Goal: Task Accomplishment & Management: Manage account settings

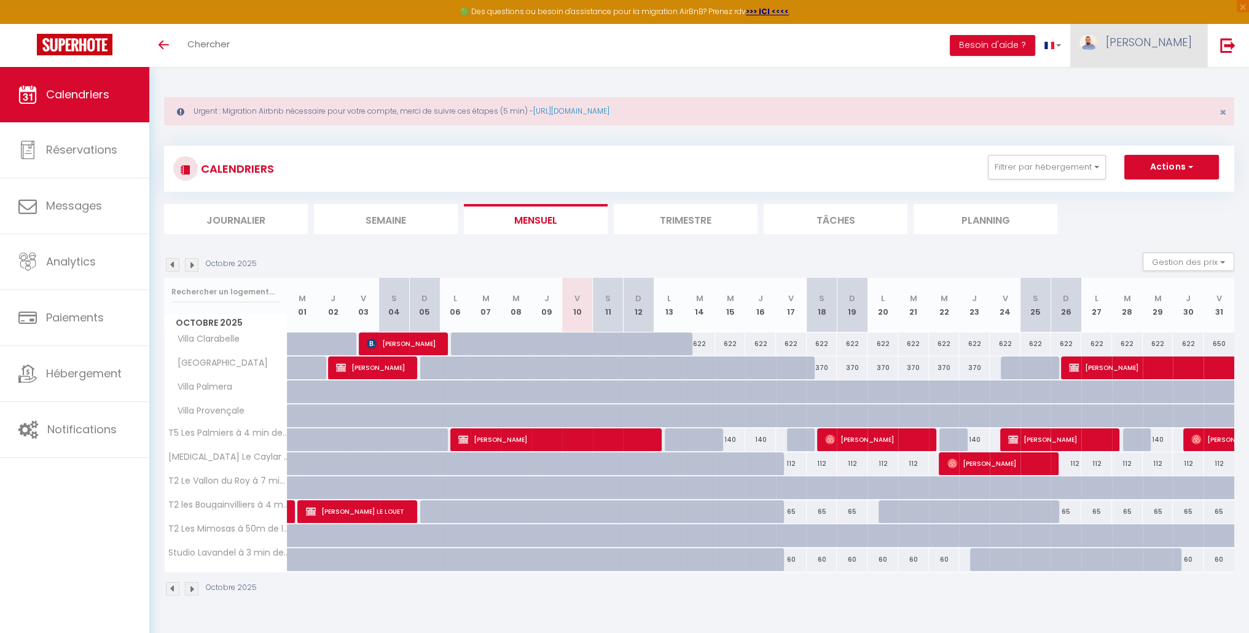
click at [1175, 50] on link "[PERSON_NAME]" at bounding box center [1138, 45] width 137 height 43
click at [1151, 88] on link "Paramètres" at bounding box center [1157, 85] width 91 height 21
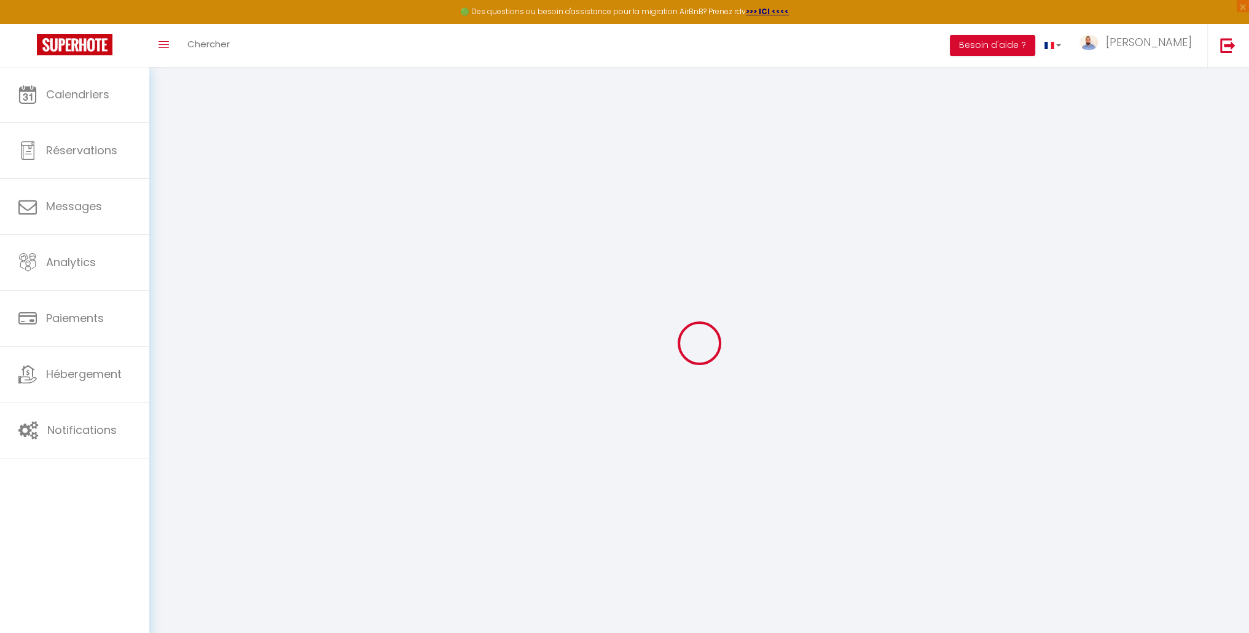
type input "wkLZKhPKLN6bRhKu2CayKEzXw"
type input "QbyXlnU3VaPPul1fc4itwYdKp"
type input "[URL][DOMAIN_NAME]"
select select "fr"
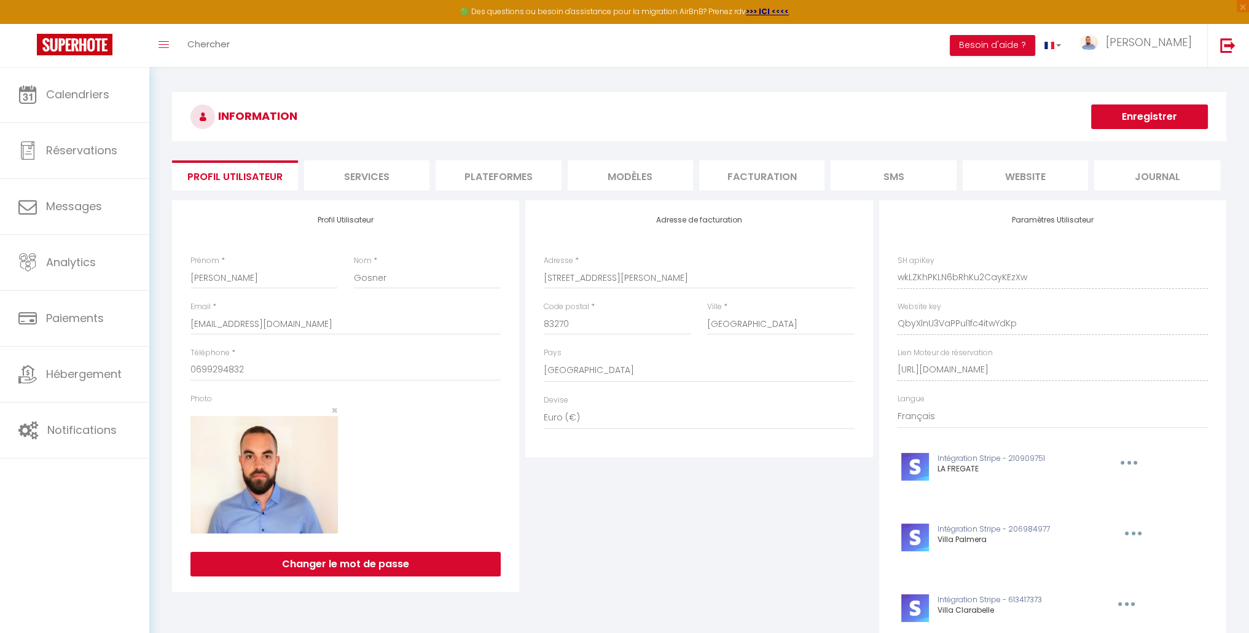
click at [494, 180] on li "Plateformes" at bounding box center [497, 175] width 125 height 30
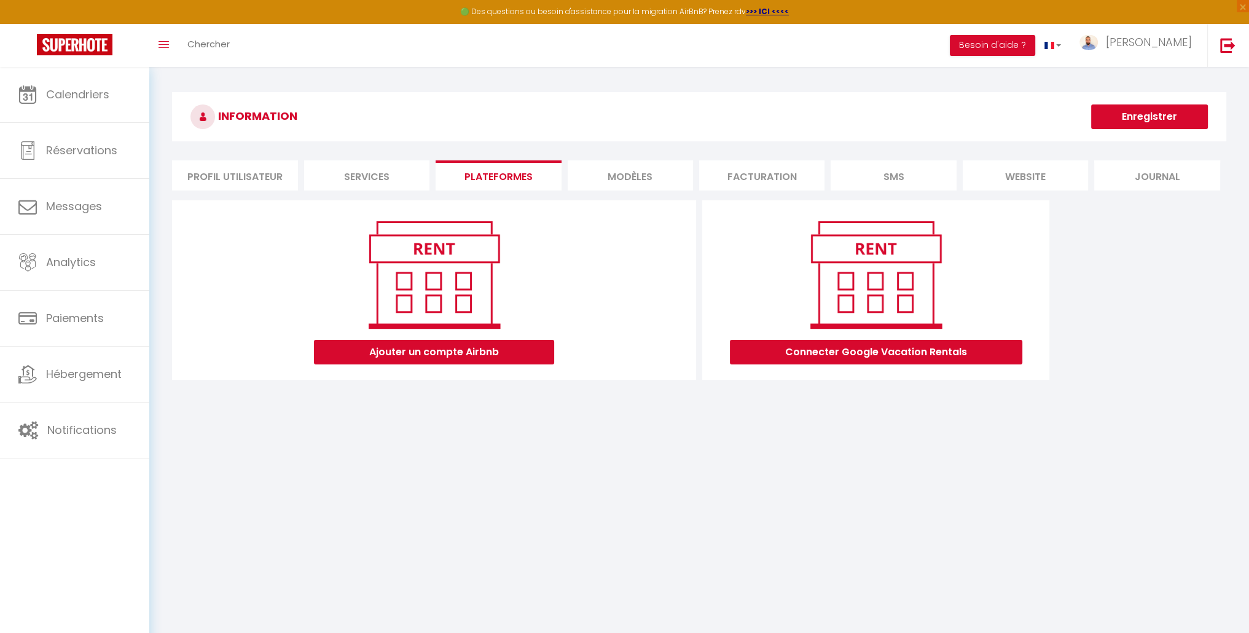
click at [1022, 175] on li "website" at bounding box center [1024, 175] width 125 height 30
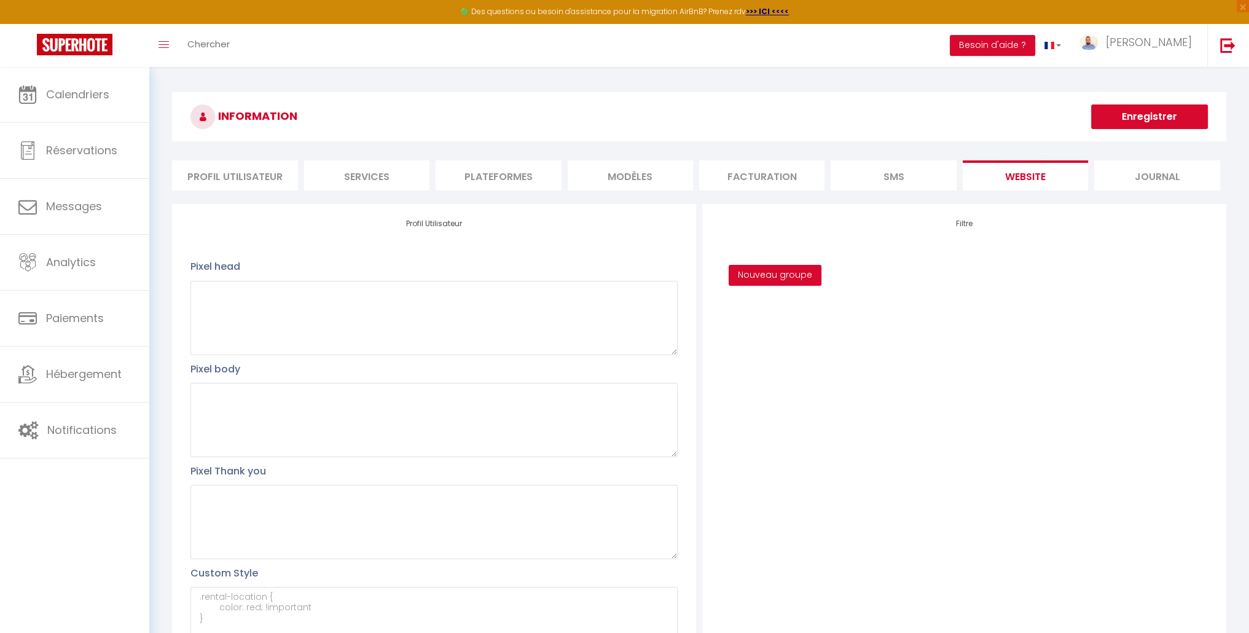
click at [239, 181] on li "Profil Utilisateur" at bounding box center [234, 175] width 125 height 30
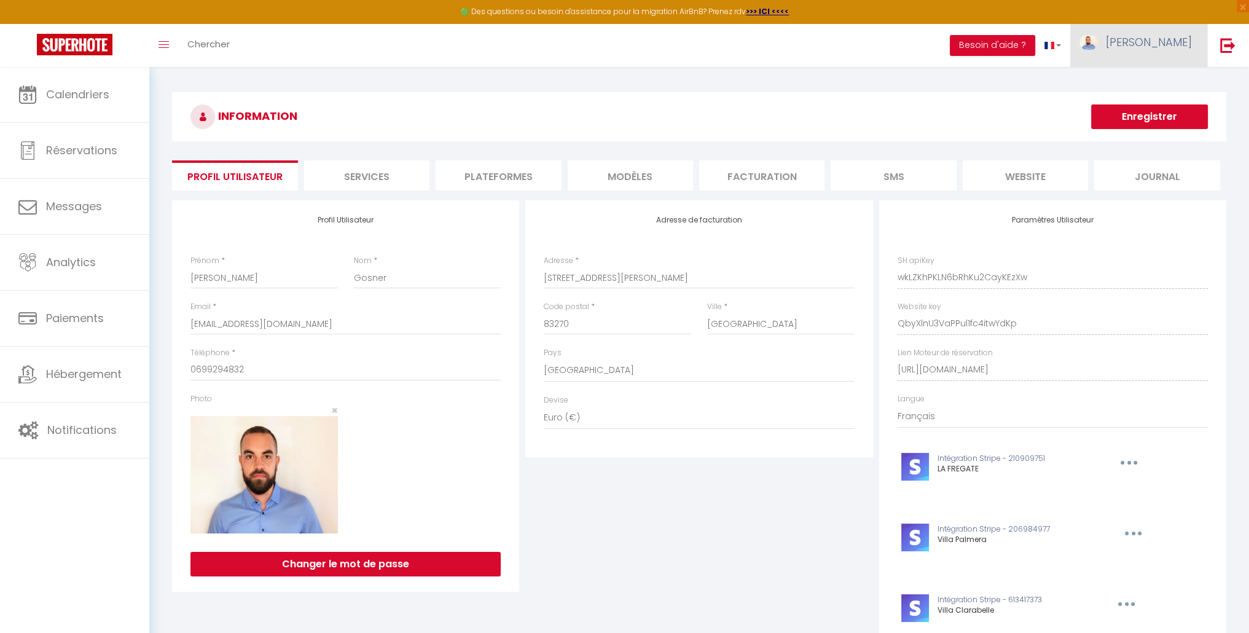
click at [1161, 41] on span "[PERSON_NAME]" at bounding box center [1149, 41] width 86 height 15
click at [1150, 111] on link "Équipe" at bounding box center [1157, 107] width 91 height 21
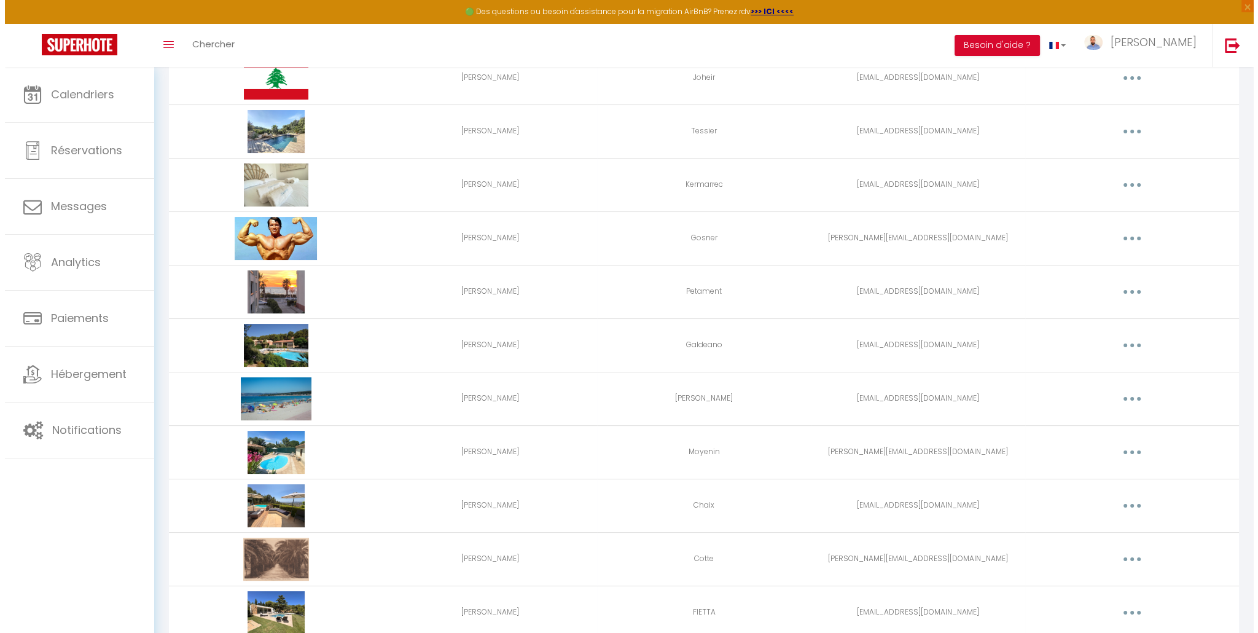
scroll to position [206, 0]
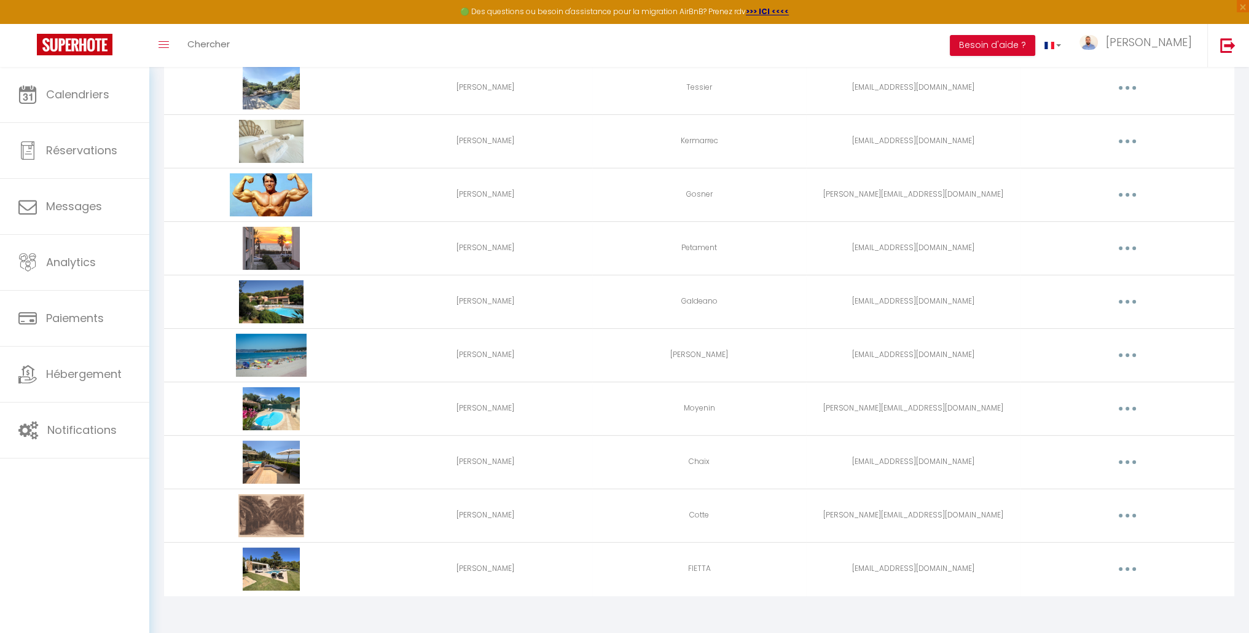
click at [1125, 458] on button "button" at bounding box center [1127, 462] width 34 height 20
click at [1235, 449] on div "Urgent : Migration Airbnb nécessaire pour votre compte, merci de suivre ces éta…" at bounding box center [698, 248] width 1099 height 774
click at [1130, 459] on button "button" at bounding box center [1127, 462] width 34 height 20
click at [1086, 511] on link "Supprimer" at bounding box center [1095, 512] width 91 height 21
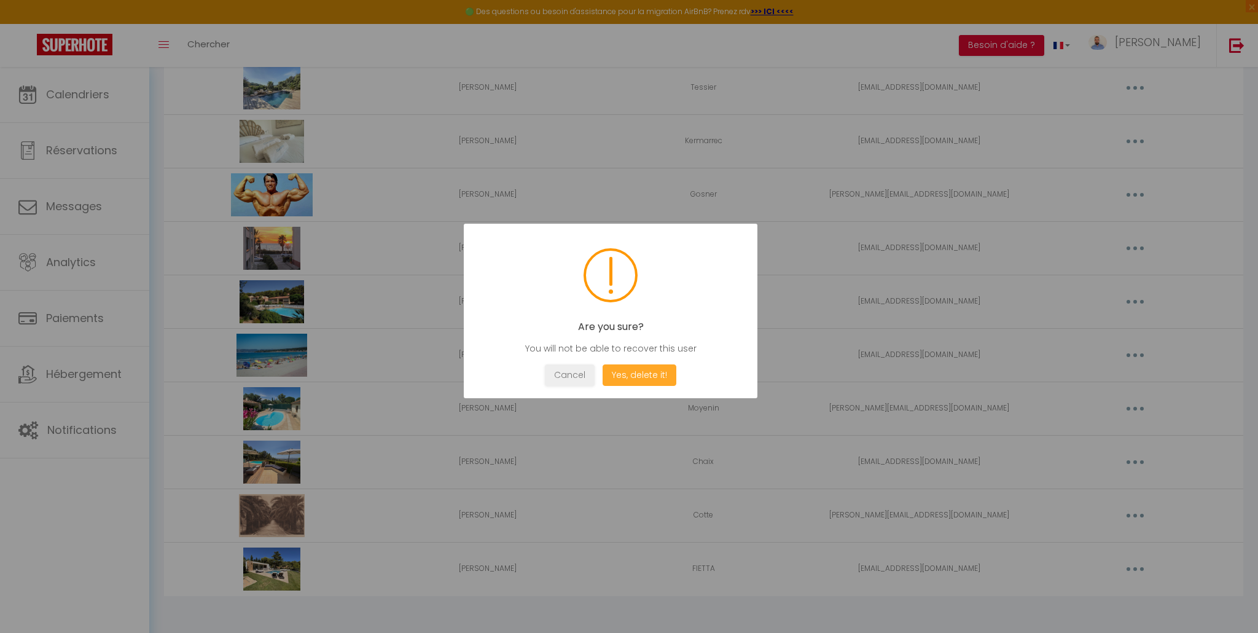
click at [629, 373] on button "Yes, delete it!" at bounding box center [640, 374] width 74 height 21
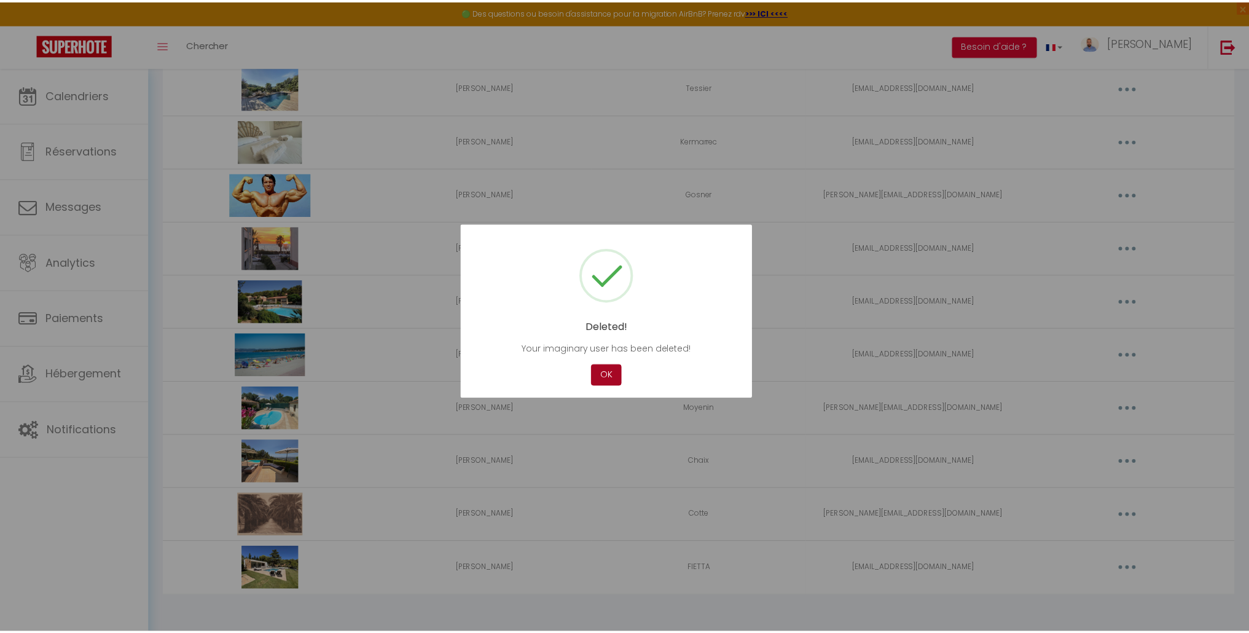
scroll to position [152, 0]
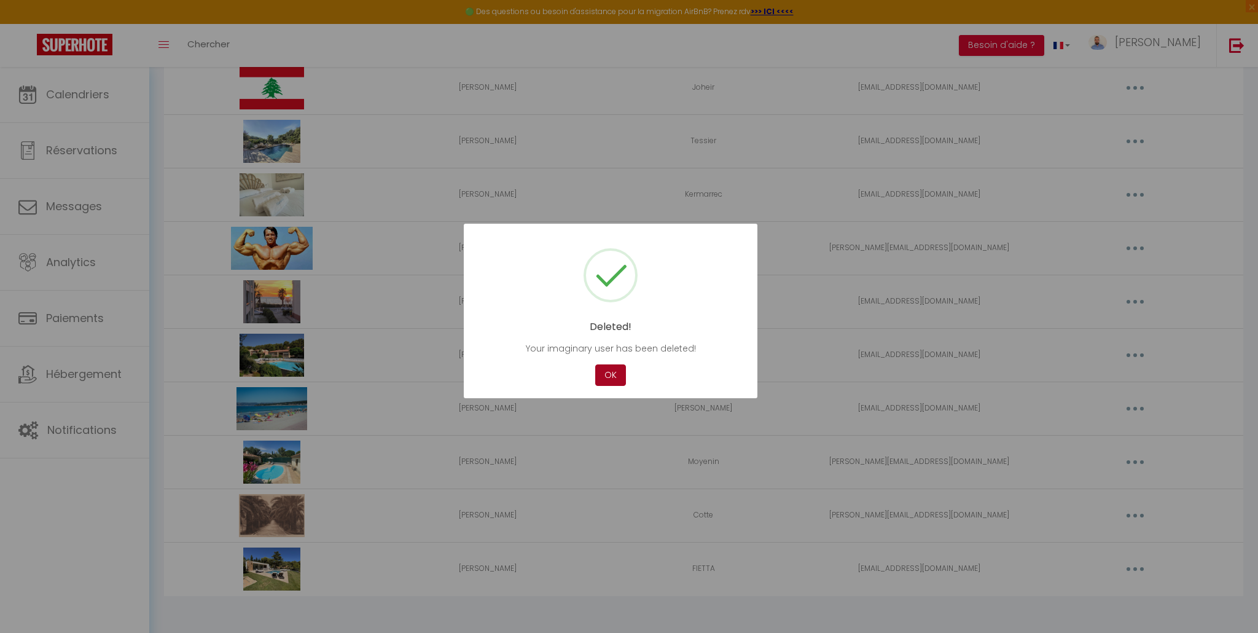
click at [611, 378] on button "OK" at bounding box center [610, 374] width 31 height 21
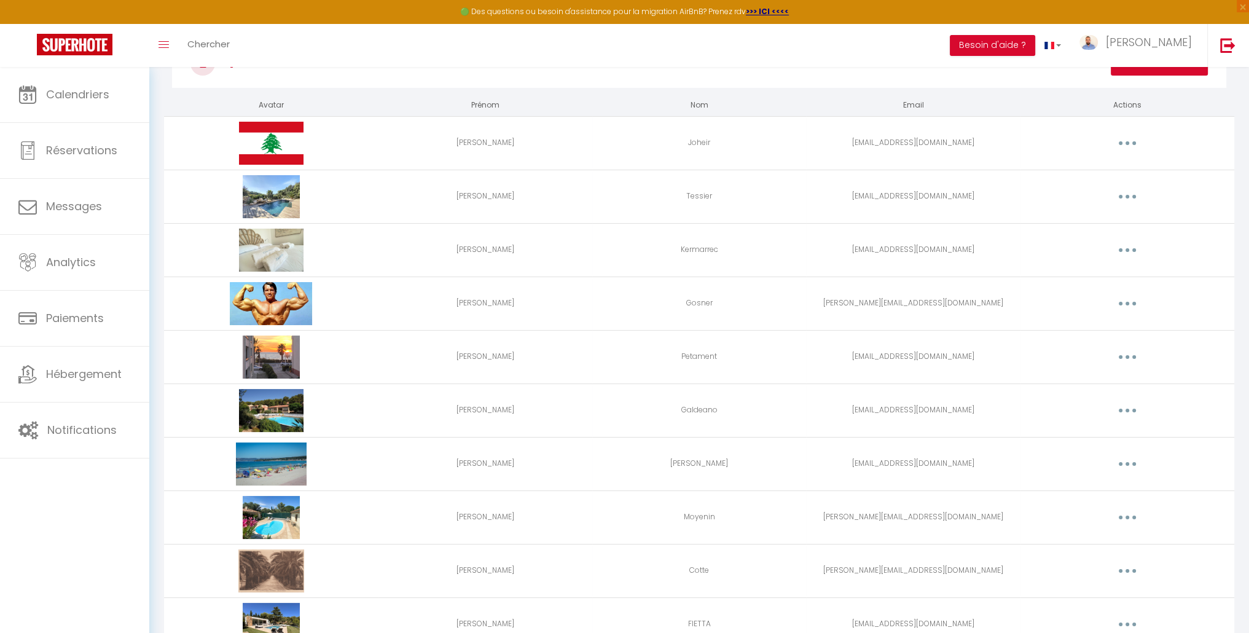
scroll to position [0, 0]
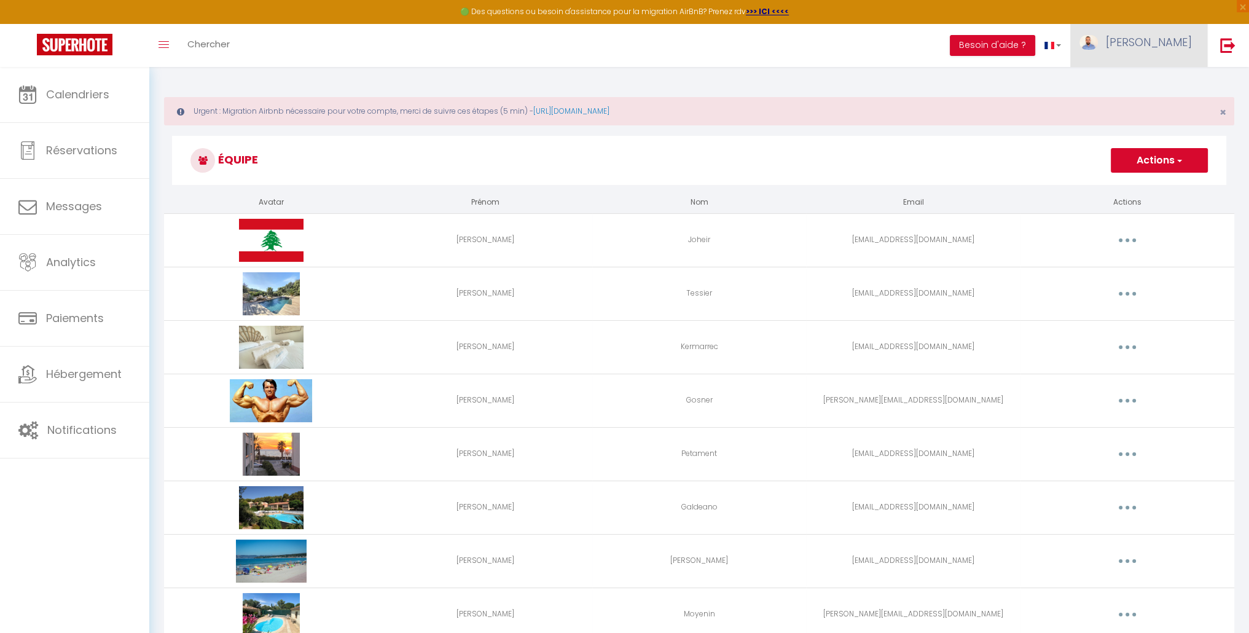
click at [1169, 46] on span "[PERSON_NAME]" at bounding box center [1149, 41] width 86 height 15
click at [1155, 84] on link "Paramètres" at bounding box center [1157, 85] width 91 height 21
select select "28"
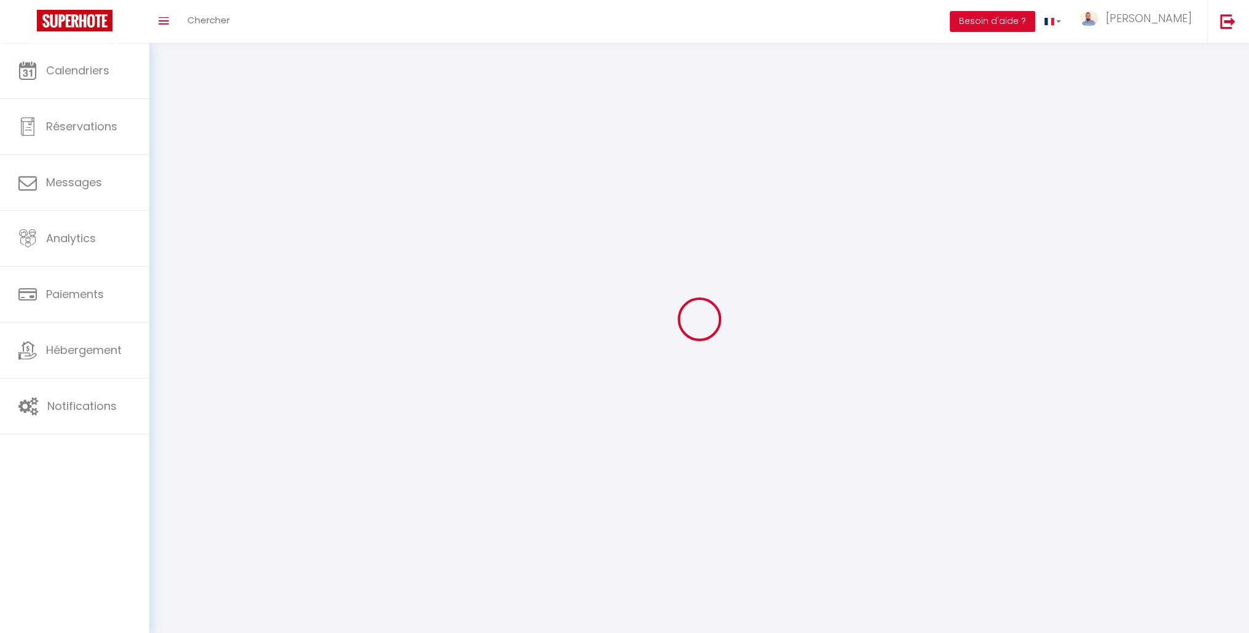
type input "wkLZKhPKLN6bRhKu2CayKEzXw"
type input "QbyXlnU3VaPPul1fc4itwYdKp"
type input "[URL][DOMAIN_NAME]"
select select "fr"
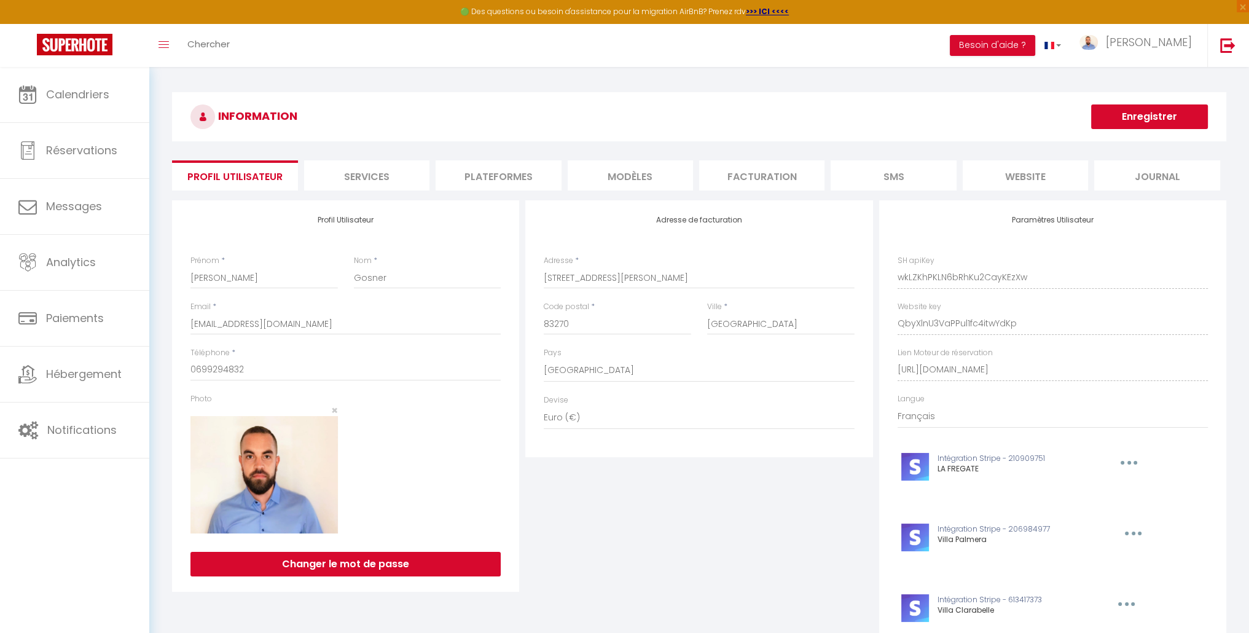
click at [477, 177] on li "Plateformes" at bounding box center [497, 175] width 125 height 30
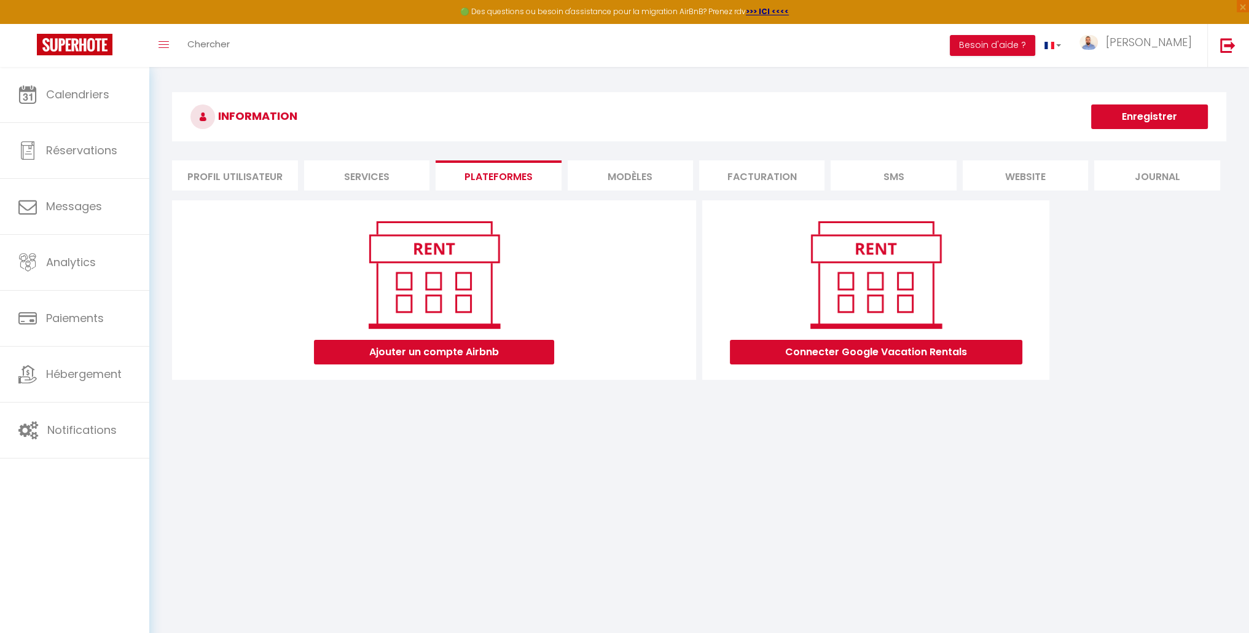
click at [347, 178] on li "Services" at bounding box center [366, 175] width 125 height 30
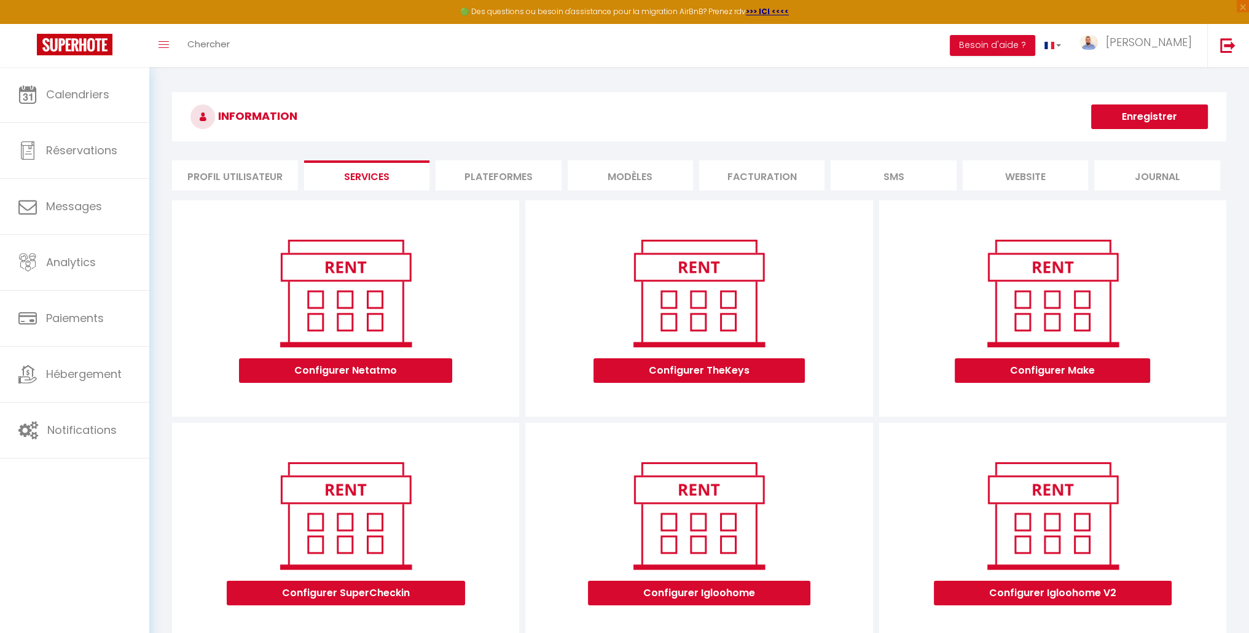
click at [484, 177] on li "Plateformes" at bounding box center [497, 175] width 125 height 30
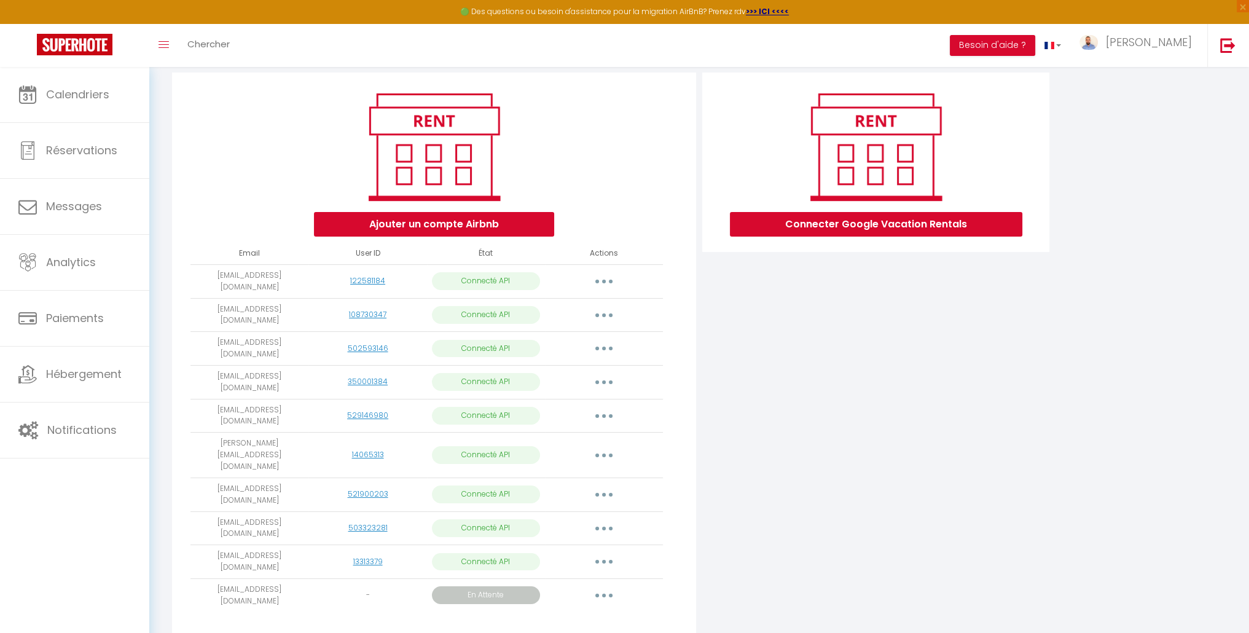
scroll to position [133, 0]
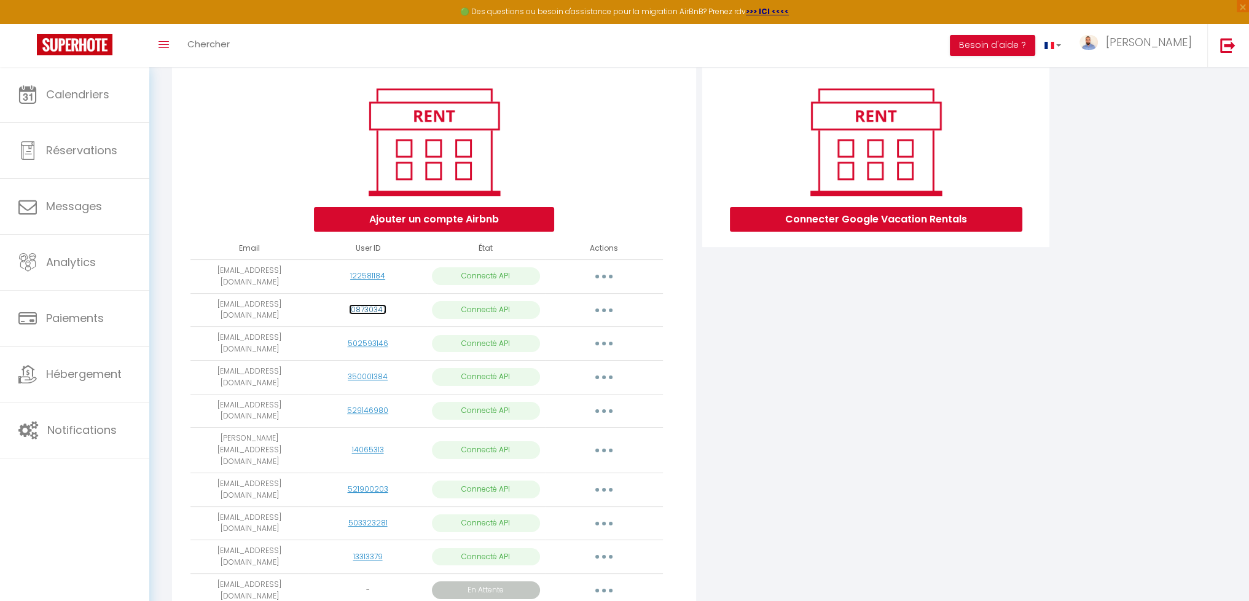
click at [371, 305] on link "108730347" at bounding box center [367, 309] width 37 height 10
click at [605, 302] on button "button" at bounding box center [604, 310] width 34 height 20
click at [735, 333] on div "Connecter Google Vacation Rentals" at bounding box center [875, 353] width 353 height 571
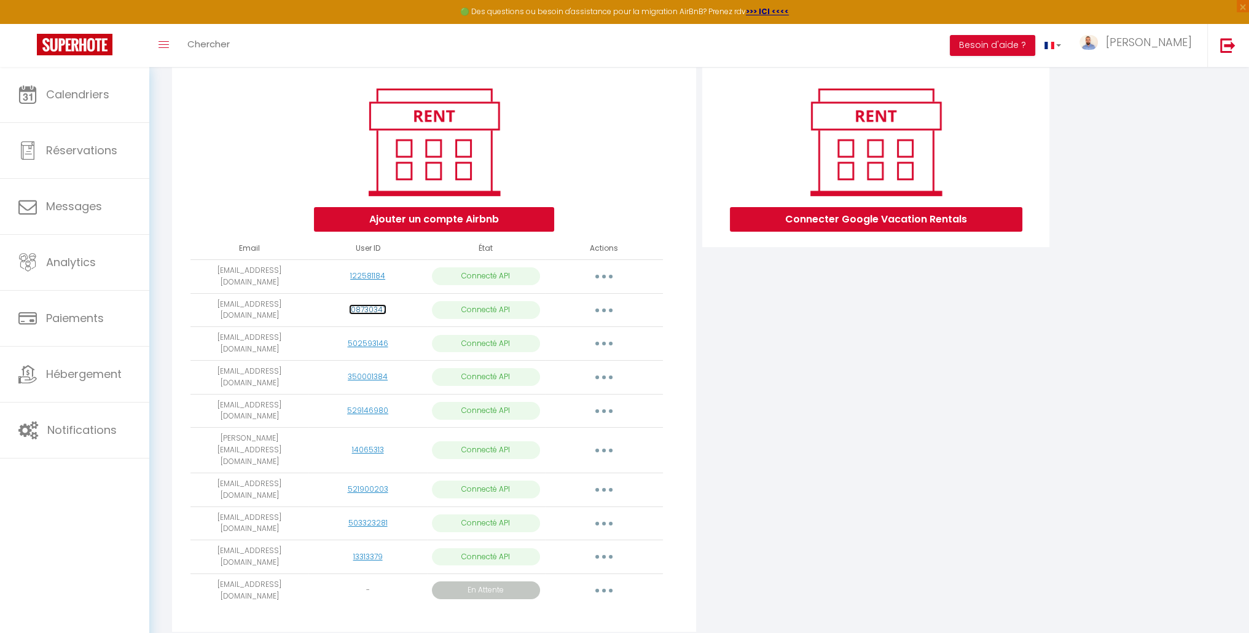
click at [369, 304] on link "108730347" at bounding box center [367, 309] width 37 height 10
click at [604, 300] on button "button" at bounding box center [604, 310] width 34 height 20
click at [573, 381] on link "Reconnecter le compte" at bounding box center [550, 382] width 136 height 21
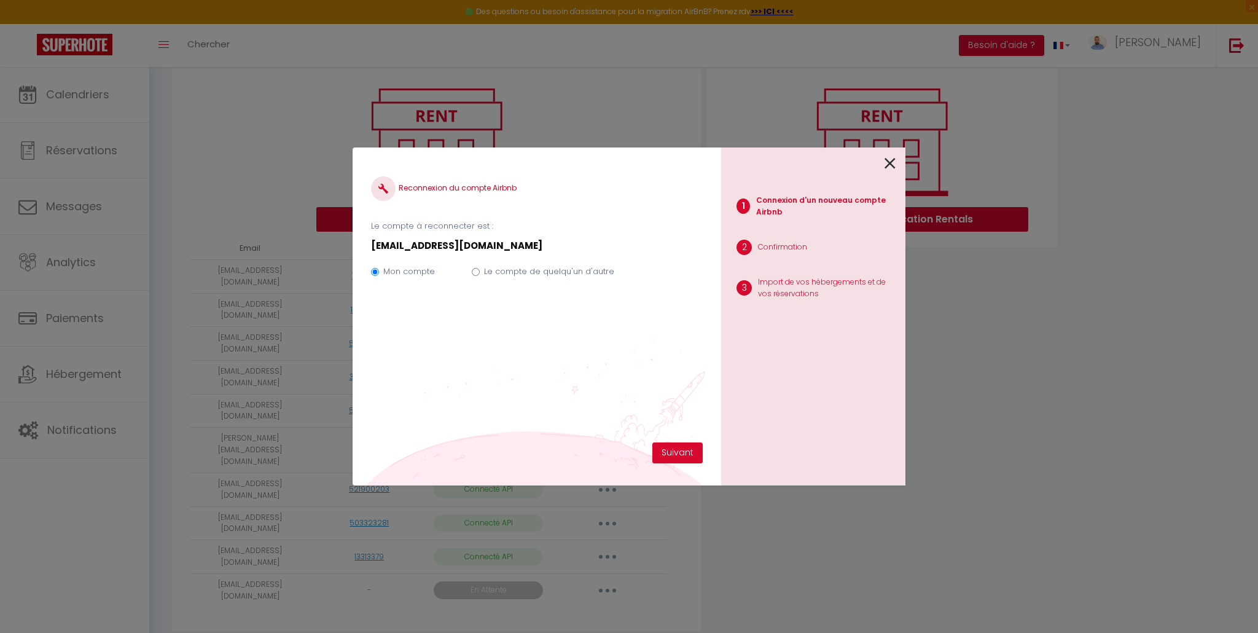
click at [528, 265] on div "Mon compte Le compte de quelqu'un d'autre" at bounding box center [537, 273] width 332 height 41
click at [526, 271] on label "Le compte de quelqu'un d'autre" at bounding box center [549, 271] width 130 height 12
click at [480, 271] on input "Le compte de quelqu'un d'autre" at bounding box center [476, 272] width 8 height 8
radio input "true"
radio input "false"
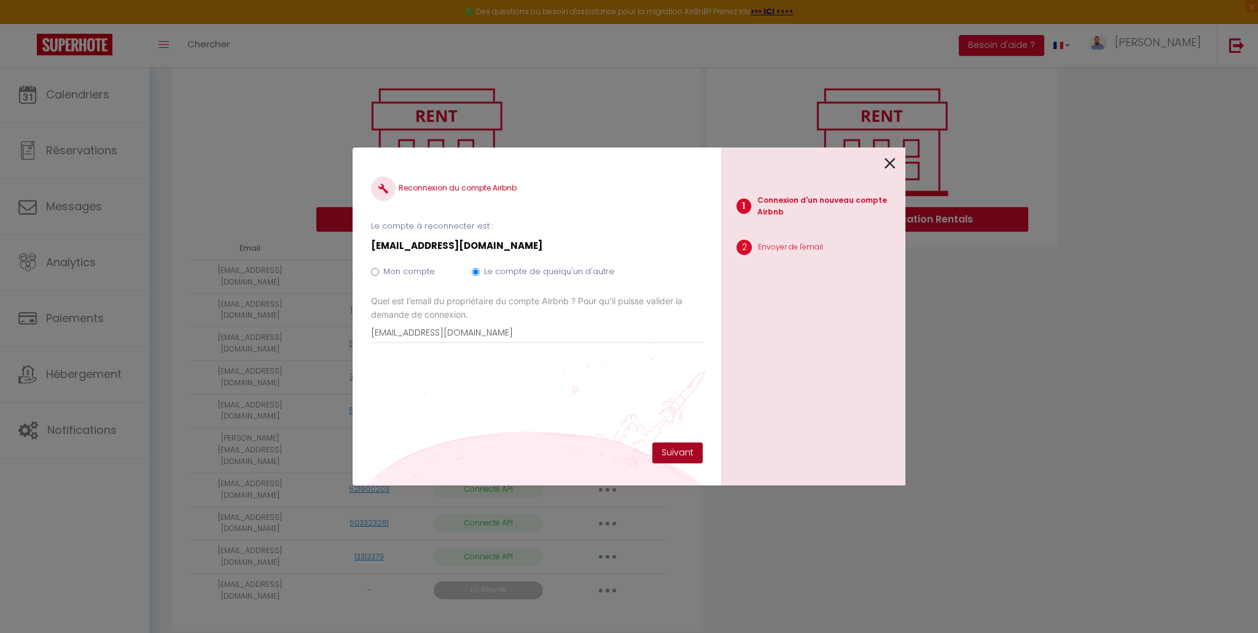
click at [682, 454] on button "Suivant" at bounding box center [677, 452] width 50 height 21
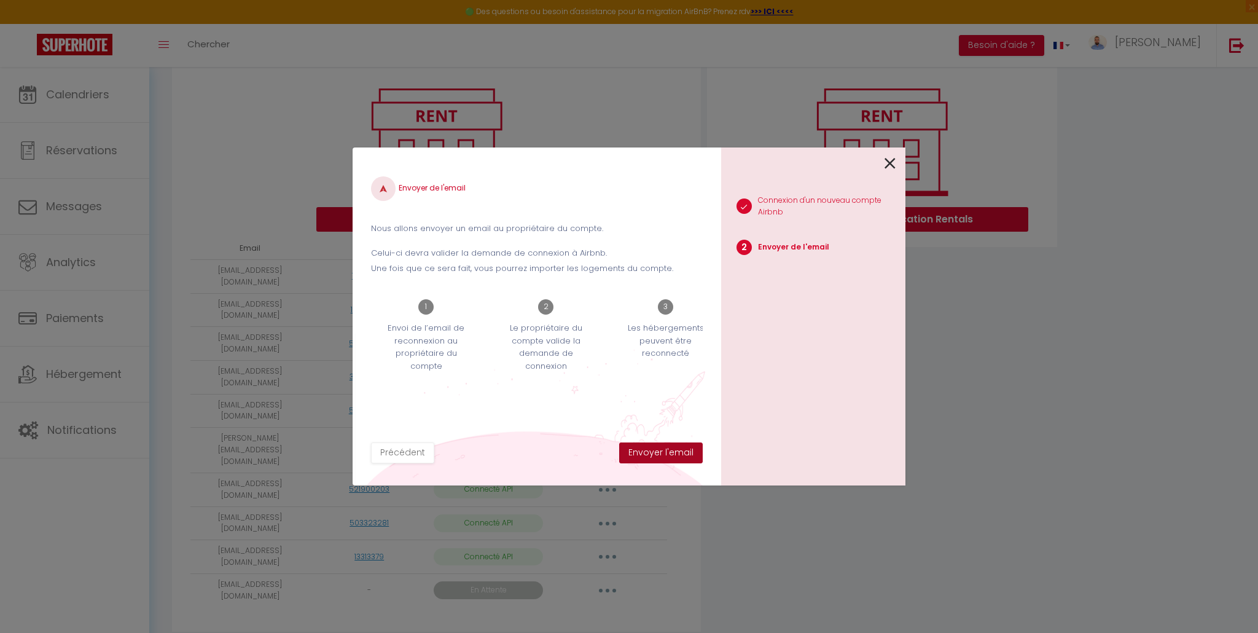
click at [676, 456] on button "Envoyer l'email" at bounding box center [661, 452] width 84 height 21
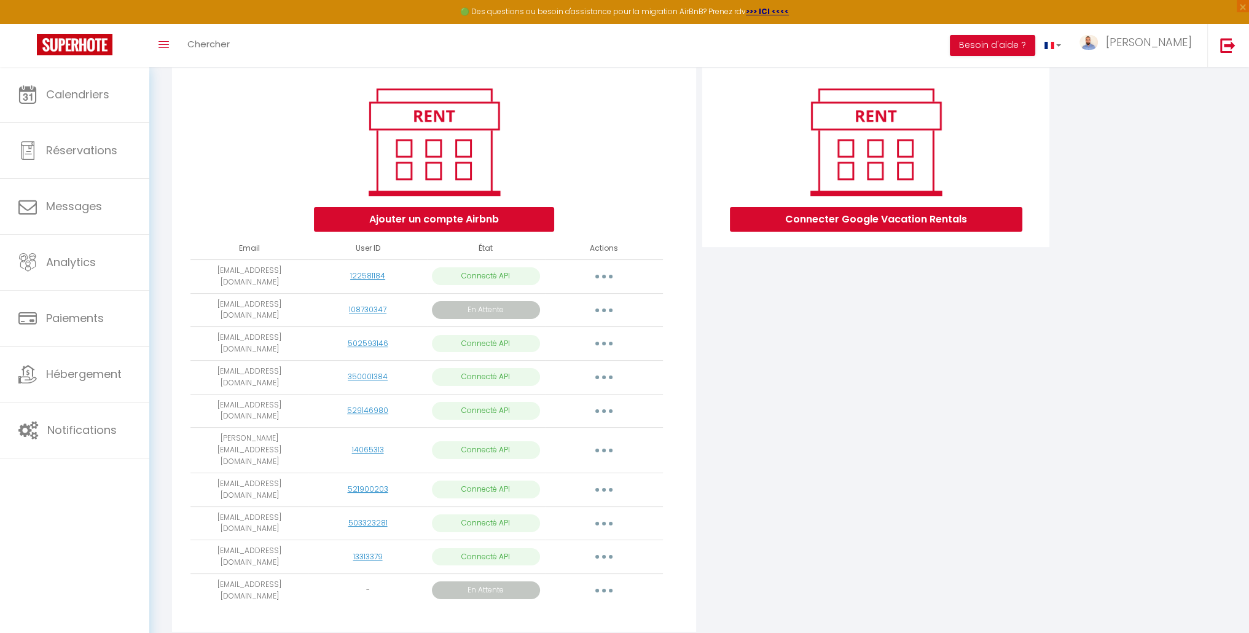
click at [609, 304] on button "button" at bounding box center [604, 310] width 34 height 20
click at [593, 331] on link "Obtenir le lien de connexion" at bounding box center [549, 337] width 138 height 21
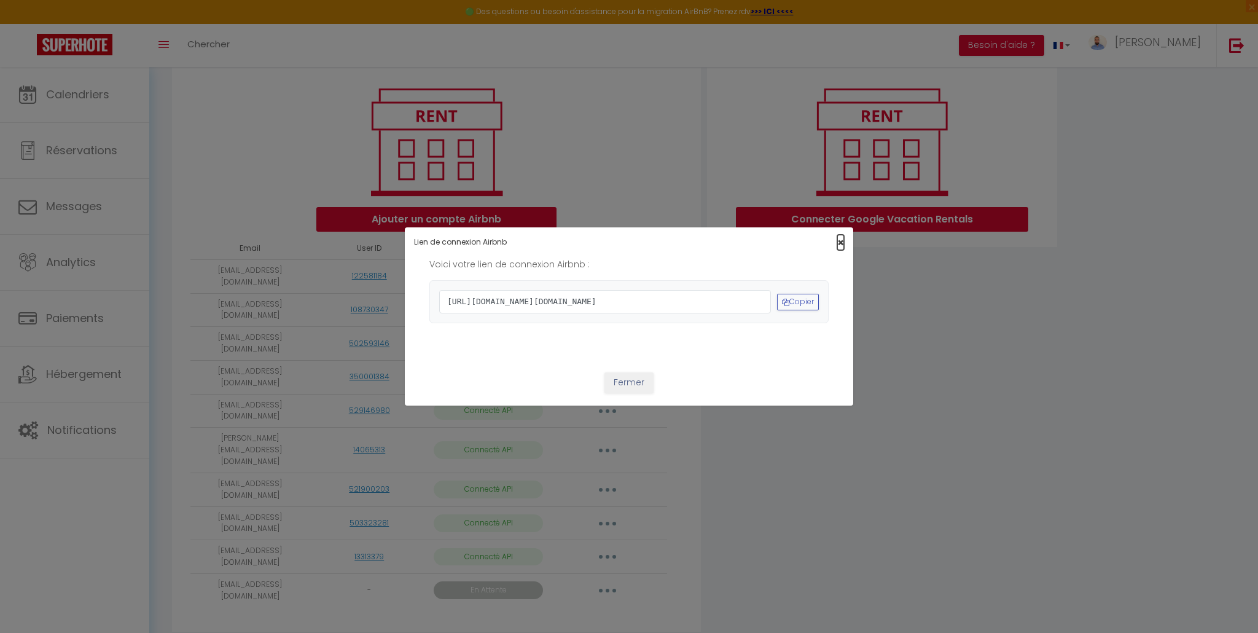
click at [841, 235] on span "×" at bounding box center [840, 242] width 7 height 15
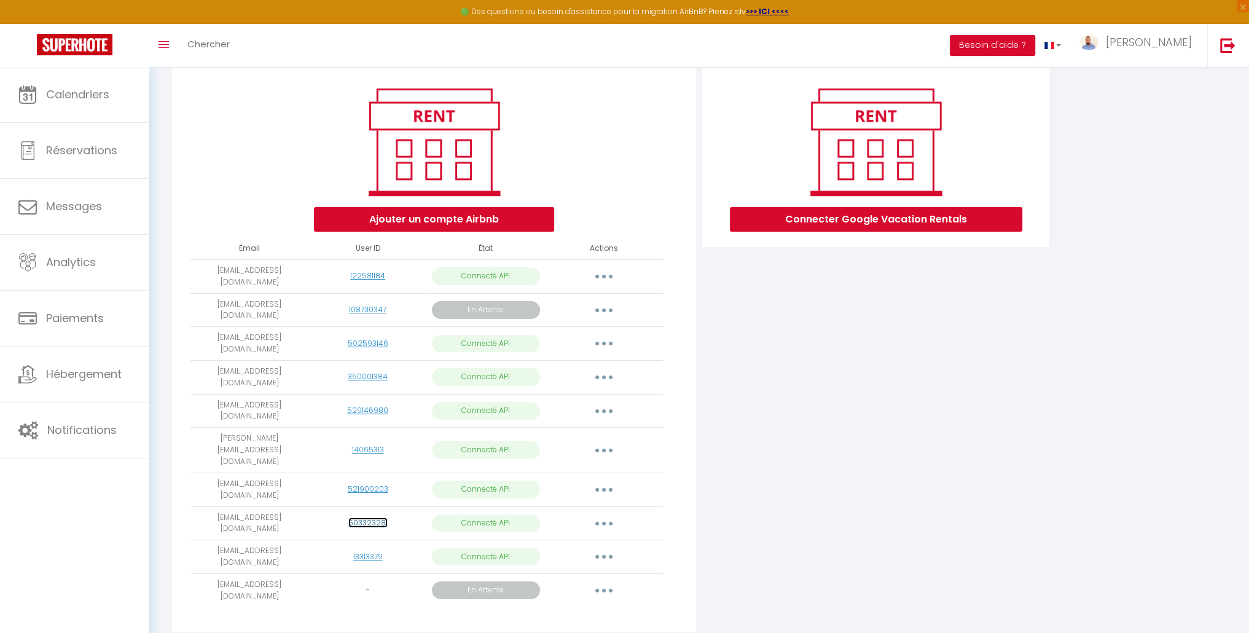
click at [372, 517] on link "503323281" at bounding box center [367, 522] width 39 height 10
drag, startPoint x: 610, startPoint y: 491, endPoint x: 596, endPoint y: 491, distance: 13.5
click at [596, 513] on button "button" at bounding box center [604, 523] width 34 height 20
click at [586, 585] on link "Reconnecter le compte" at bounding box center [550, 595] width 136 height 21
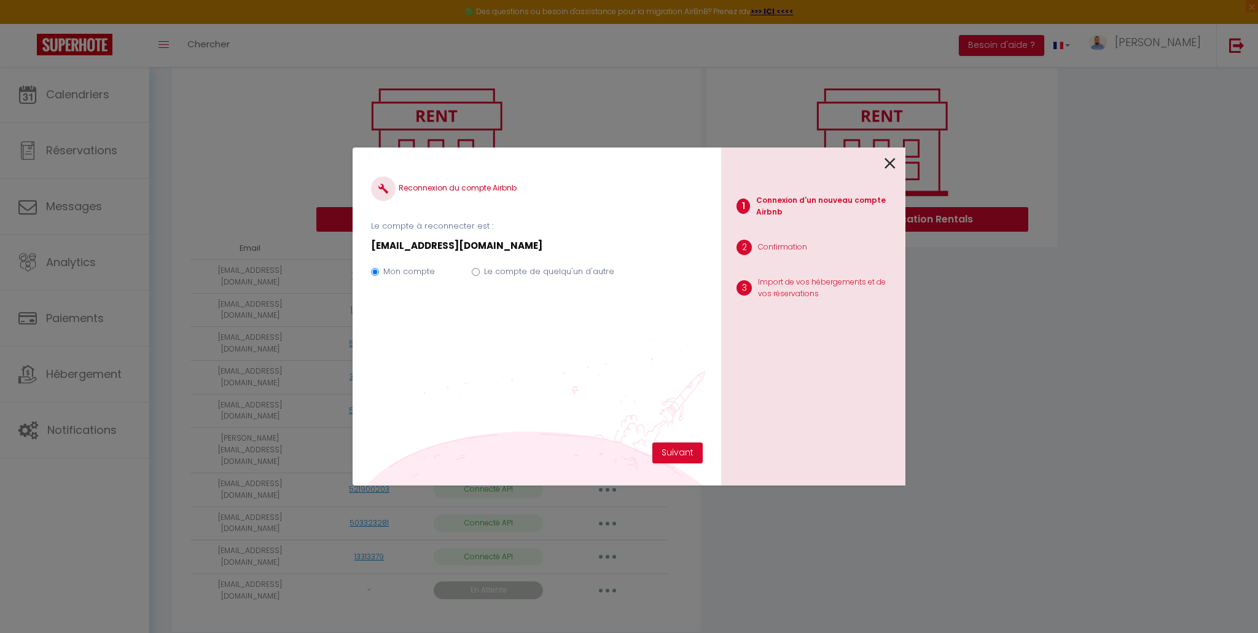
click at [528, 267] on label "Le compte de quelqu'un d'autre" at bounding box center [549, 271] width 130 height 12
click at [480, 268] on input "Le compte de quelqu'un d'autre" at bounding box center [476, 272] width 8 height 8
radio input "true"
radio input "false"
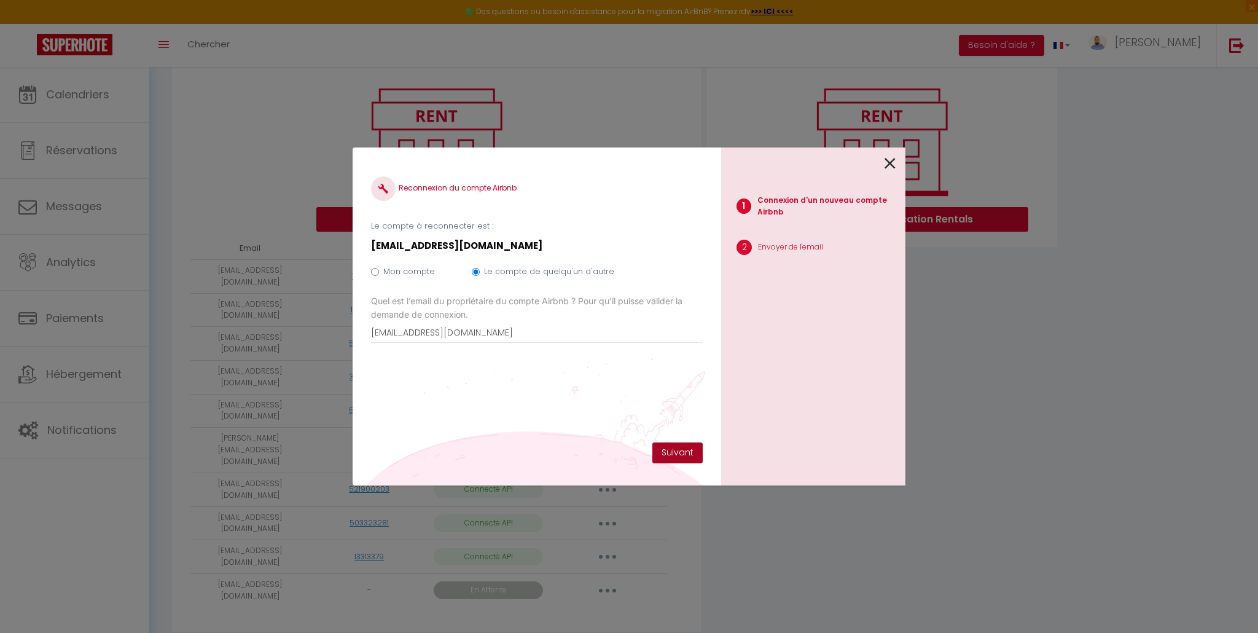
click at [688, 464] on div "Reconnexion du compte Airbnb Le compte à reconnecter est : [EMAIL_ADDRESS][DOMA…" at bounding box center [537, 316] width 369 height 338
click at [686, 456] on button "Suivant" at bounding box center [677, 452] width 50 height 21
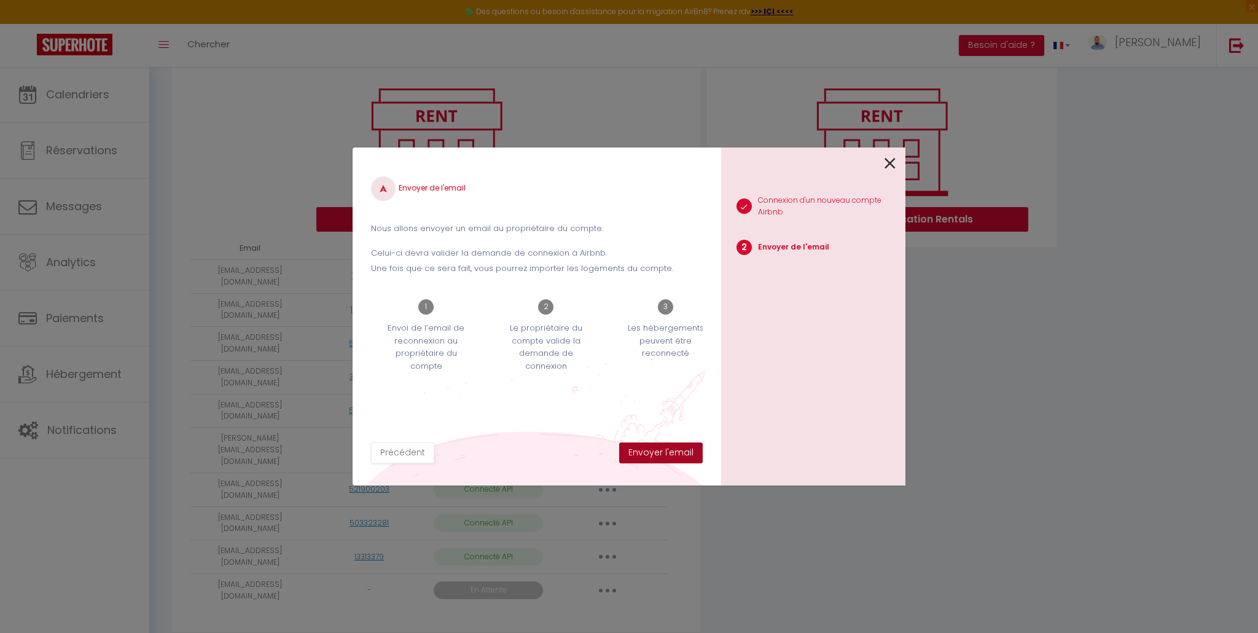
click at [686, 456] on button "Envoyer l'email" at bounding box center [661, 452] width 84 height 21
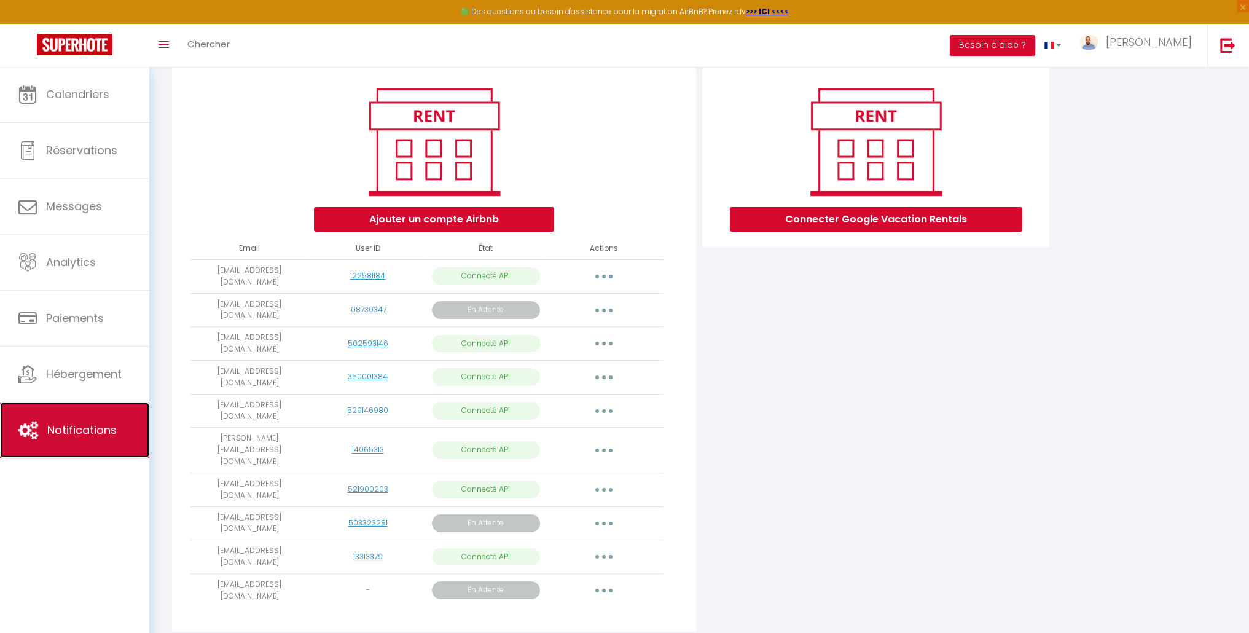
click at [83, 435] on span "Notifications" at bounding box center [81, 429] width 69 height 15
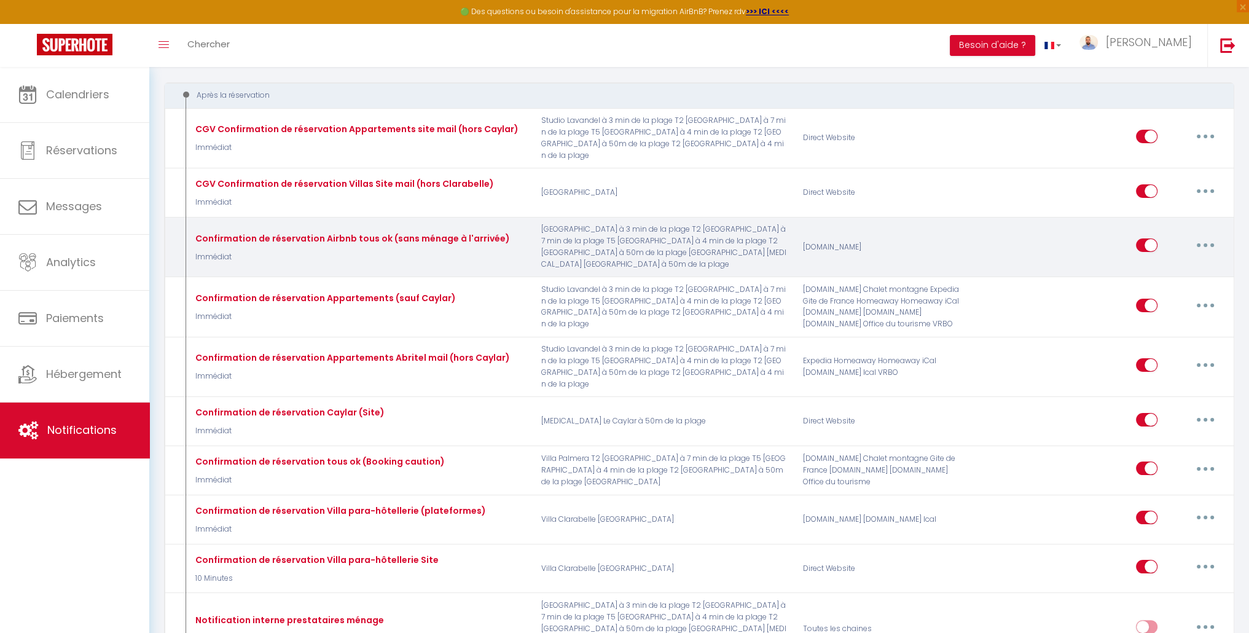
scroll to position [184, 0]
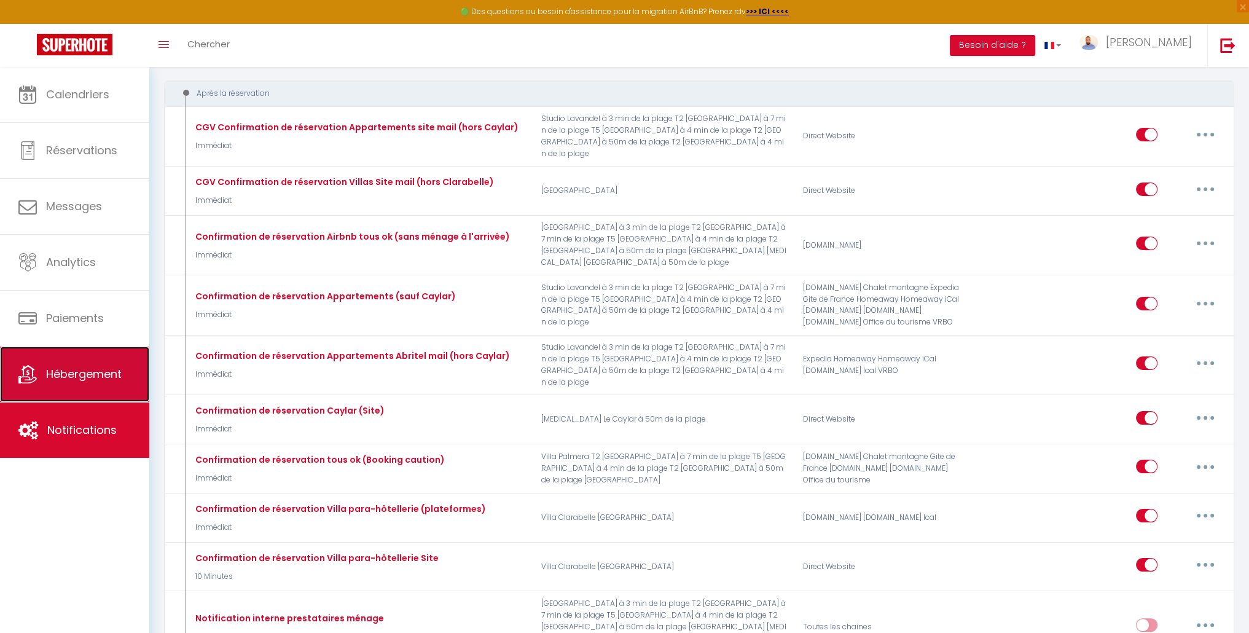
click at [107, 379] on span "Hébergement" at bounding box center [84, 373] width 76 height 15
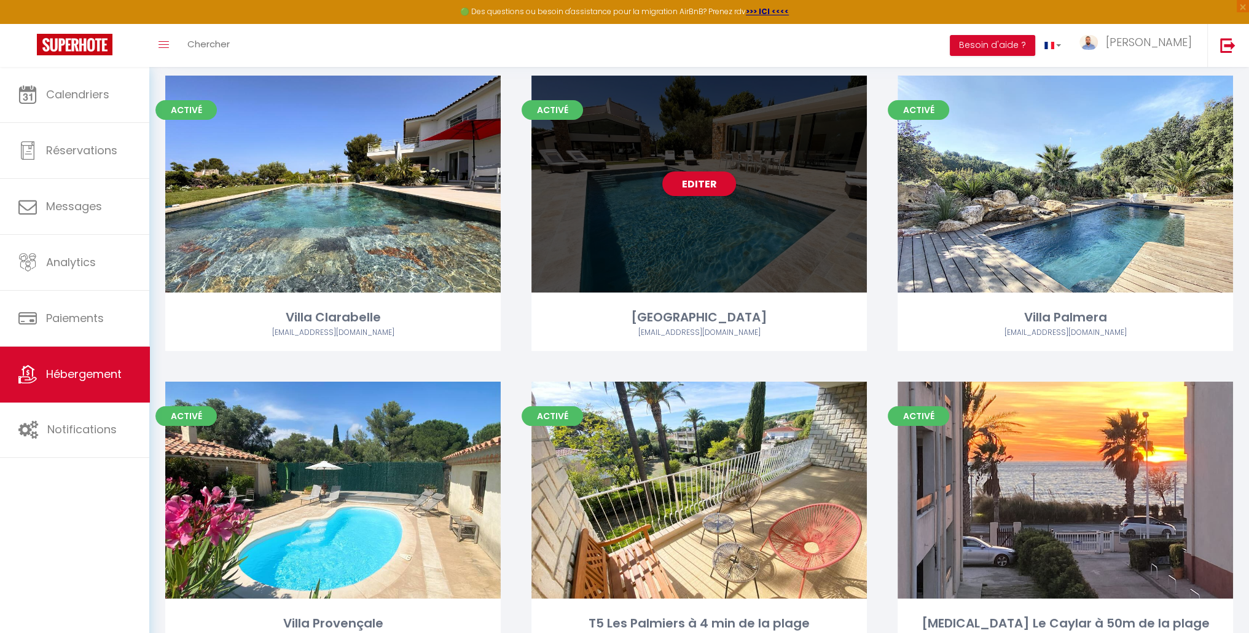
scroll to position [123, 0]
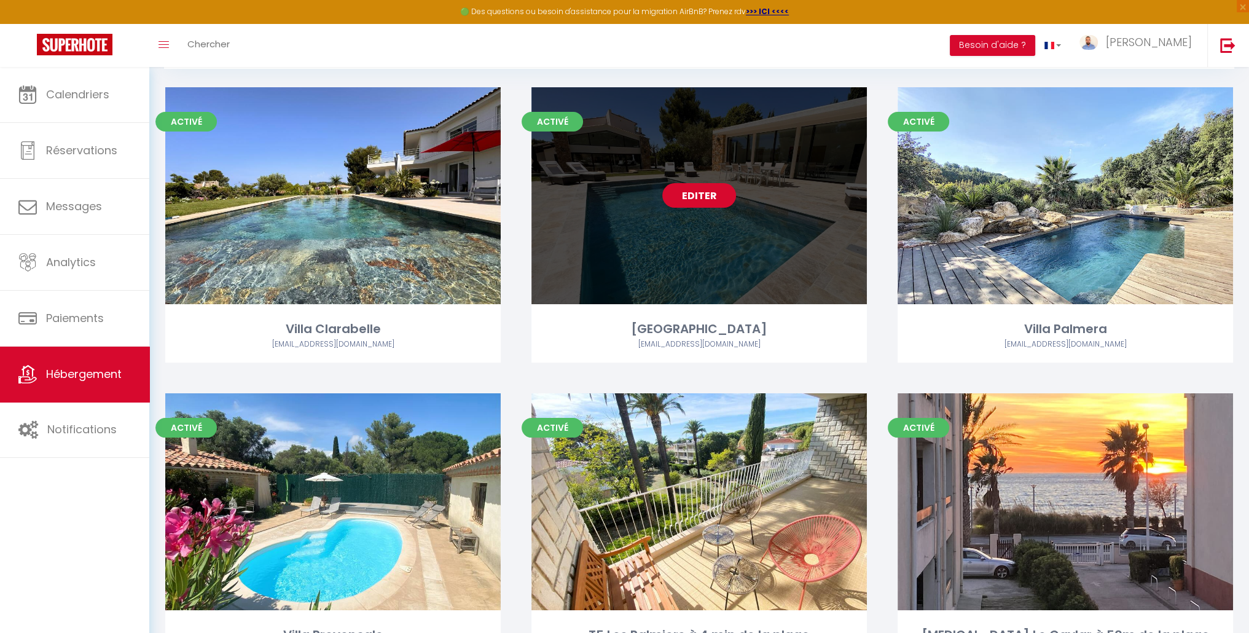
click at [709, 190] on link "Editer" at bounding box center [699, 195] width 74 height 25
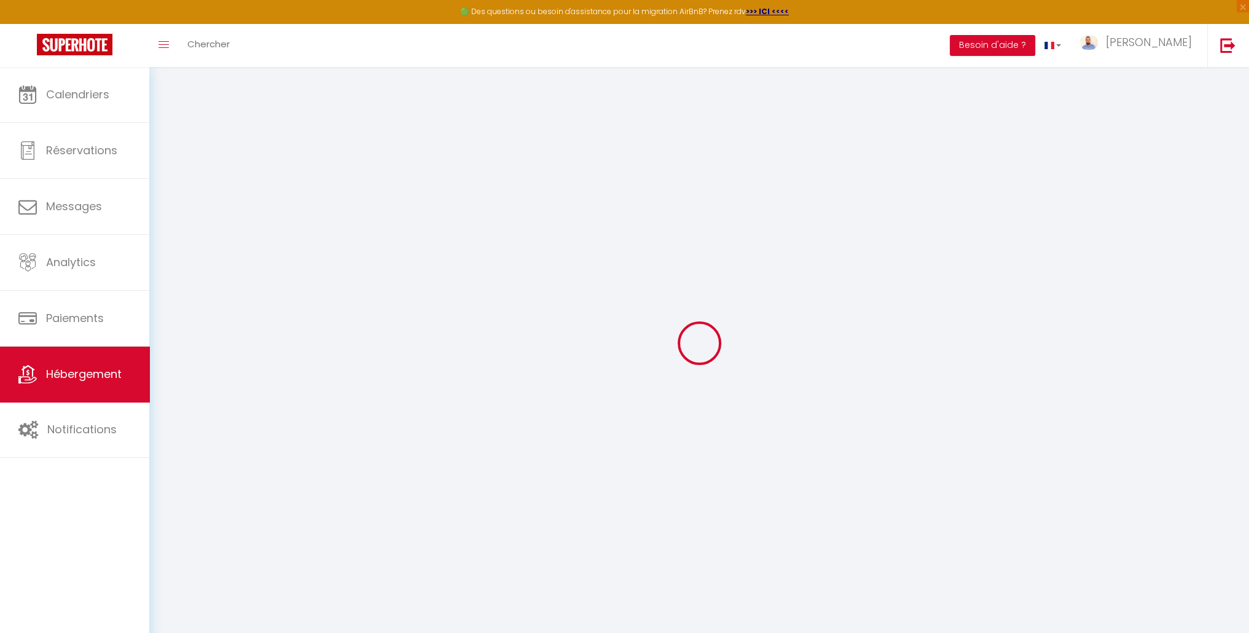
select select "+ 31 %"
select select "+ 21 %"
select select "+ 5 %"
checkbox input "false"
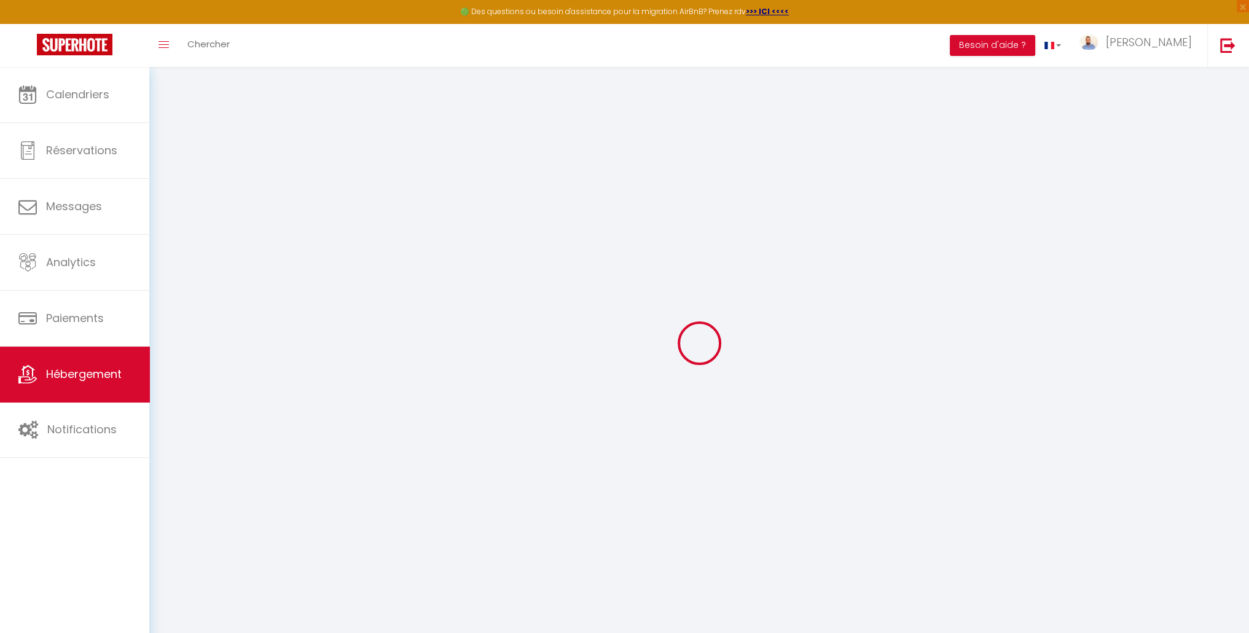
checkbox input "false"
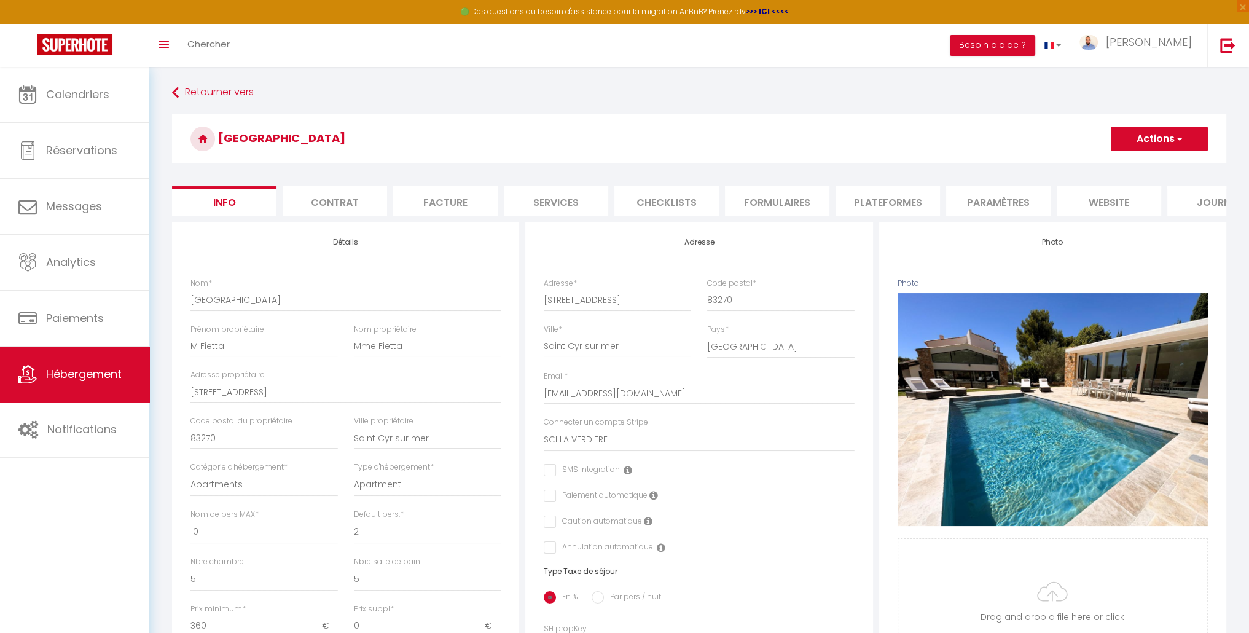
checkbox input "false"
select select "EUR"
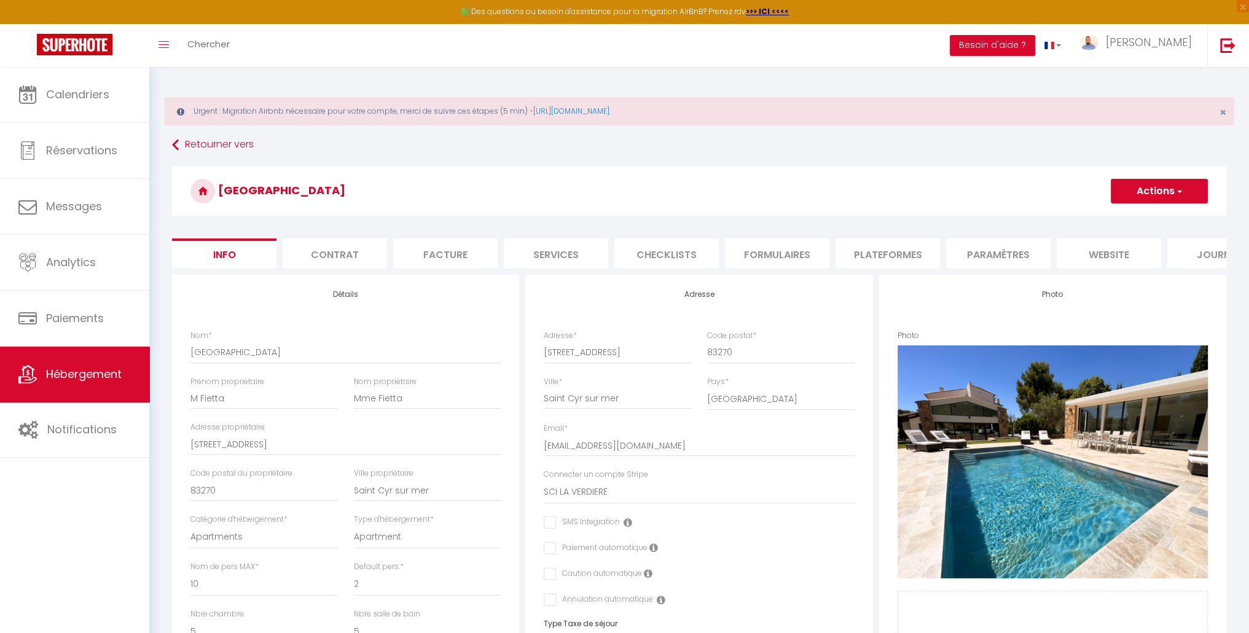
click at [880, 250] on li "Plateformes" at bounding box center [887, 253] width 104 height 30
select select
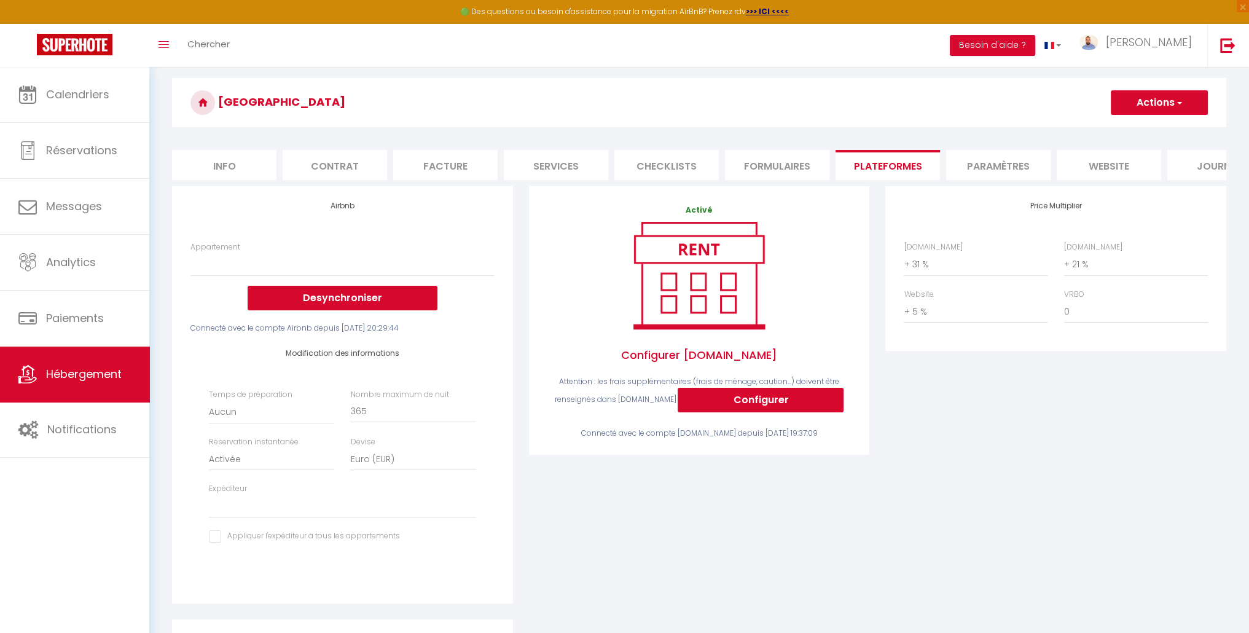
scroll to position [87, 0]
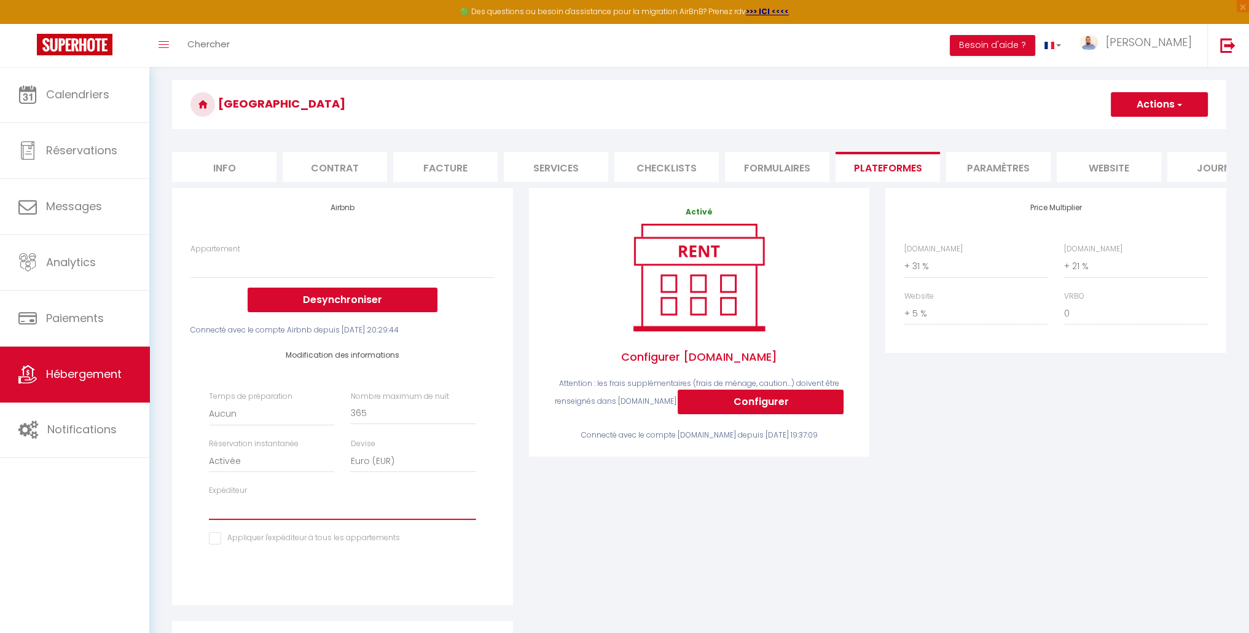
click at [222, 520] on select "[EMAIL_ADDRESS][DOMAIN_NAME] [EMAIL_ADDRESS][DOMAIN_NAME] [EMAIL_ADDRESS][DOMAI…" at bounding box center [342, 507] width 267 height 23
select select "6658"
click at [209, 505] on select "[EMAIL_ADDRESS][DOMAIN_NAME] [EMAIL_ADDRESS][DOMAIN_NAME] [EMAIL_ADDRESS][DOMAI…" at bounding box center [342, 507] width 267 height 23
select select
click at [214, 544] on input "checkbox" at bounding box center [304, 538] width 191 height 12
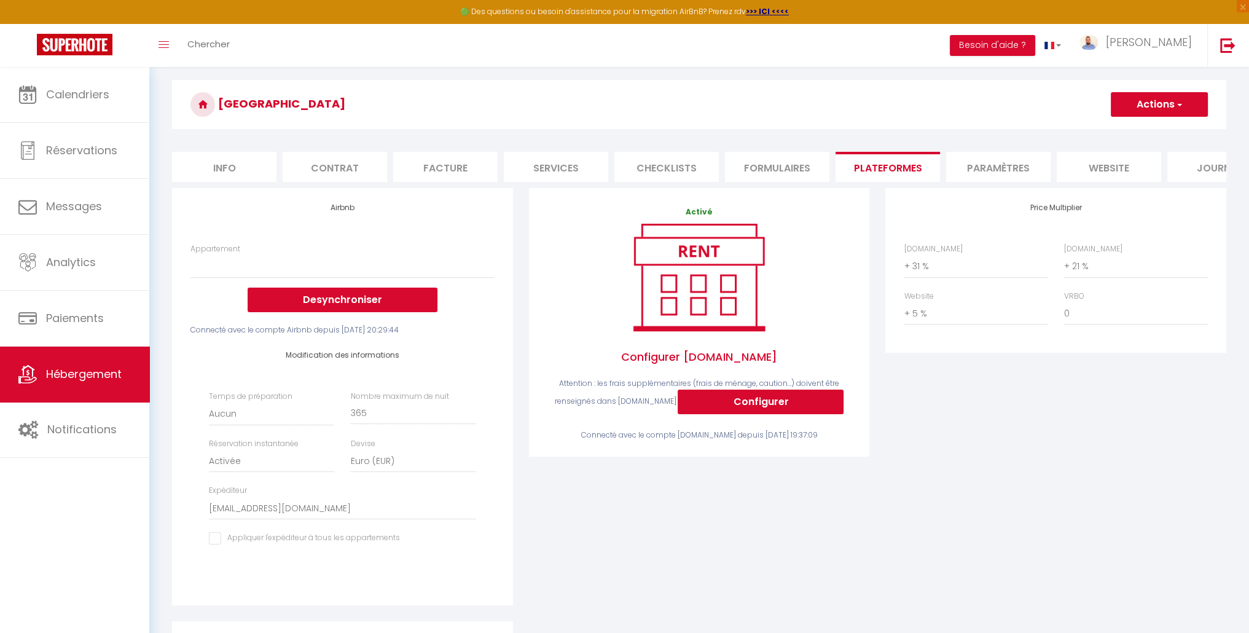
checkbox input "true"
click at [1180, 95] on button "Actions" at bounding box center [1158, 104] width 97 height 25
click at [1147, 127] on link "Enregistrer" at bounding box center [1158, 131] width 97 height 16
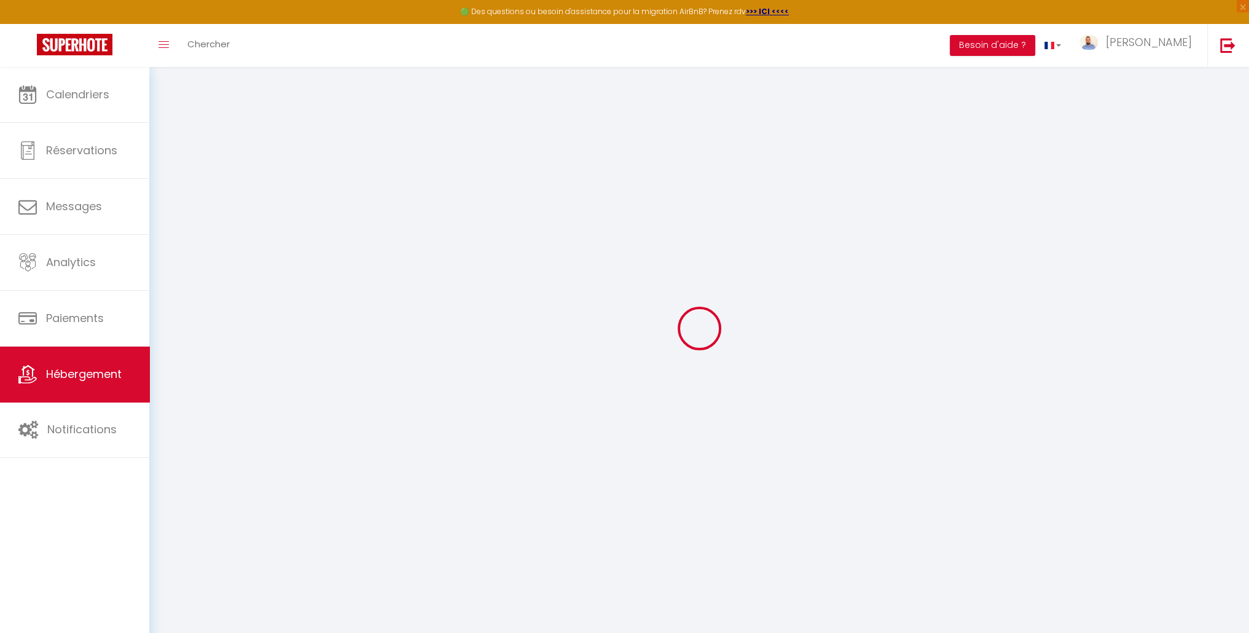
select select
select select "EUR"
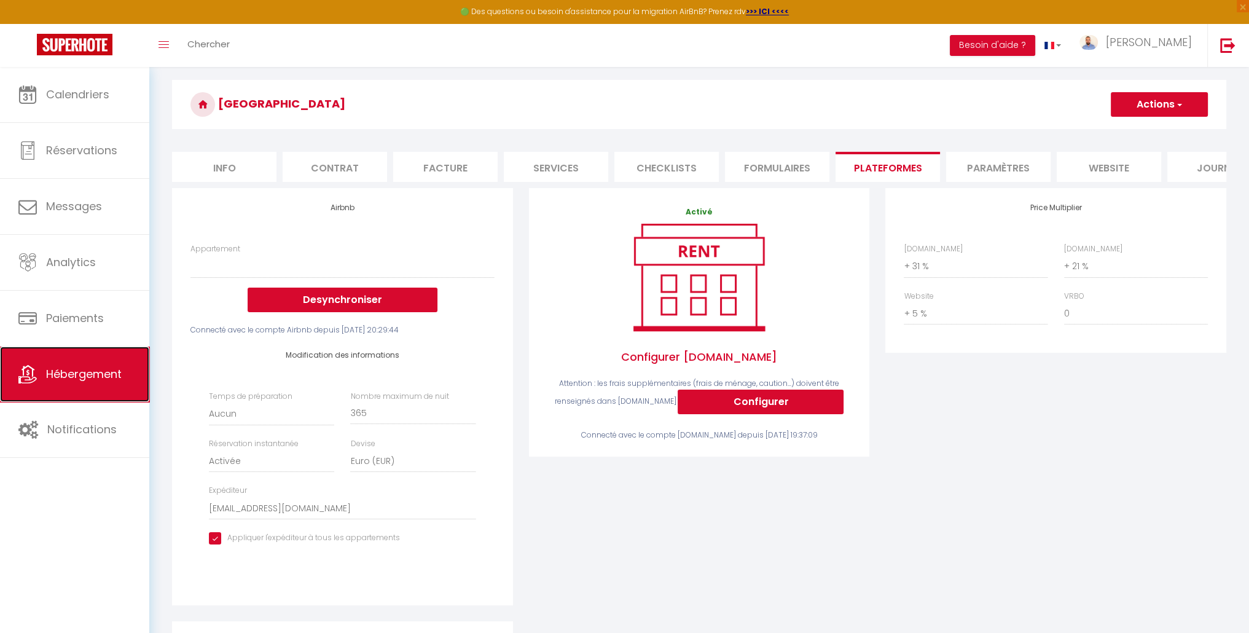
click at [114, 351] on link "Hébergement" at bounding box center [74, 373] width 149 height 55
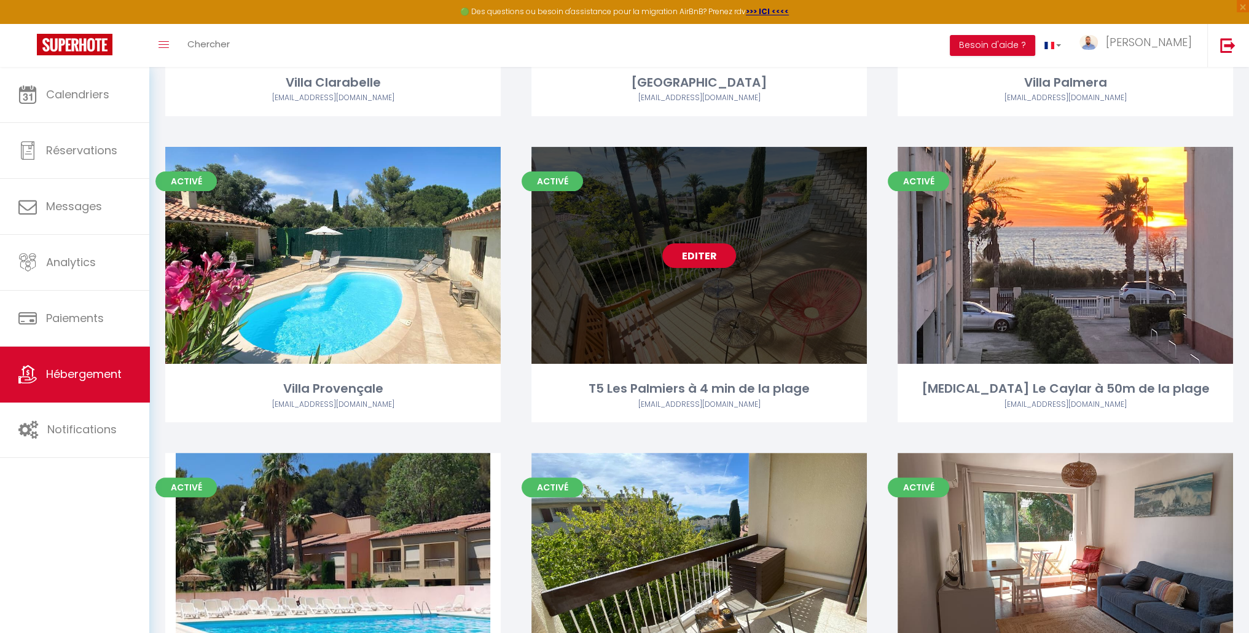
scroll to position [369, 0]
click at [706, 259] on link "Editer" at bounding box center [699, 256] width 74 height 25
select select "3"
select select "2"
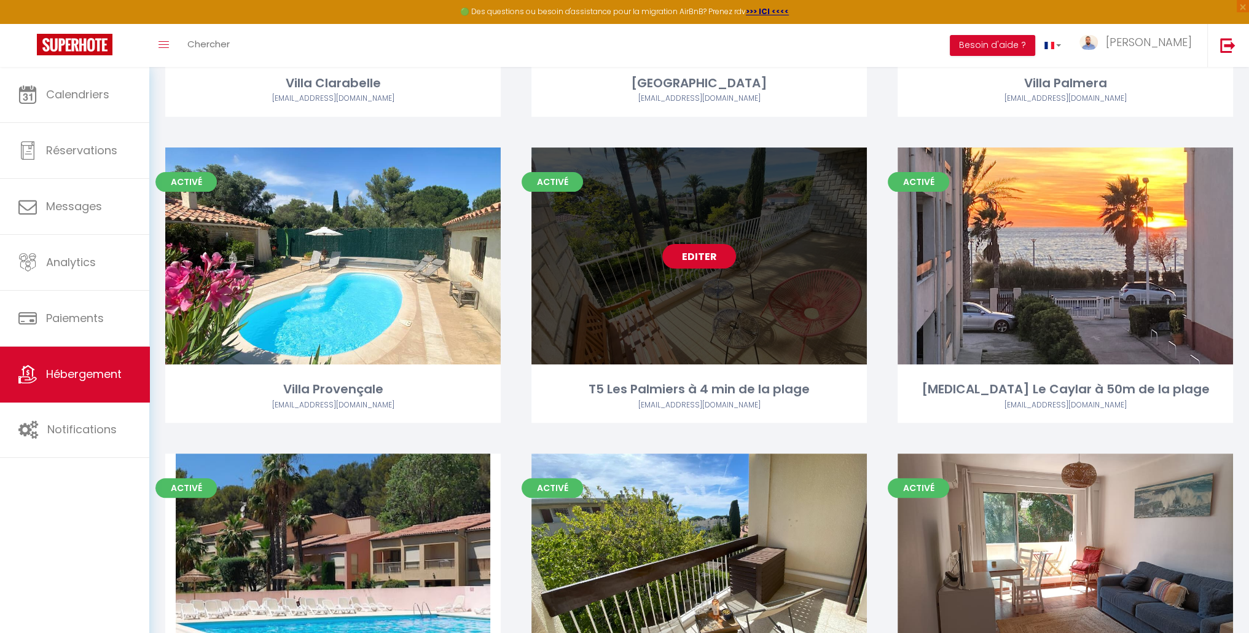
select select "1"
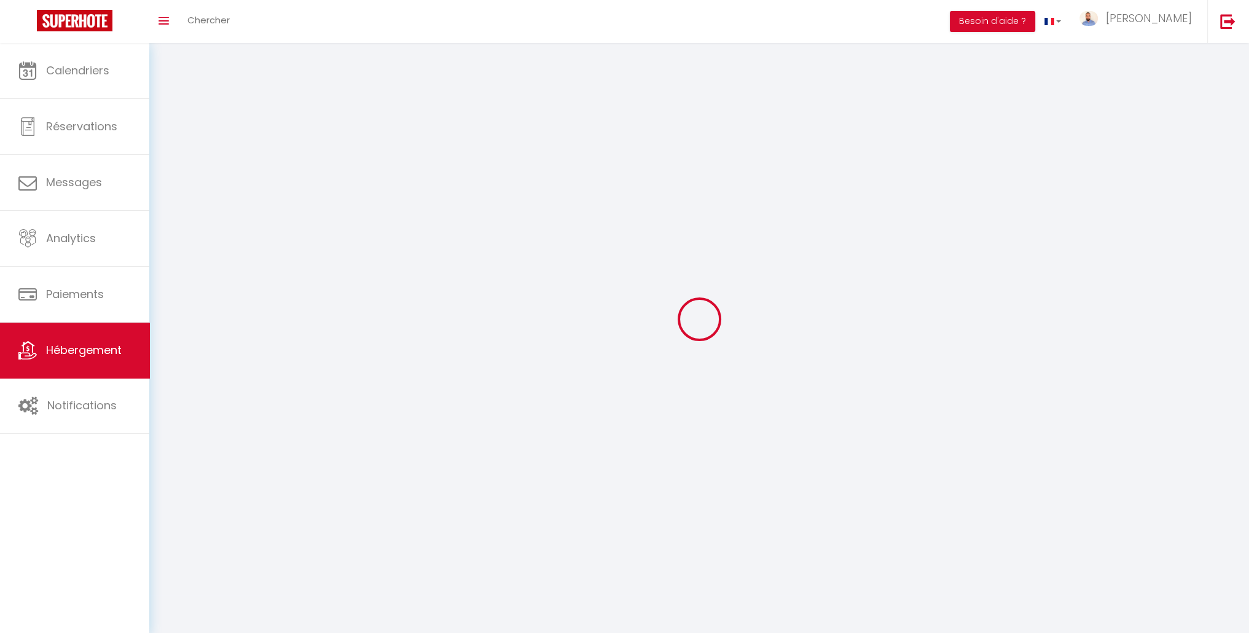
select select
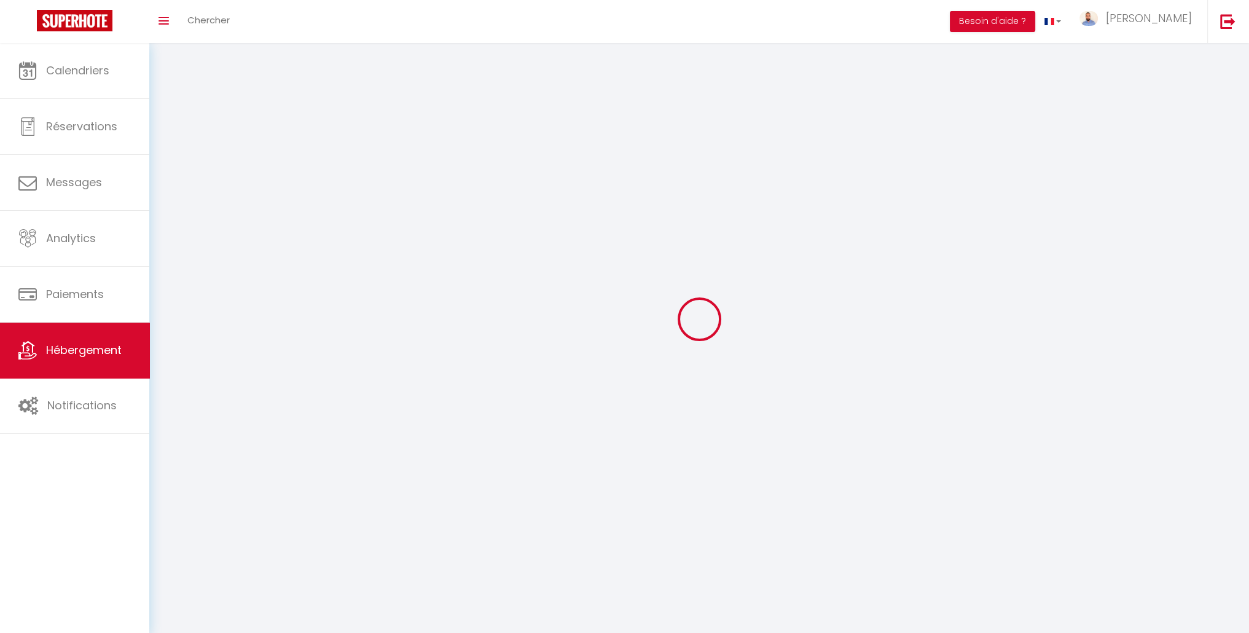
select select
checkbox input "false"
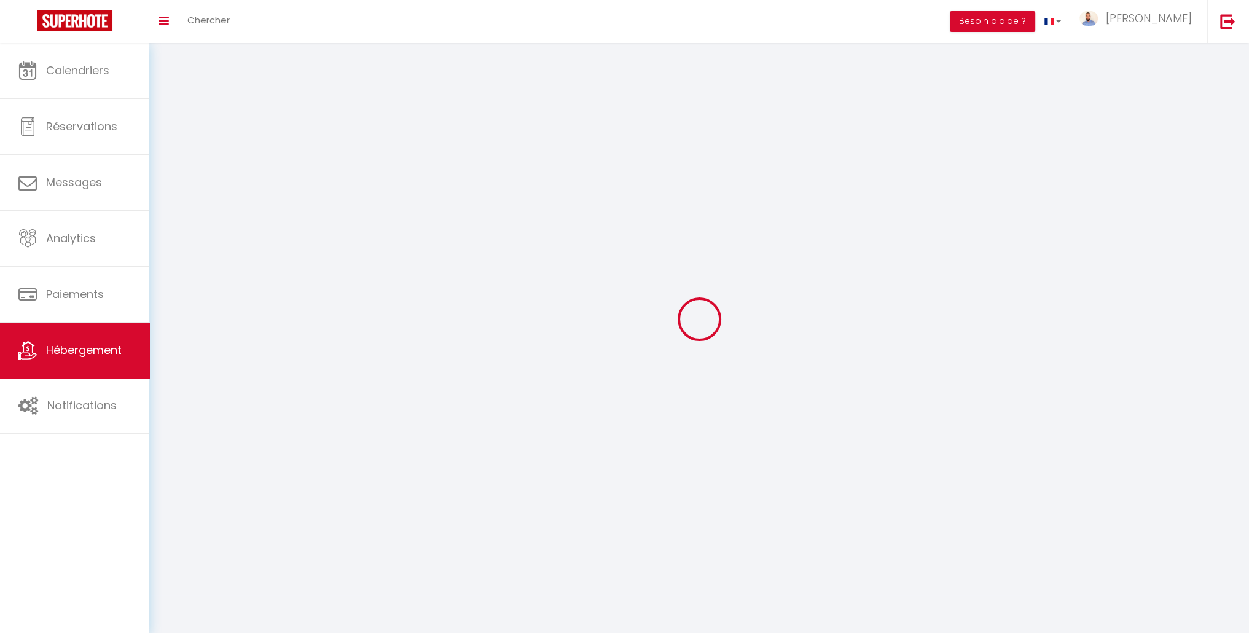
checkbox input "false"
select select
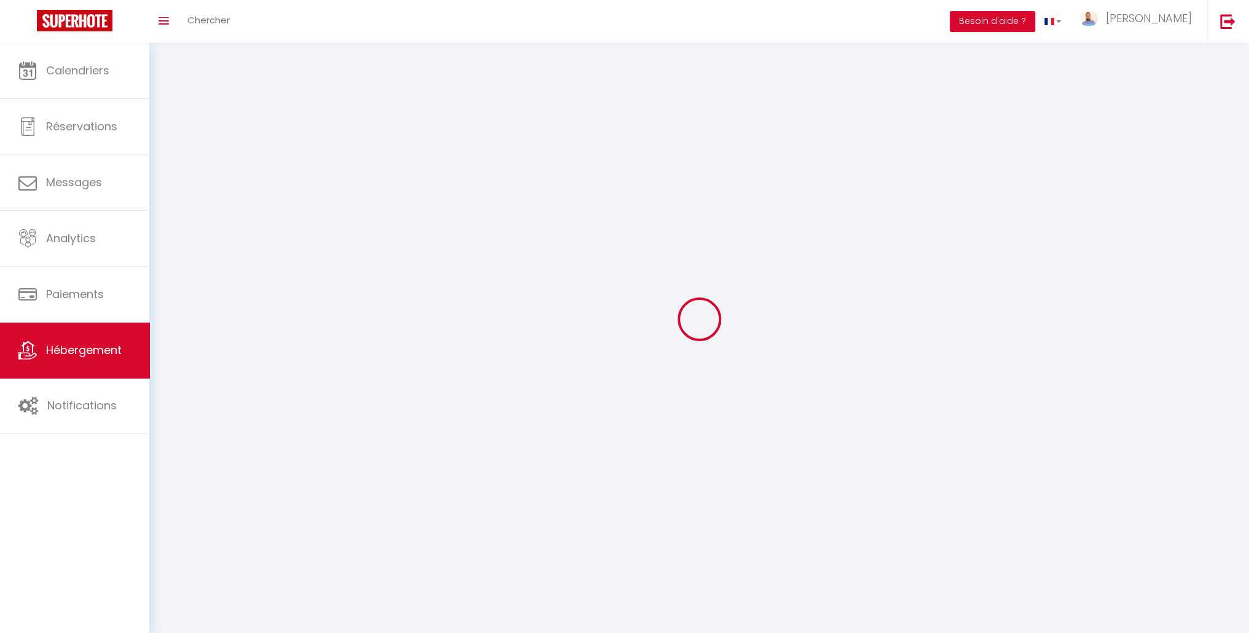
select select
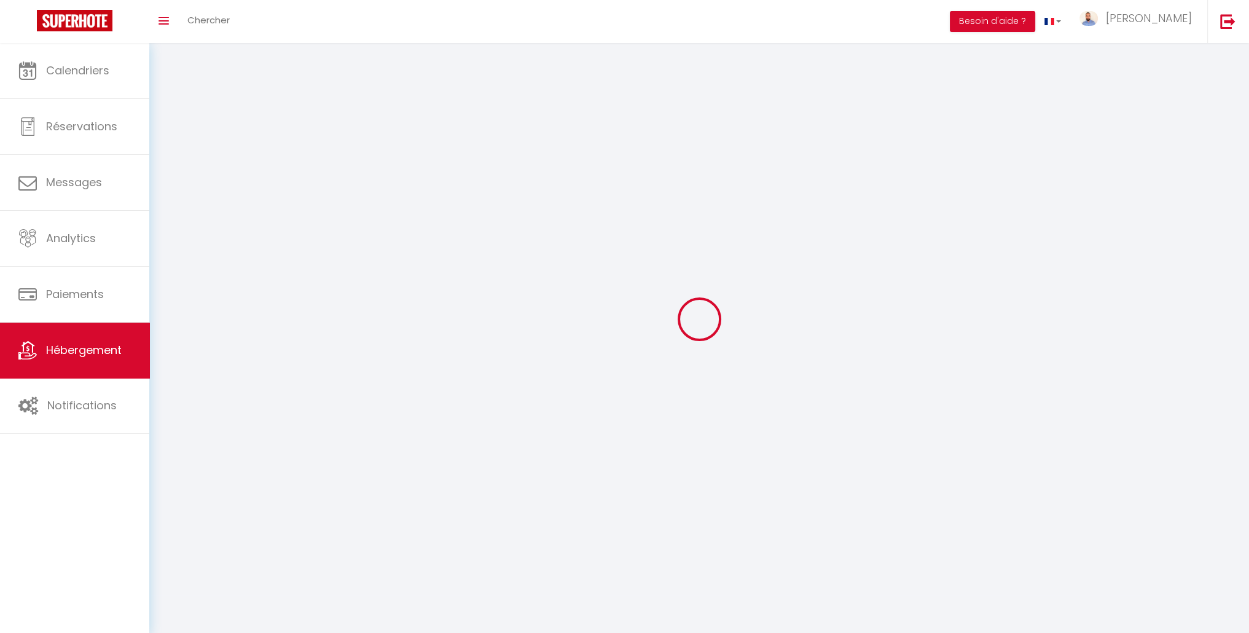
checkbox input "false"
select select
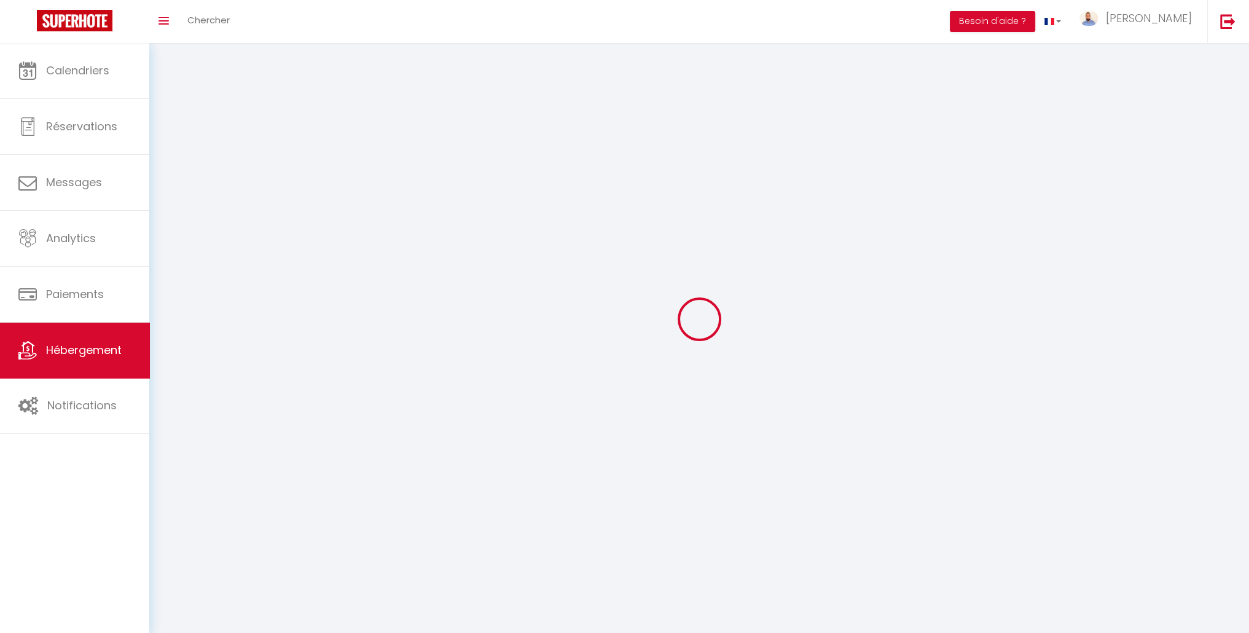
select select
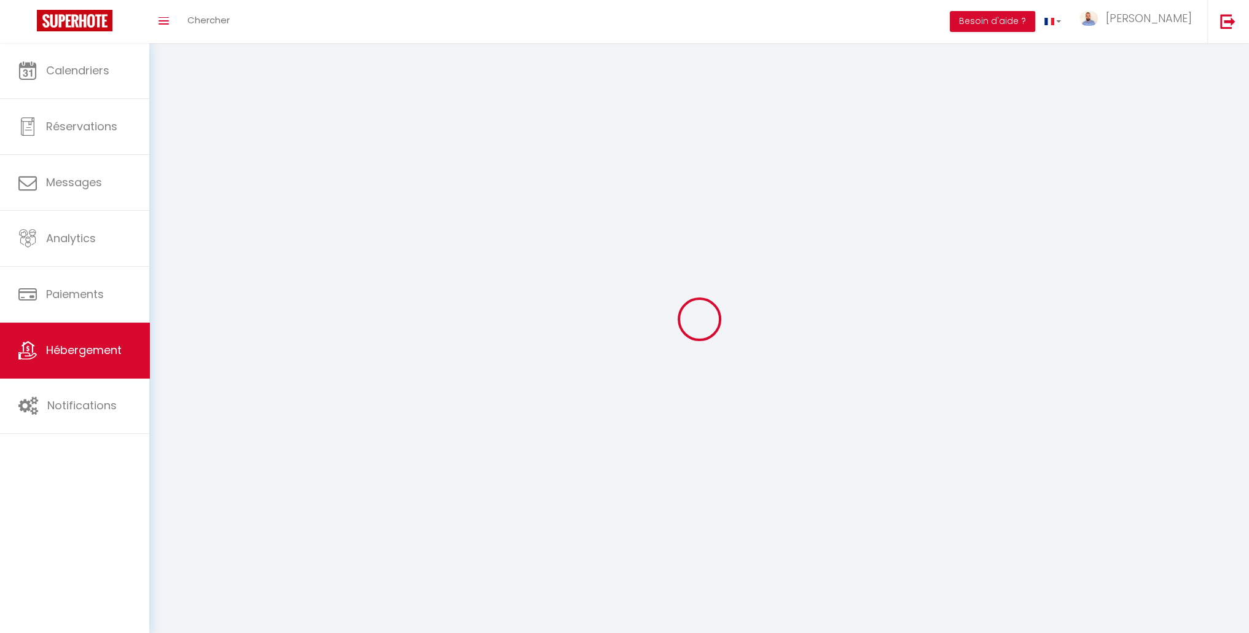
select select
checkbox input "false"
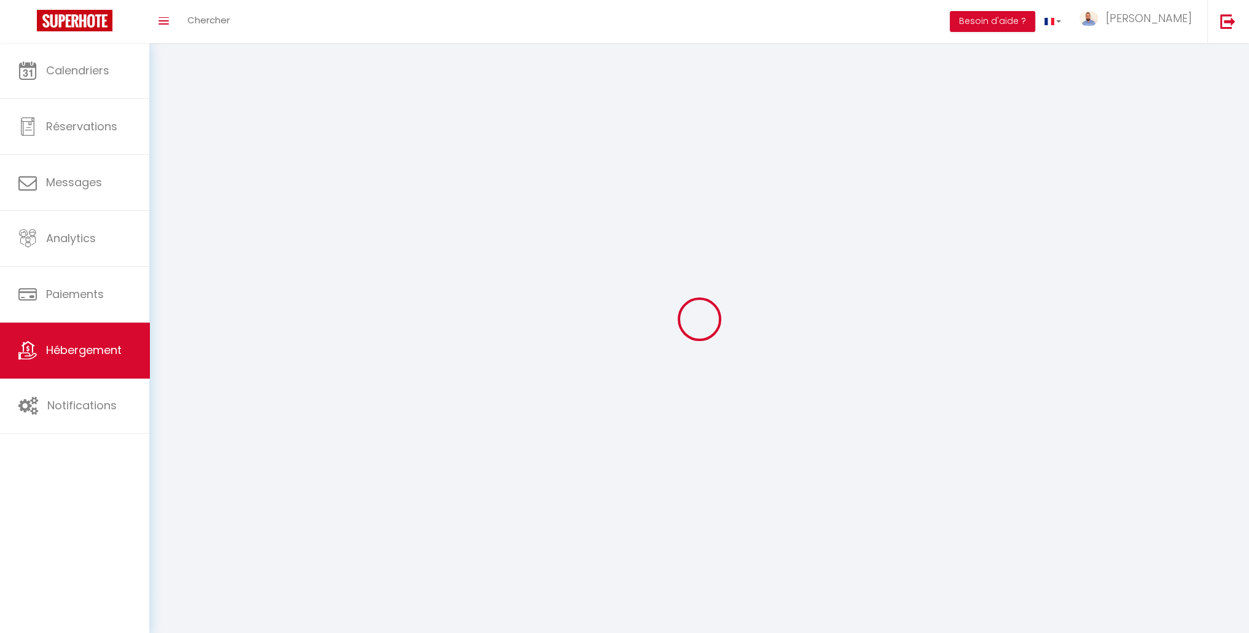
checkbox input "false"
select select
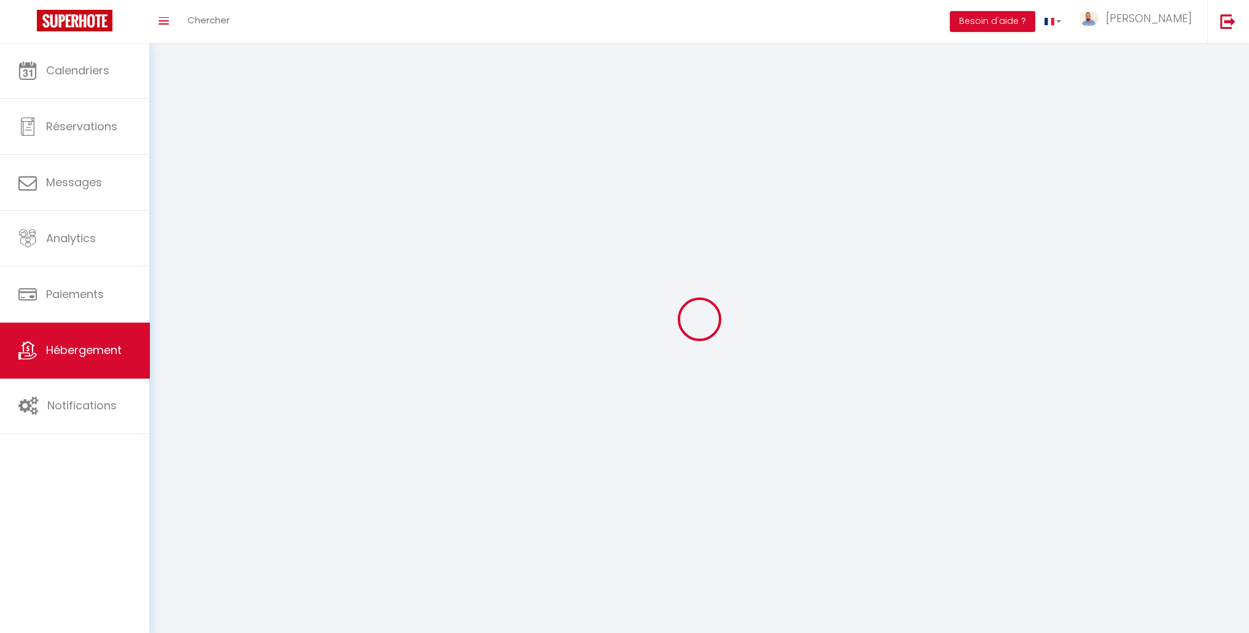
select select
checkbox input "false"
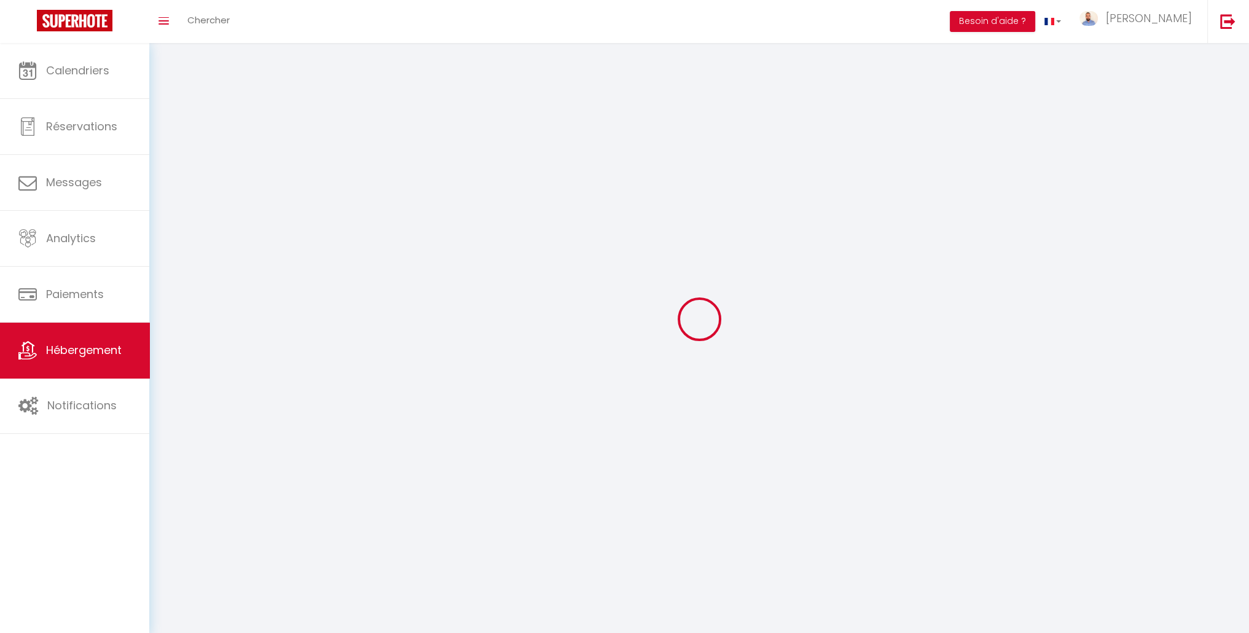
checkbox input "false"
select select
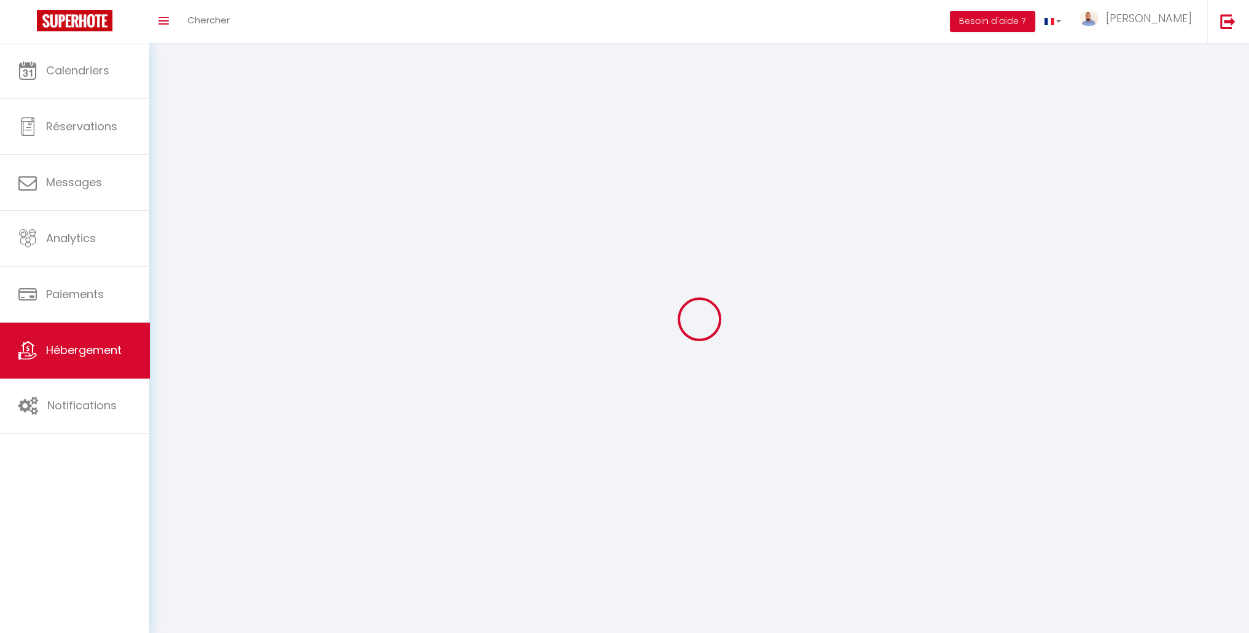
select select "28"
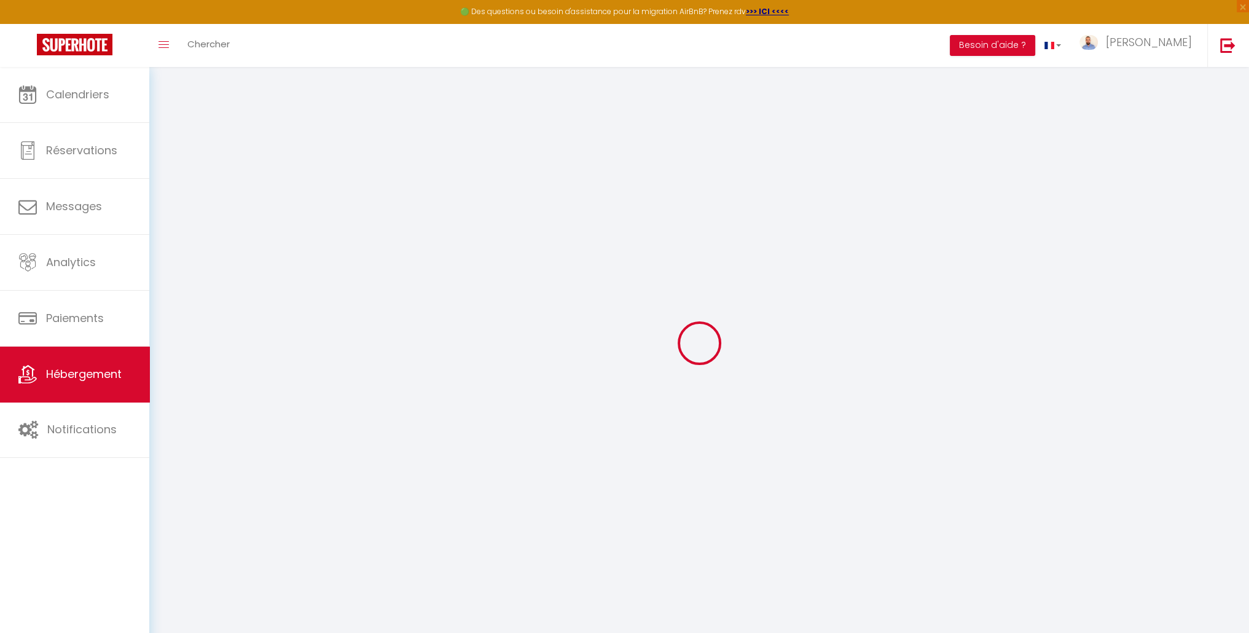
select select
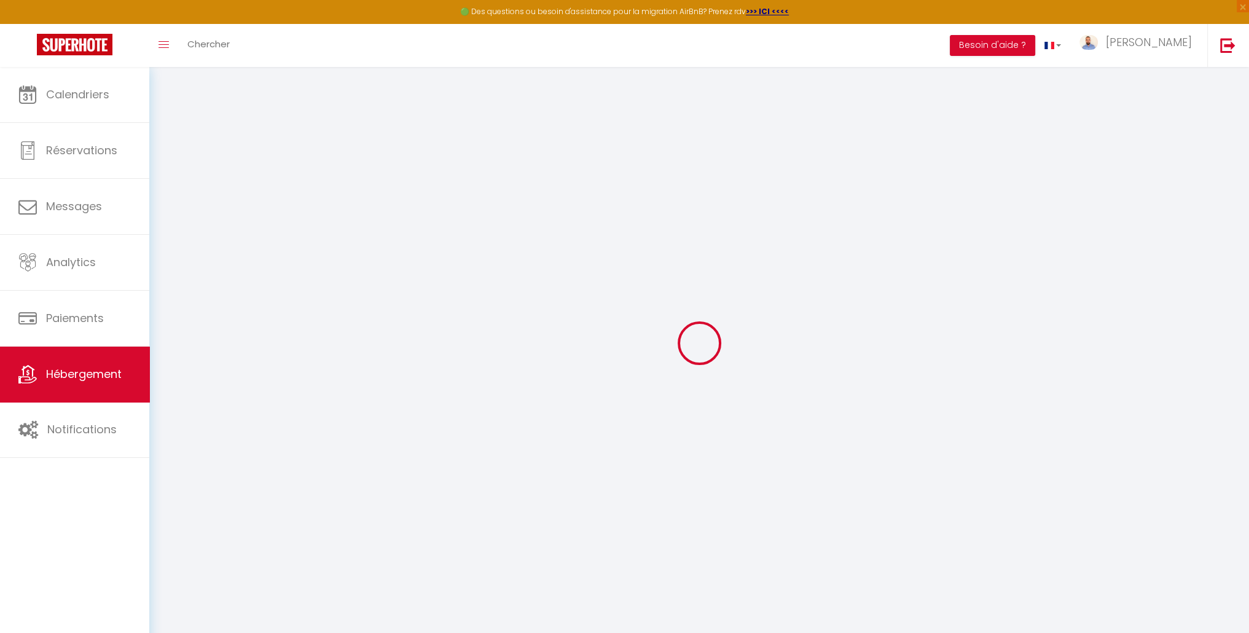
select select
checkbox input "false"
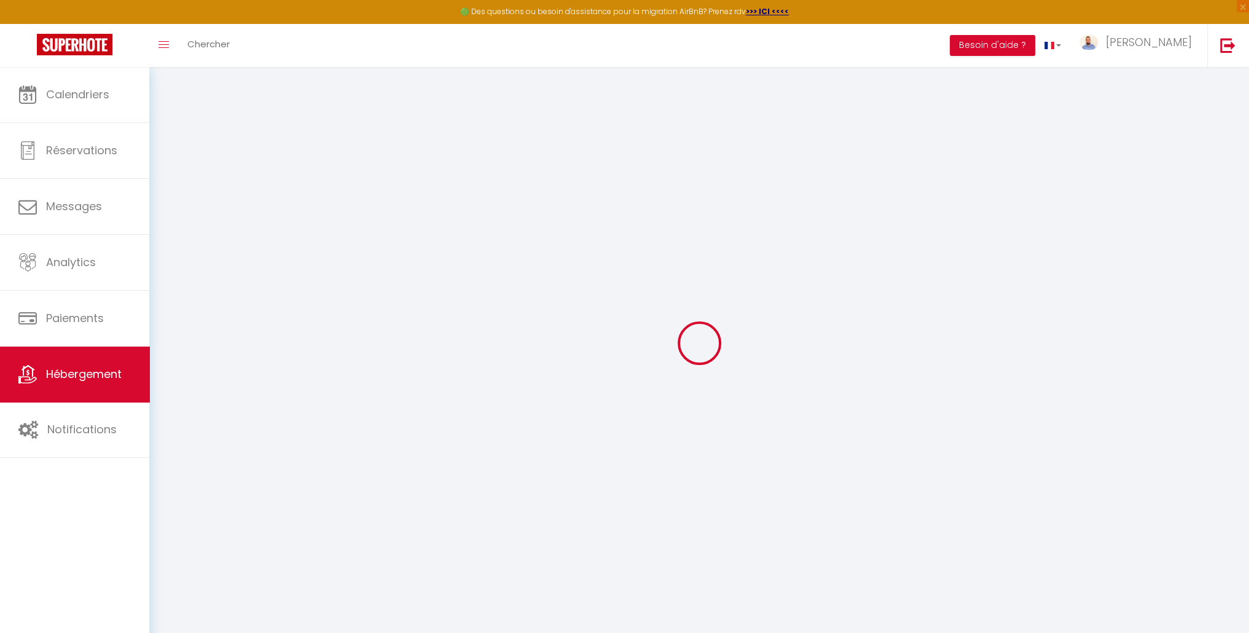
select select
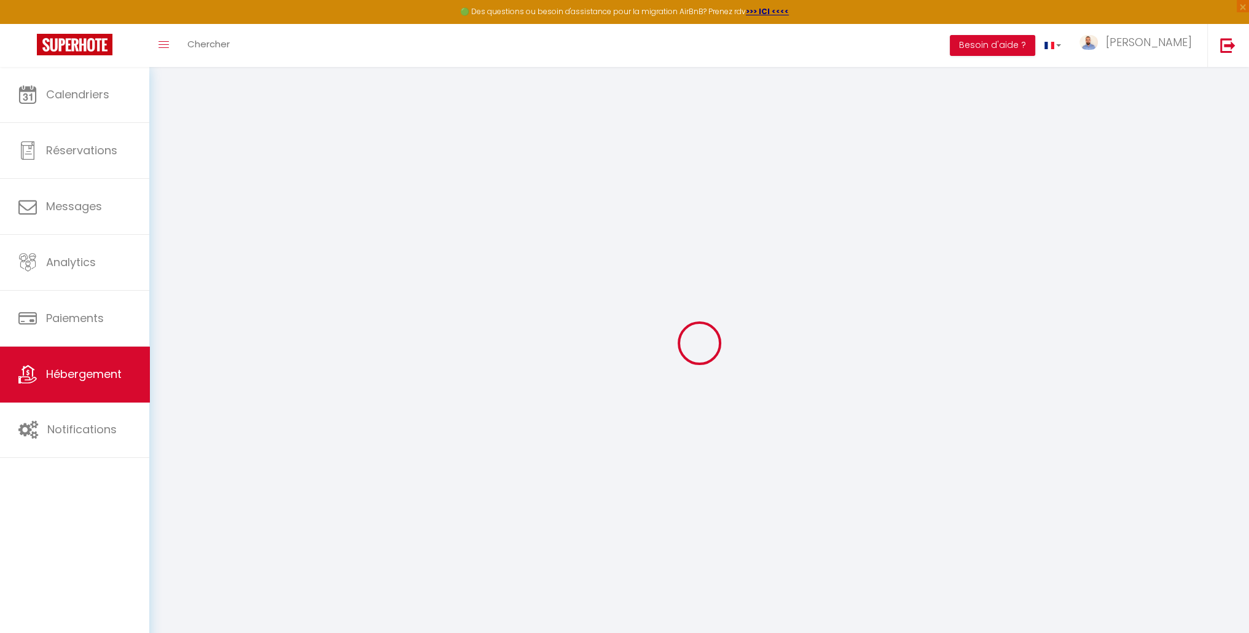
select select
checkbox input "false"
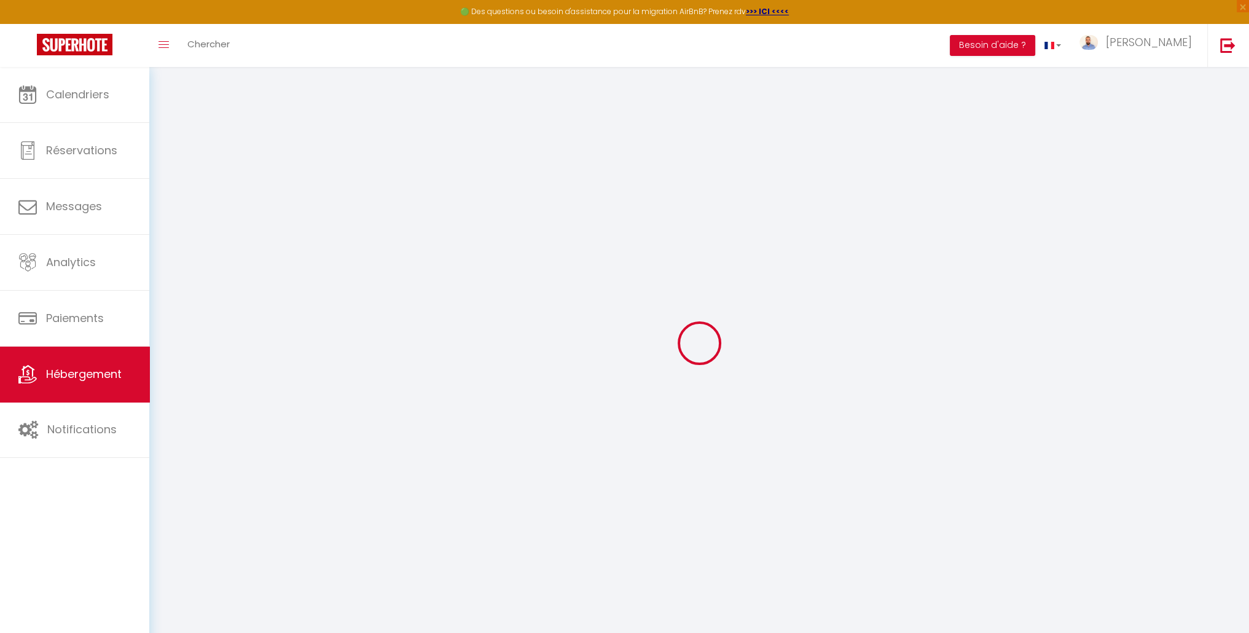
checkbox input "false"
select select
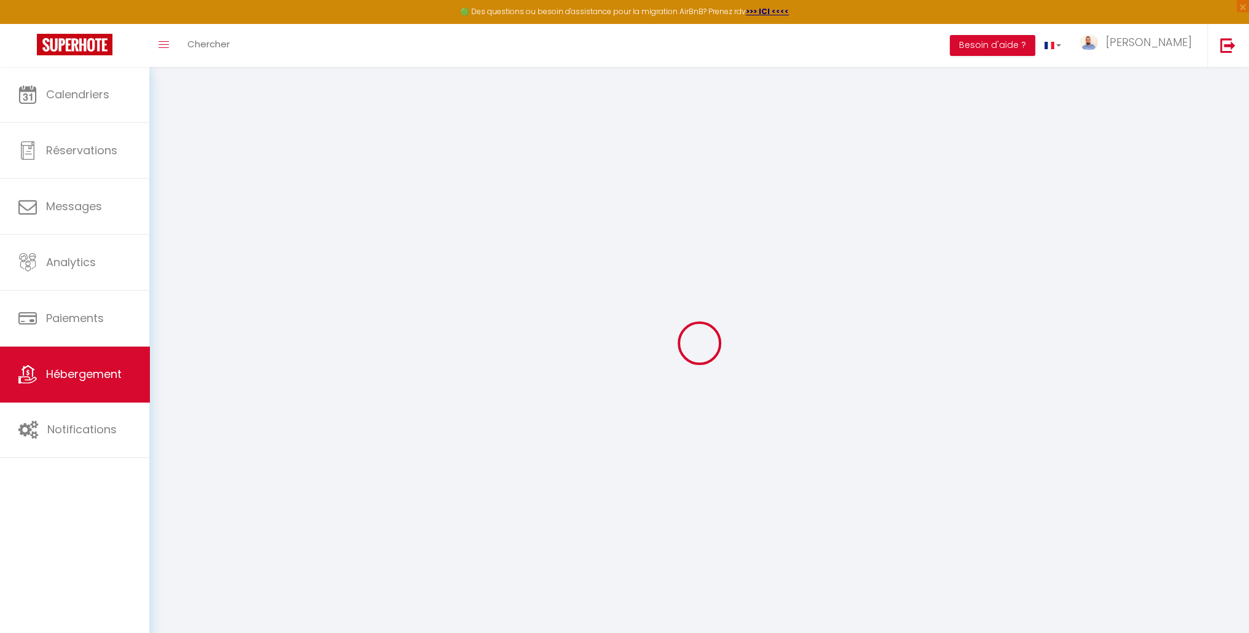
select select
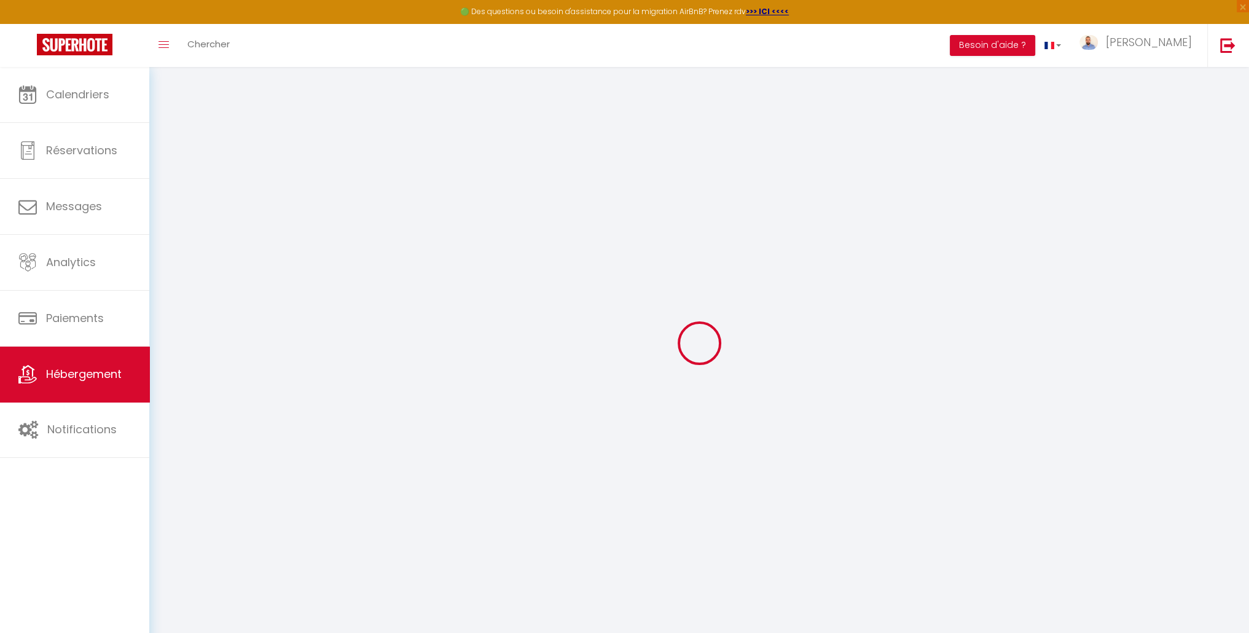
checkbox input "false"
select select
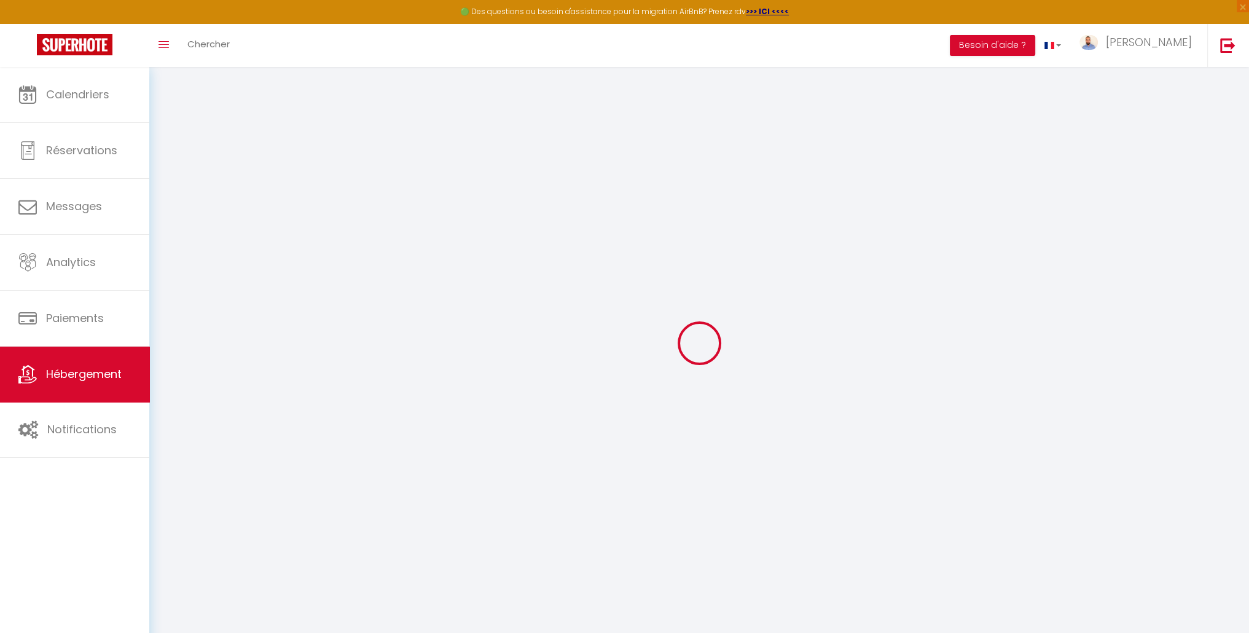
select select
type input "T5 Les Palmiers à 4 min de la plage"
type input "[PERSON_NAME]"
type input "Cotte"
type input "Allée des palmiers"
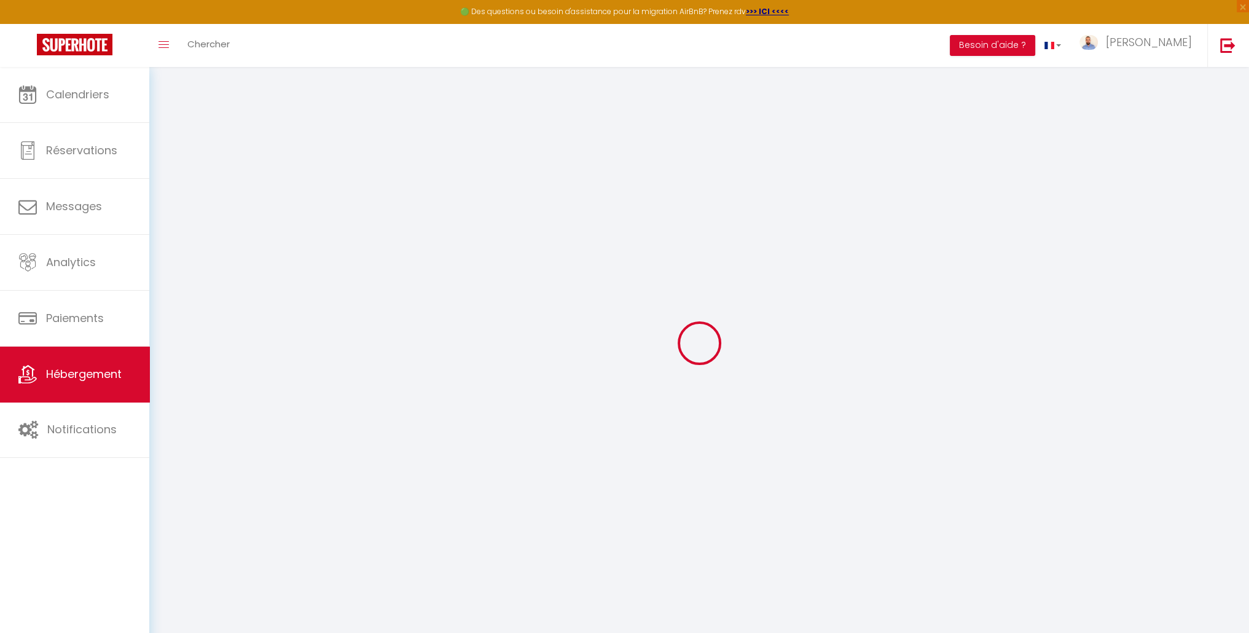
type input "83270"
type input "Saint Cyr Sur Mer"
select select "8"
select select "4"
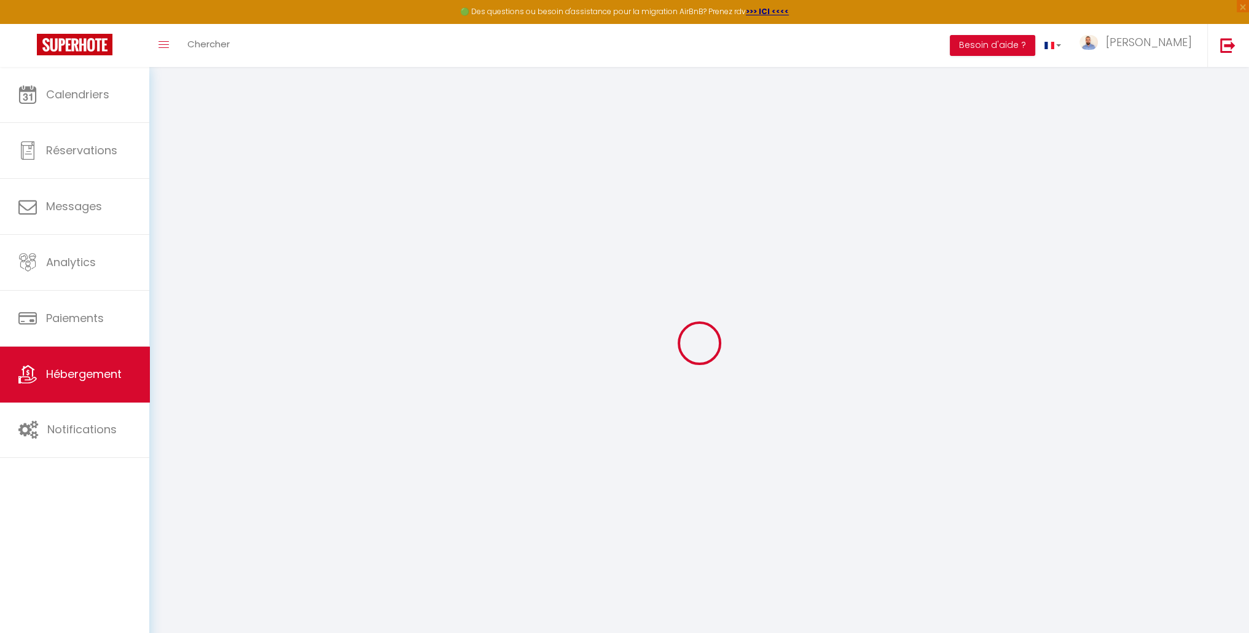
select select "2"
type input "150"
type input "4.32"
type input "100000"
type input "600"
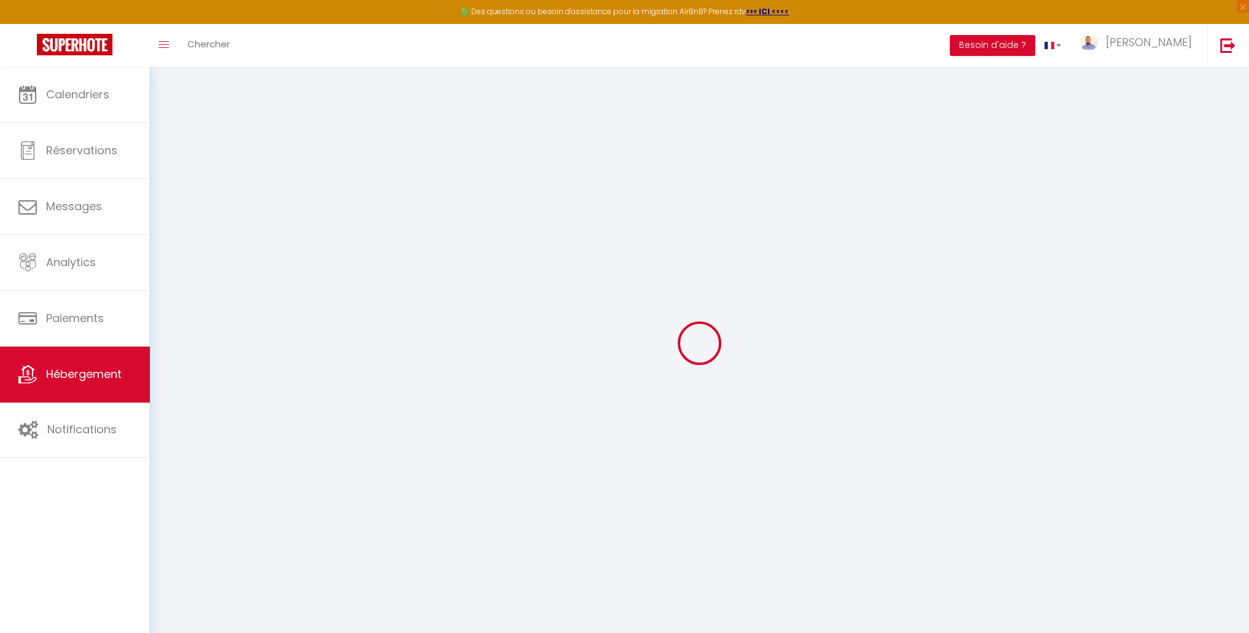
type input "10"
select select
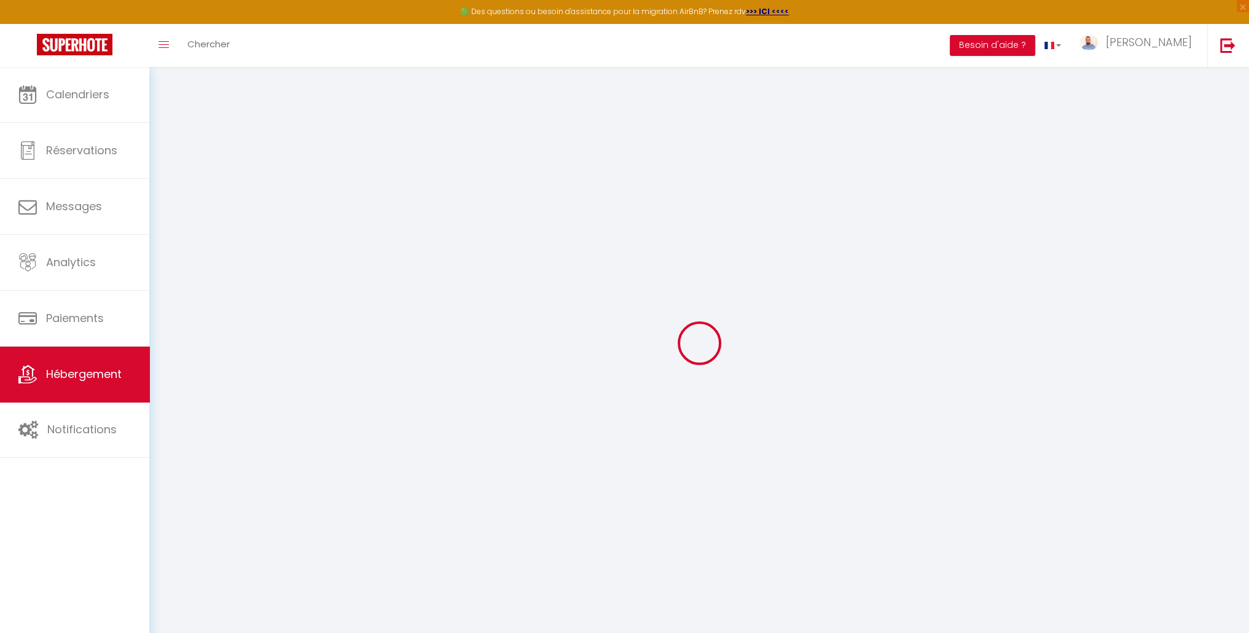
select select
type input "[STREET_ADDRESS]"
type input "83270"
type input "[GEOGRAPHIC_DATA]"
type input "[EMAIL_ADDRESS][DOMAIN_NAME]"
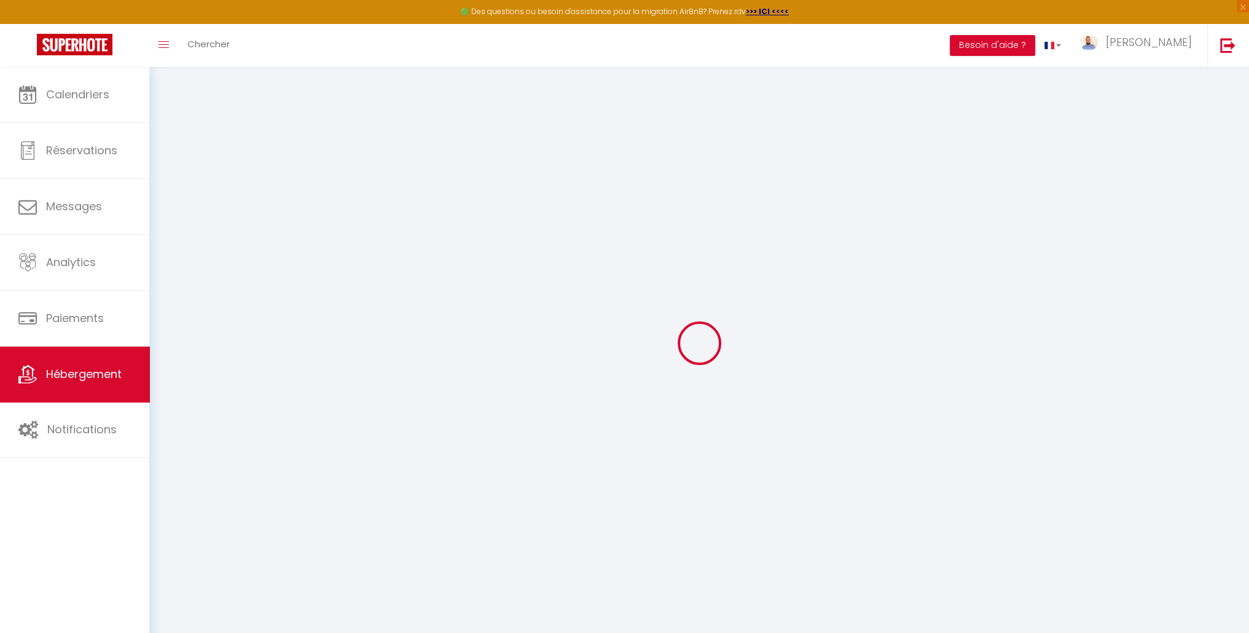
select select "10992"
checkbox input "false"
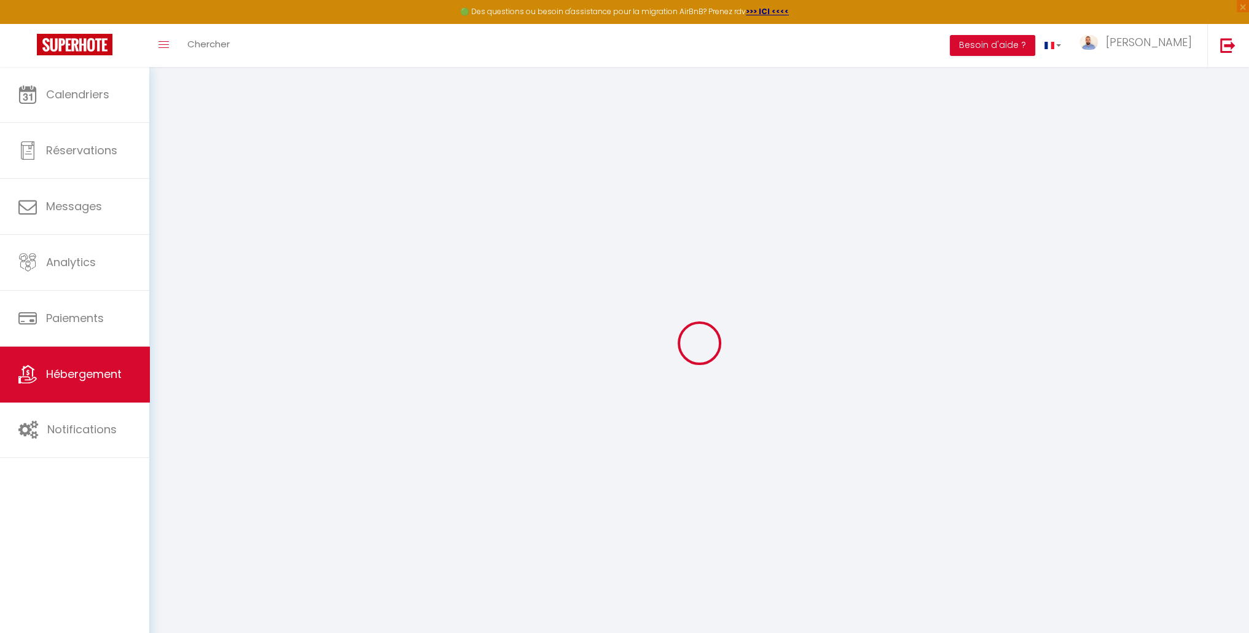
radio input "true"
type input "0"
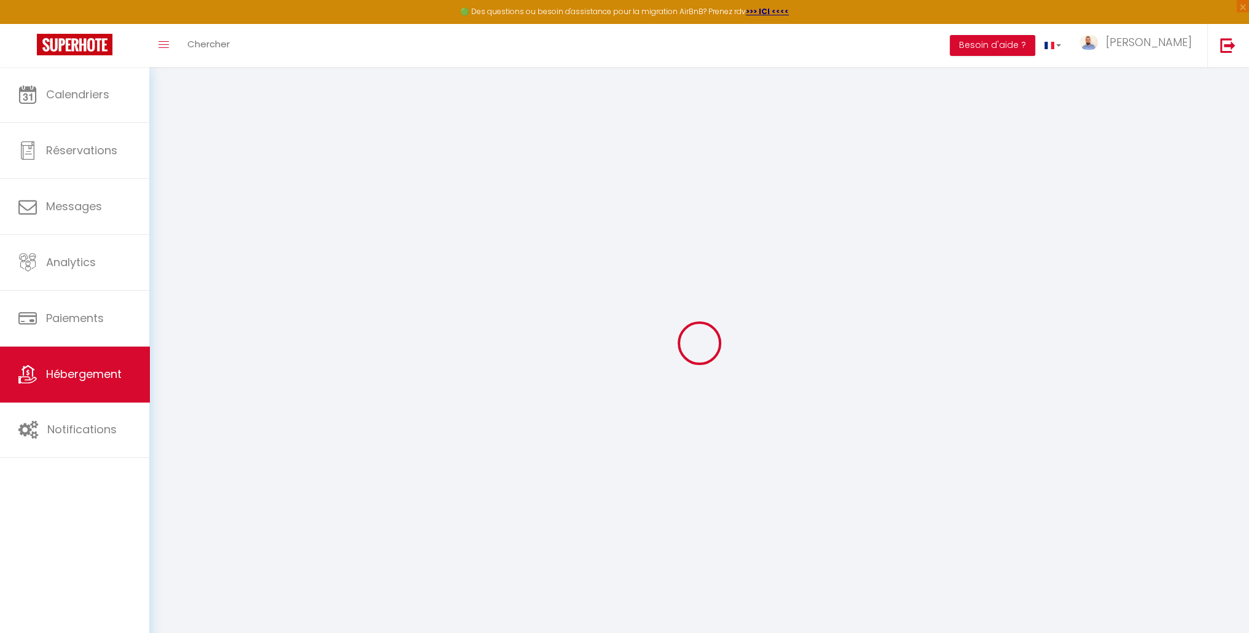
select select
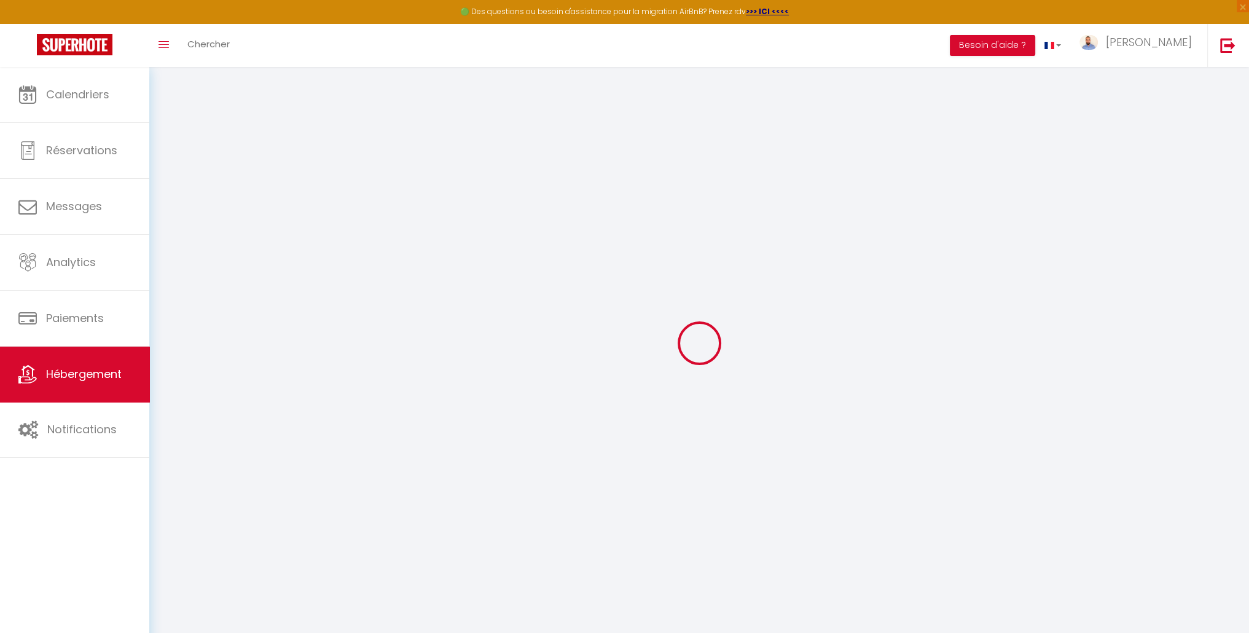
checkbox input "false"
select select
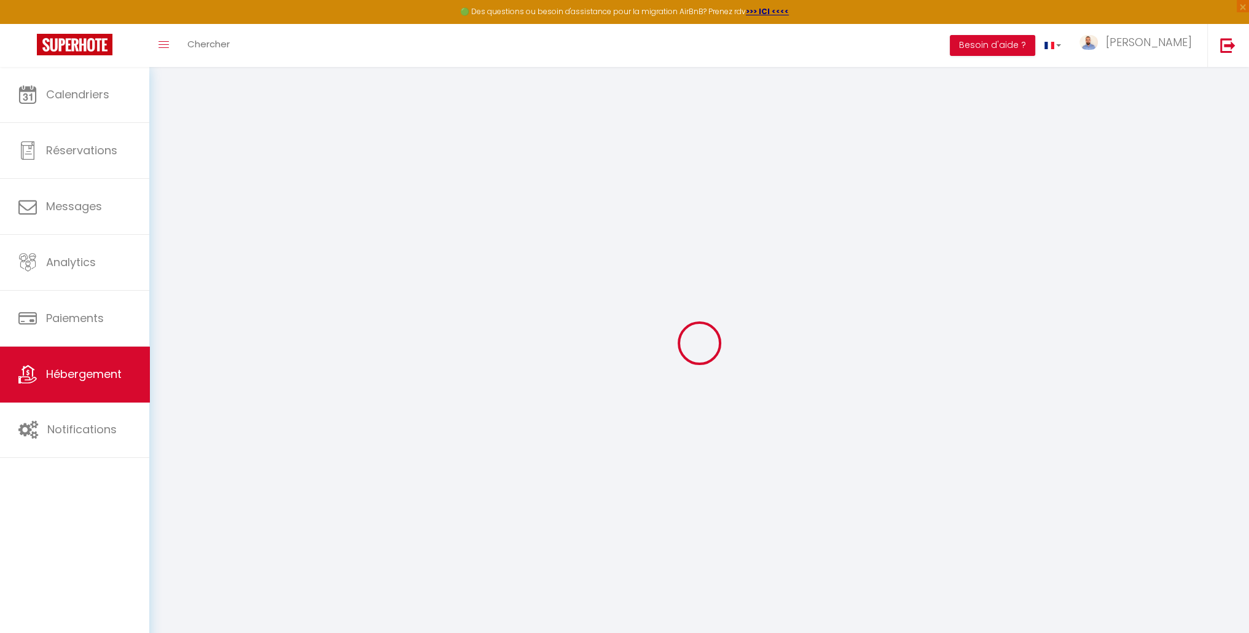
select select
checkbox input "false"
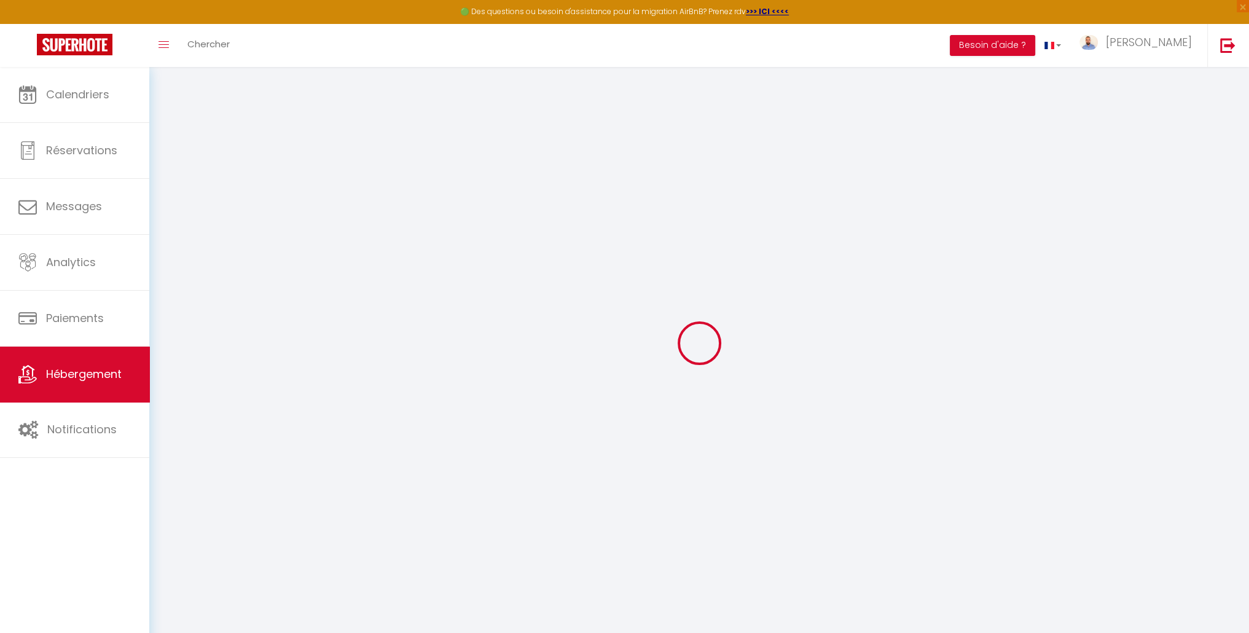
checkbox input "false"
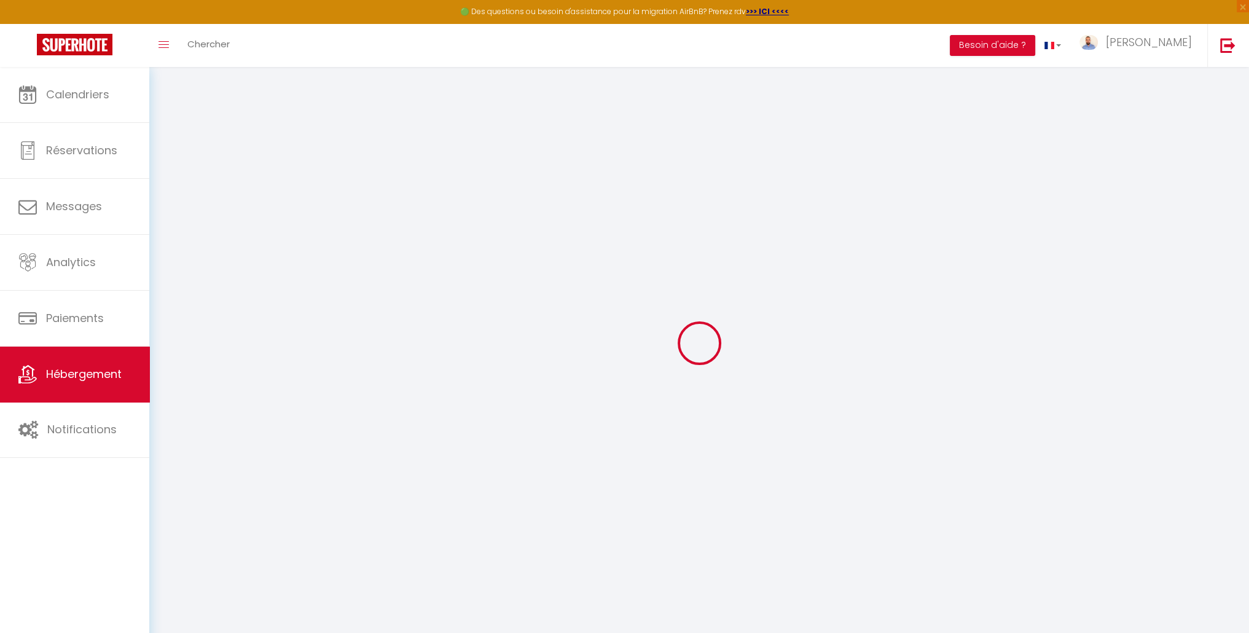
checkbox input "false"
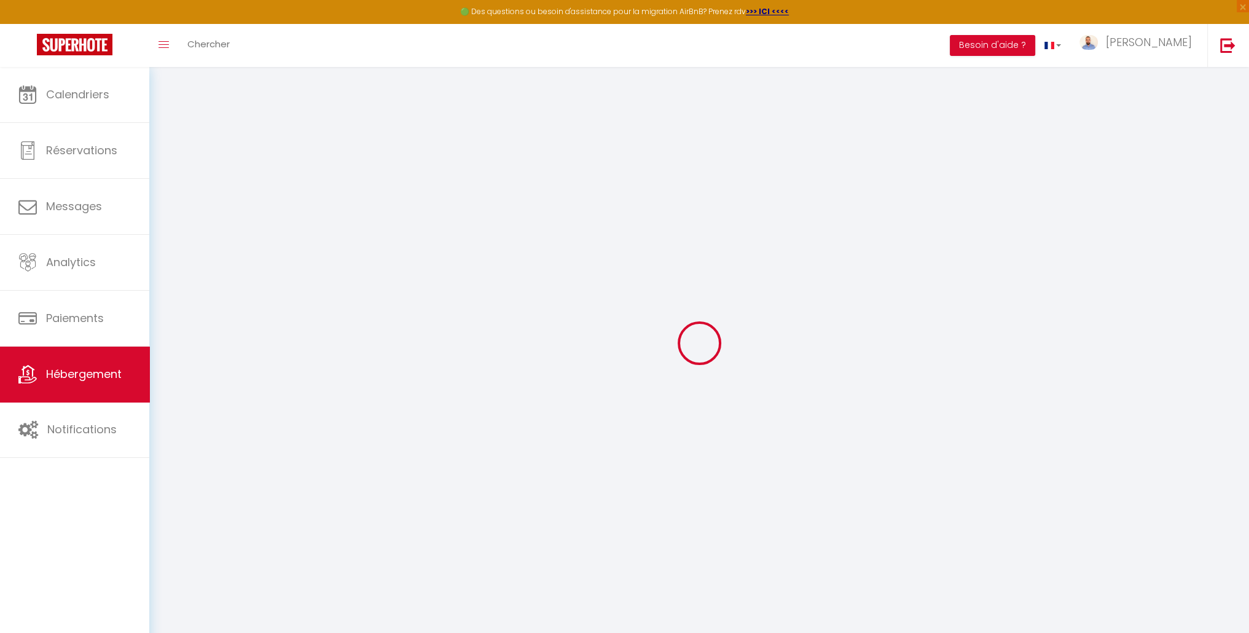
checkbox input "false"
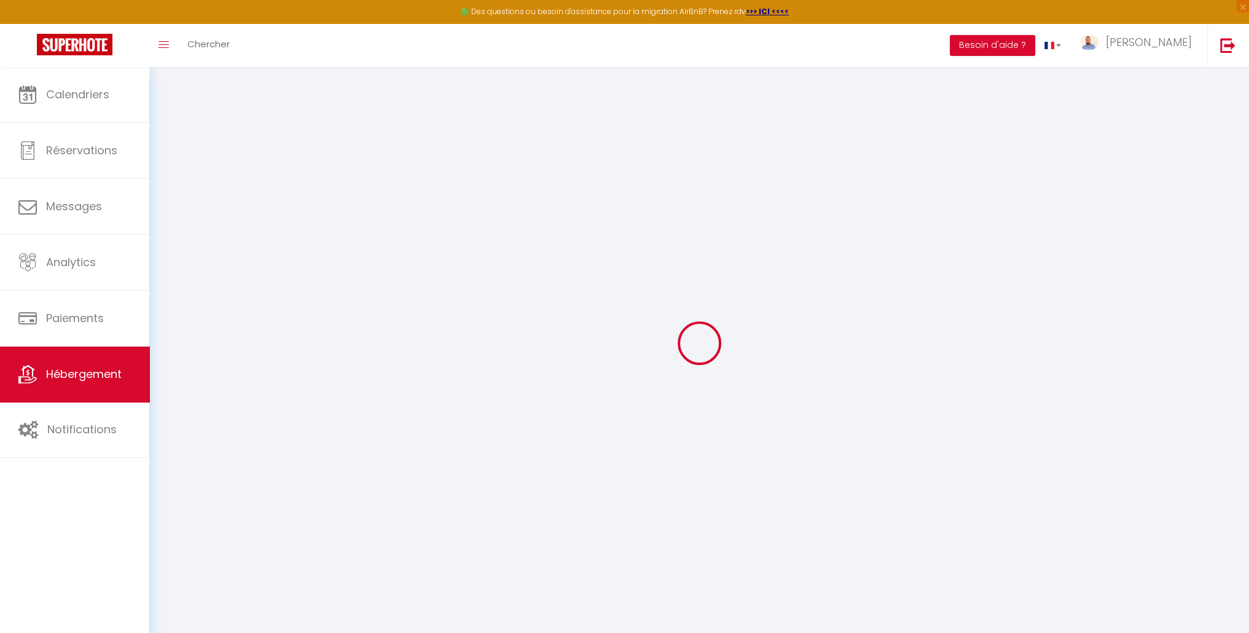
select select "15:00"
select select "20:00"
select select "10:00"
select select "30"
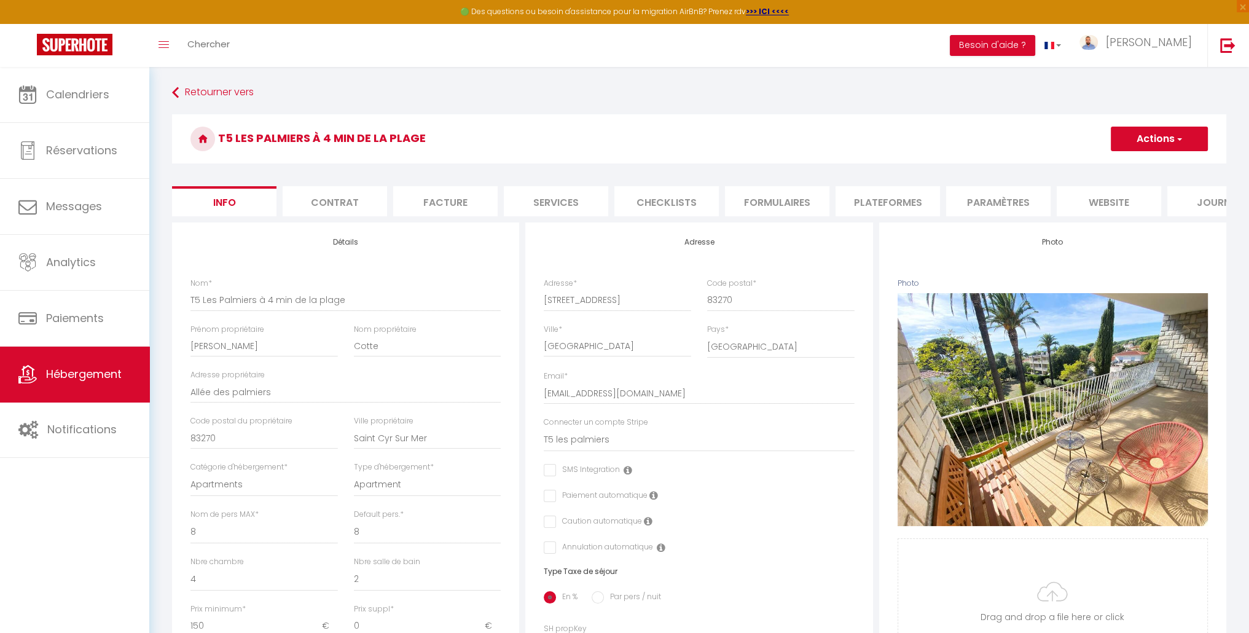
checkbox input "false"
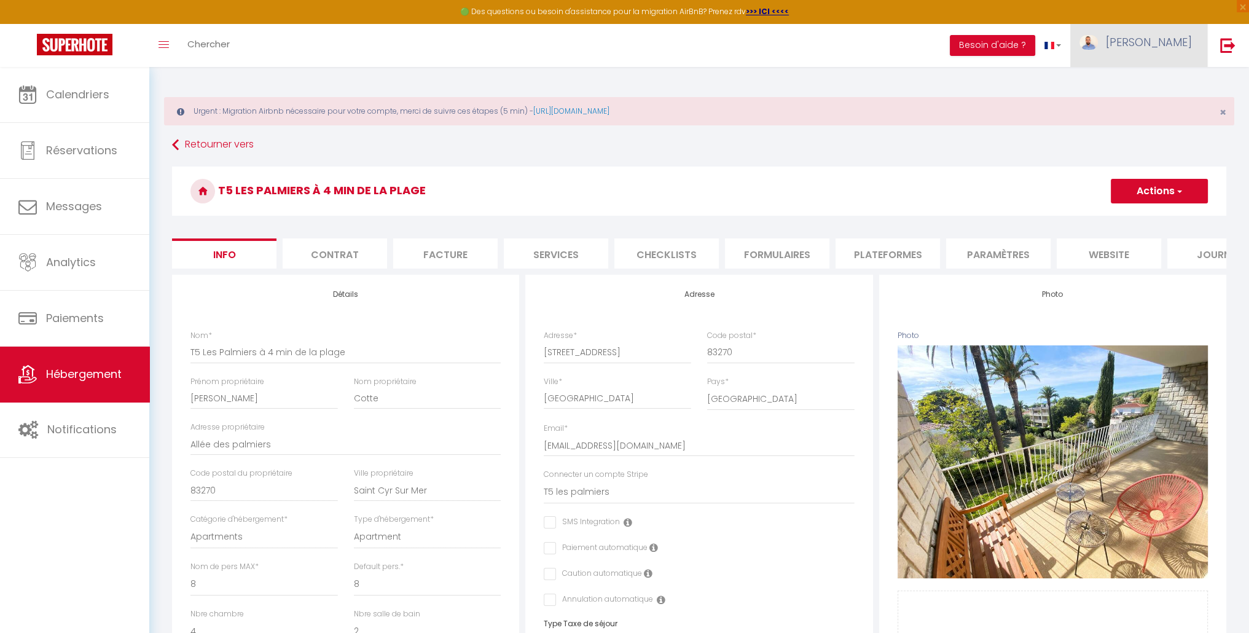
drag, startPoint x: 1217, startPoint y: 112, endPoint x: 1152, endPoint y: 48, distance: 91.6
click at [1152, 48] on link "[PERSON_NAME]" at bounding box center [1138, 45] width 137 height 43
click at [1158, 78] on link "Paramètres" at bounding box center [1157, 85] width 91 height 21
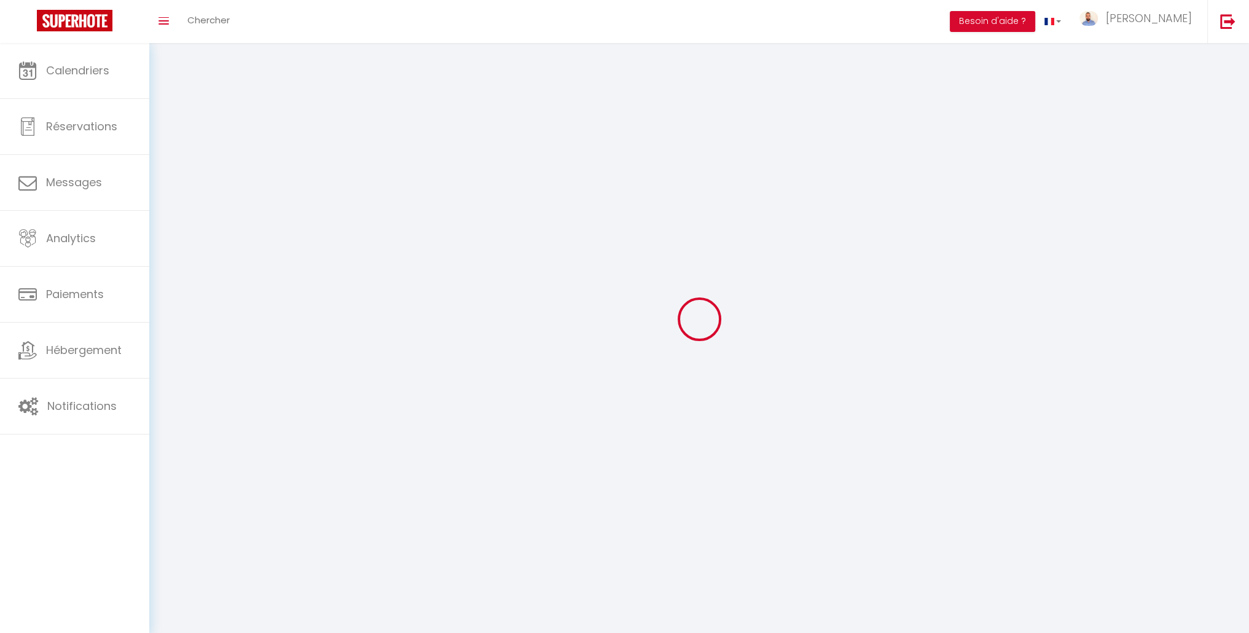
type input "[PERSON_NAME]"
type input "Gosner"
type input "0699294832"
type input "[STREET_ADDRESS][PERSON_NAME]"
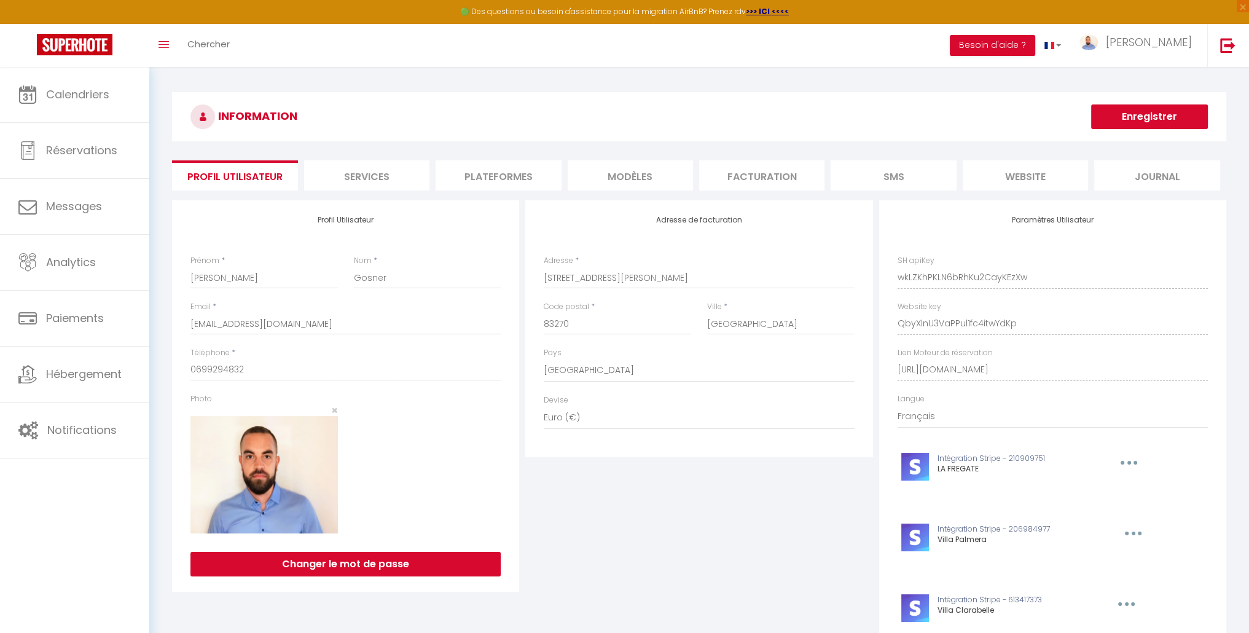
click at [489, 176] on li "Plateformes" at bounding box center [497, 175] width 125 height 30
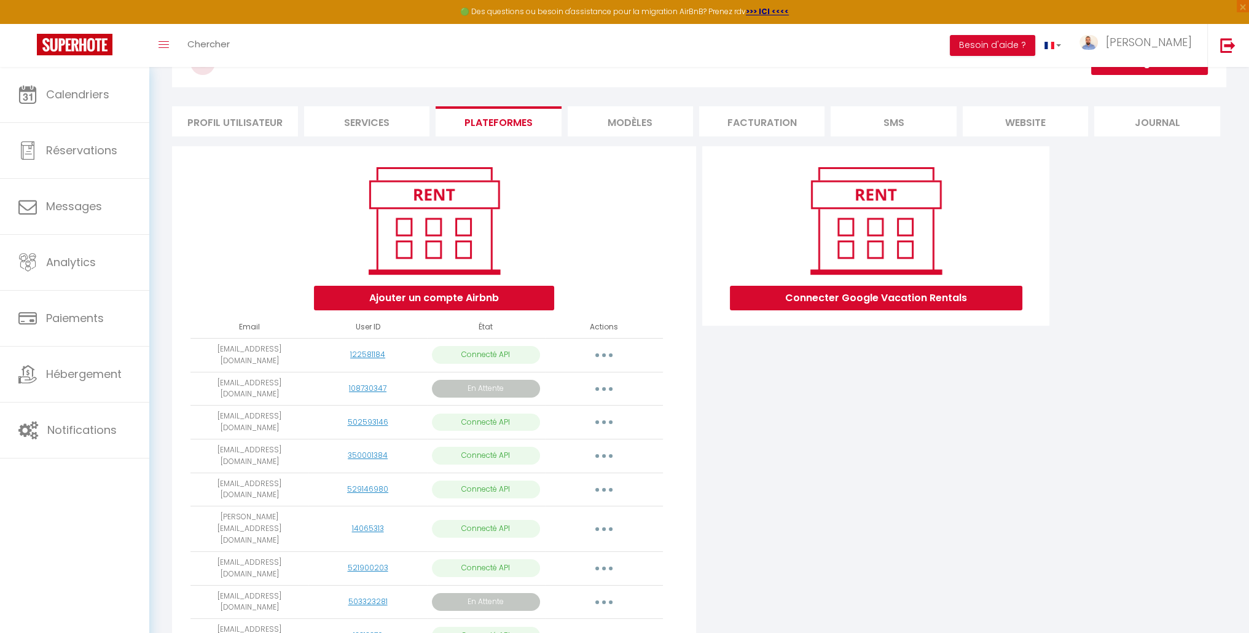
scroll to position [133, 0]
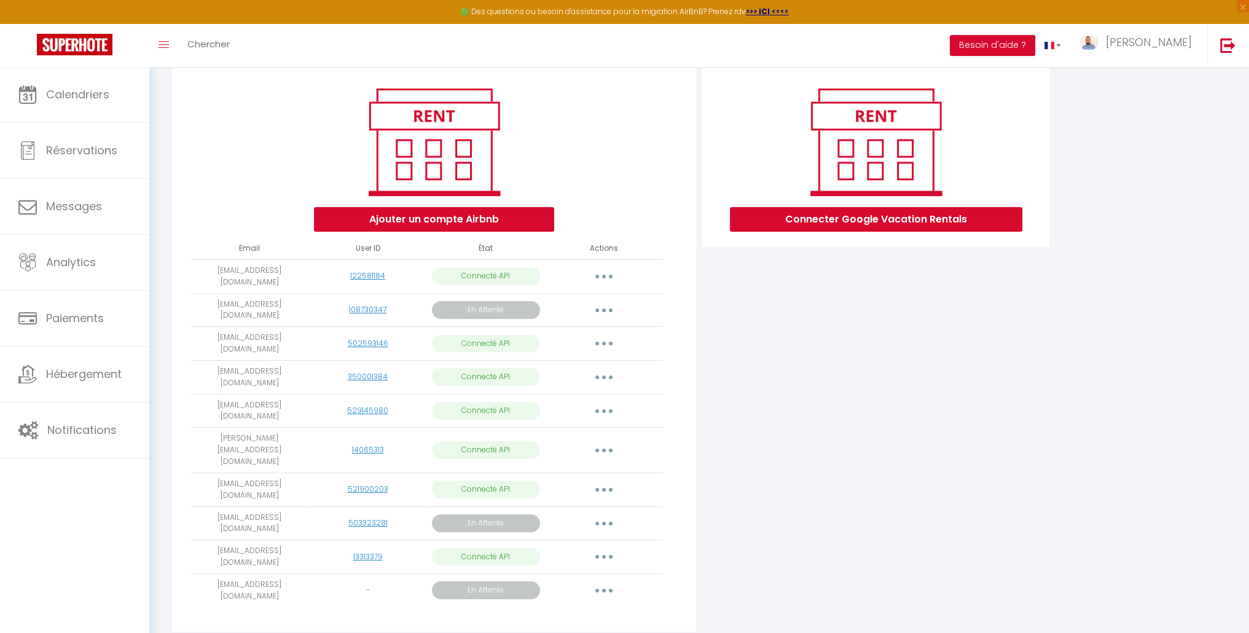
drag, startPoint x: 302, startPoint y: 425, endPoint x: 182, endPoint y: 431, distance: 120.5
click at [187, 429] on div "Ajouter un compte Airbnb Email User ID État Actions [EMAIL_ADDRESS][DOMAIN_NAME…" at bounding box center [434, 350] width 524 height 564
click at [199, 431] on td "[PERSON_NAME][EMAIL_ADDRESS][DOMAIN_NAME]" at bounding box center [249, 449] width 118 height 45
drag, startPoint x: 197, startPoint y: 425, endPoint x: 297, endPoint y: 426, distance: 100.7
click at [297, 427] on td "[PERSON_NAME][EMAIL_ADDRESS][DOMAIN_NAME]" at bounding box center [249, 449] width 118 height 45
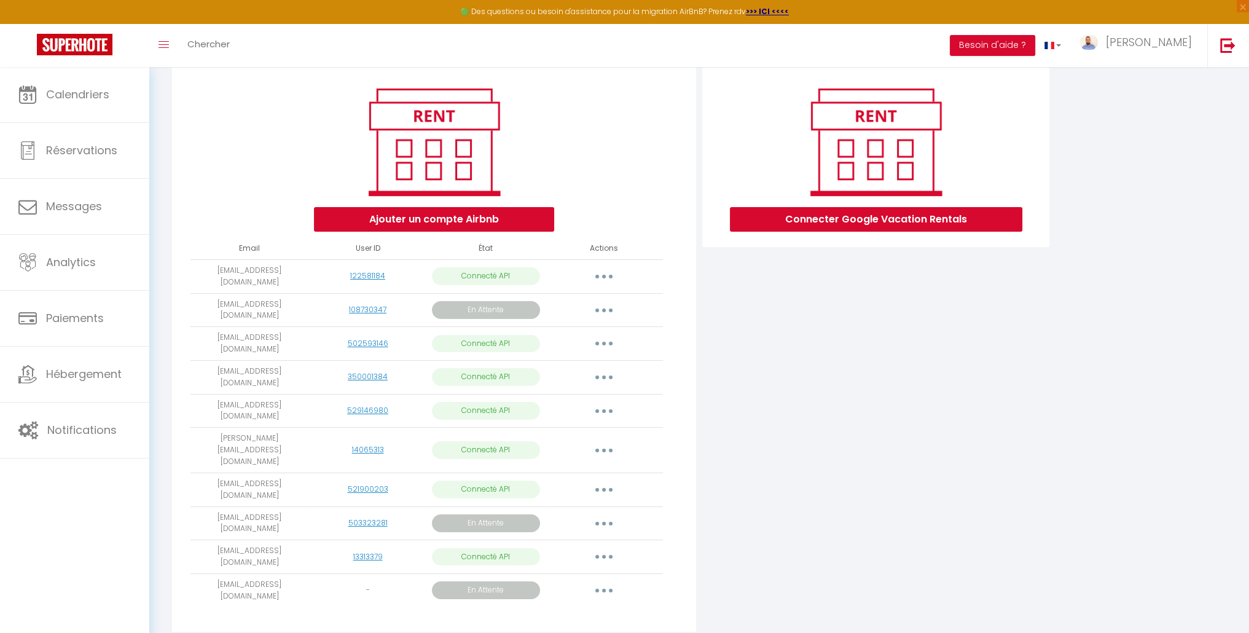
click at [835, 429] on div "Connecter Google Vacation Rentals" at bounding box center [875, 353] width 353 height 571
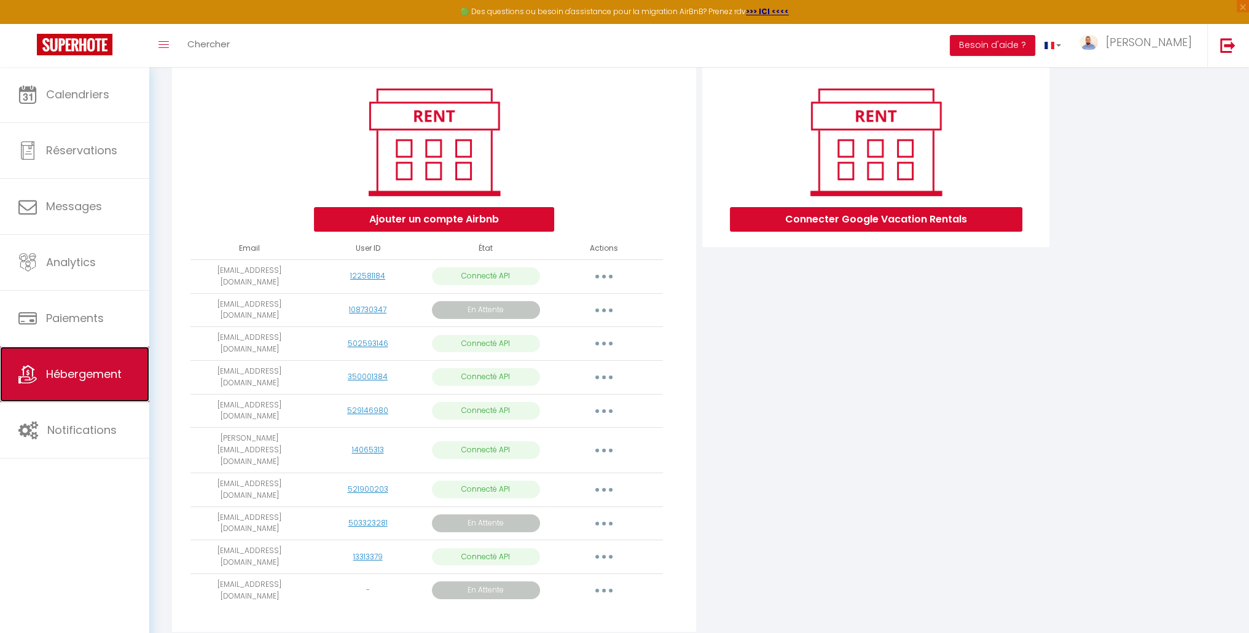
click at [66, 389] on link "Hébergement" at bounding box center [74, 373] width 149 height 55
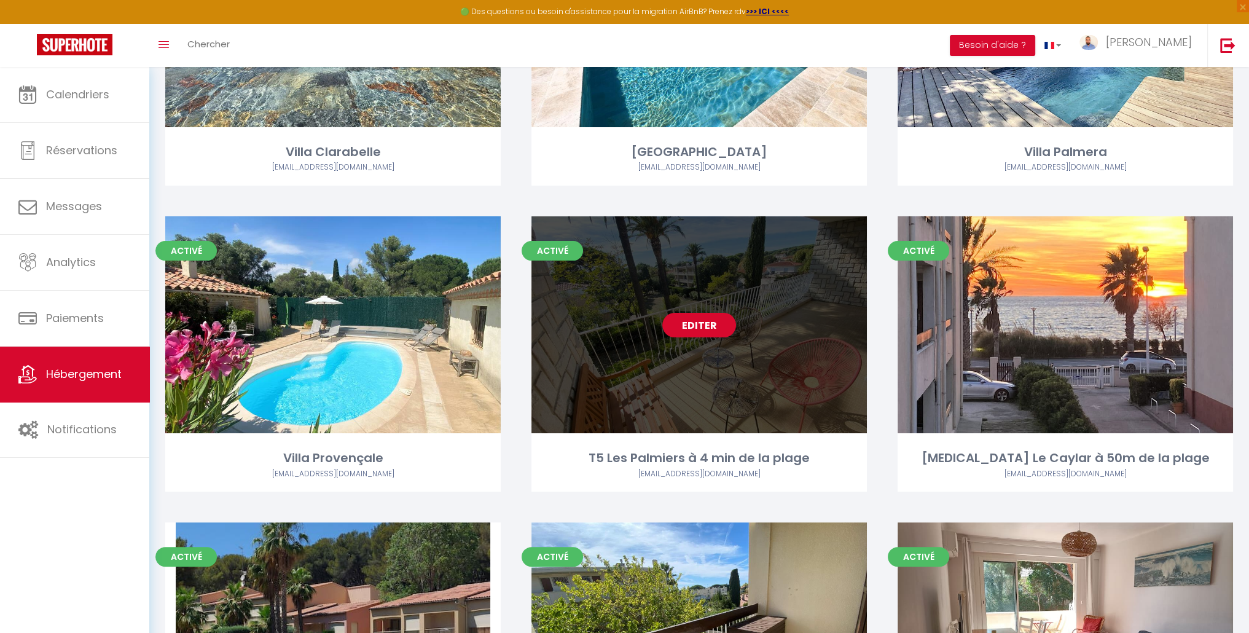
scroll to position [297, 0]
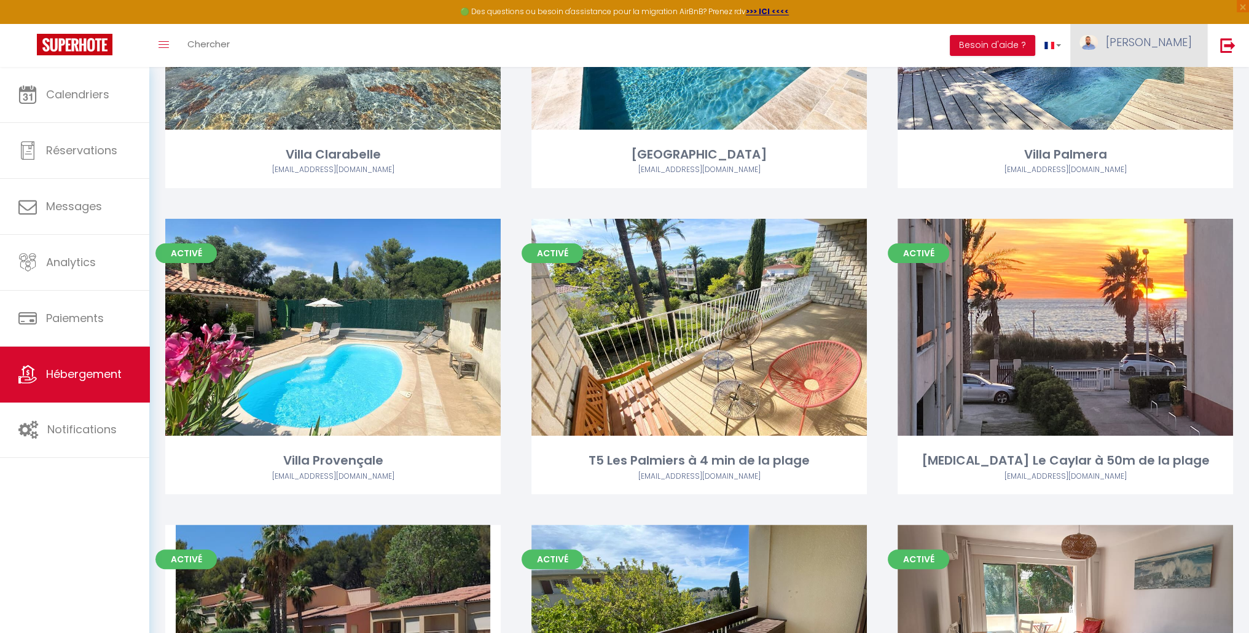
click at [1174, 36] on span "[PERSON_NAME]" at bounding box center [1149, 41] width 86 height 15
click at [1158, 88] on link "Paramètres" at bounding box center [1157, 85] width 91 height 21
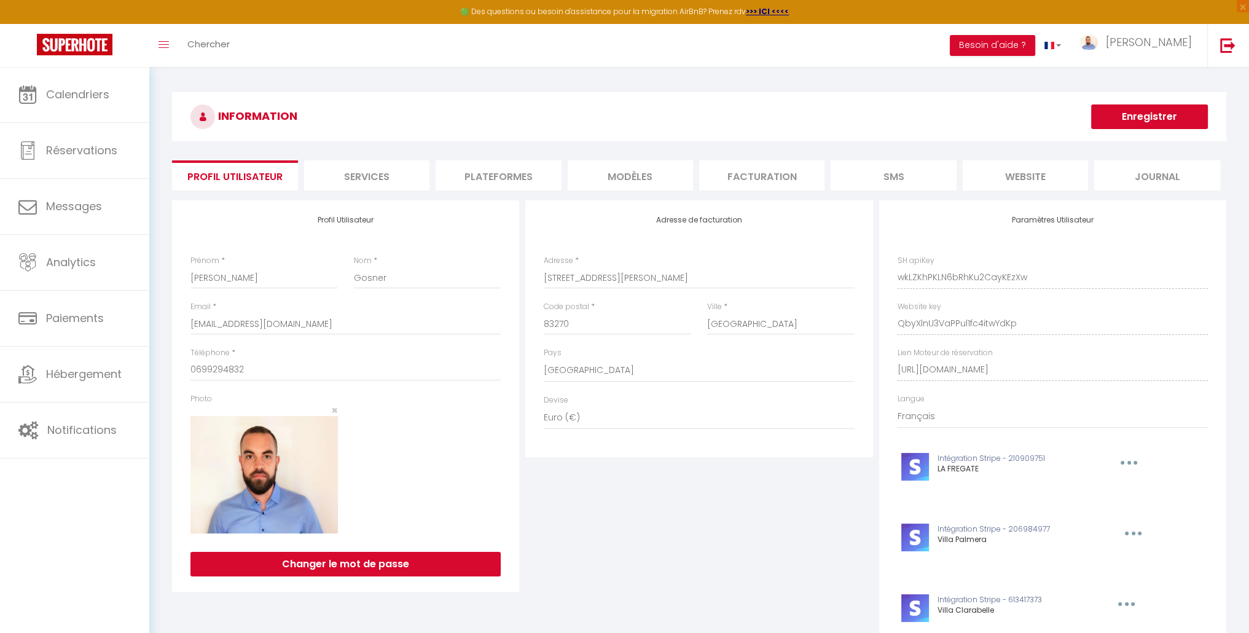
click at [468, 179] on li "Plateformes" at bounding box center [497, 175] width 125 height 30
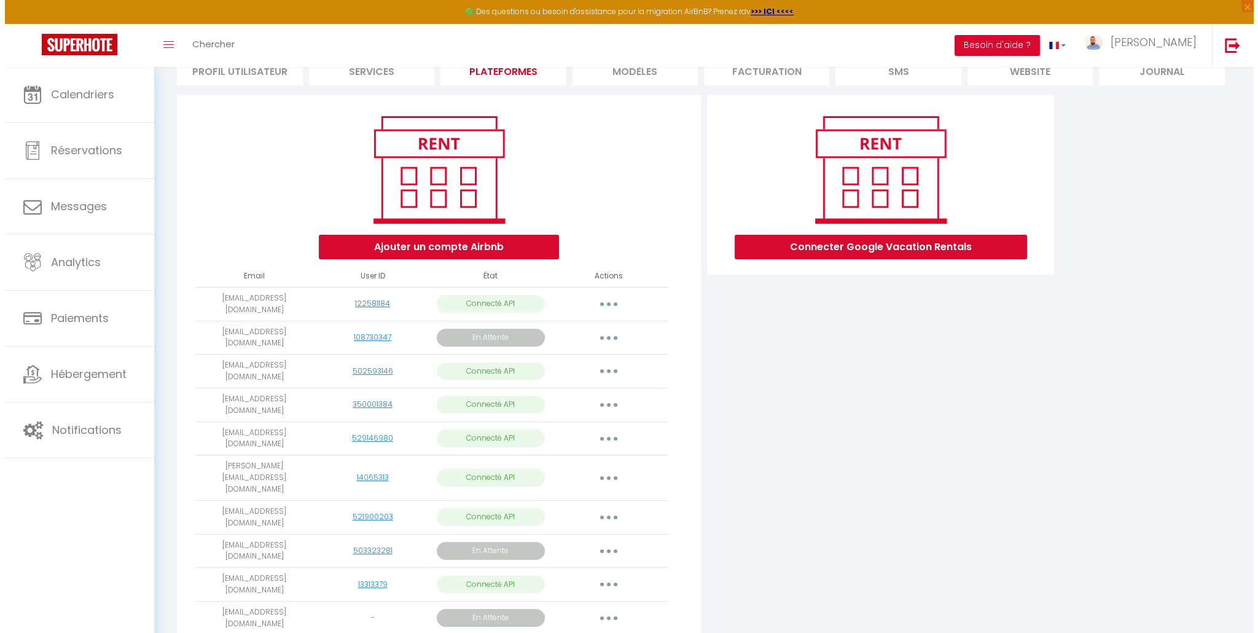
scroll to position [133, 0]
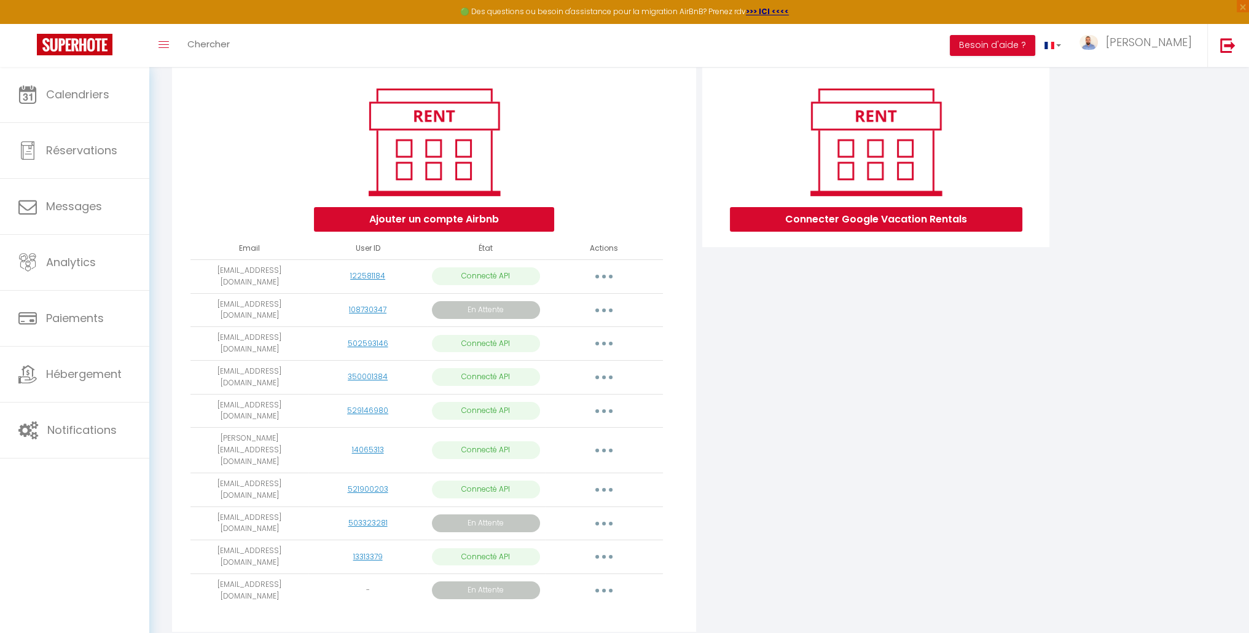
click at [604, 440] on button "button" at bounding box center [604, 450] width 34 height 20
click at [591, 467] on link "Importer les appartements" at bounding box center [550, 477] width 136 height 21
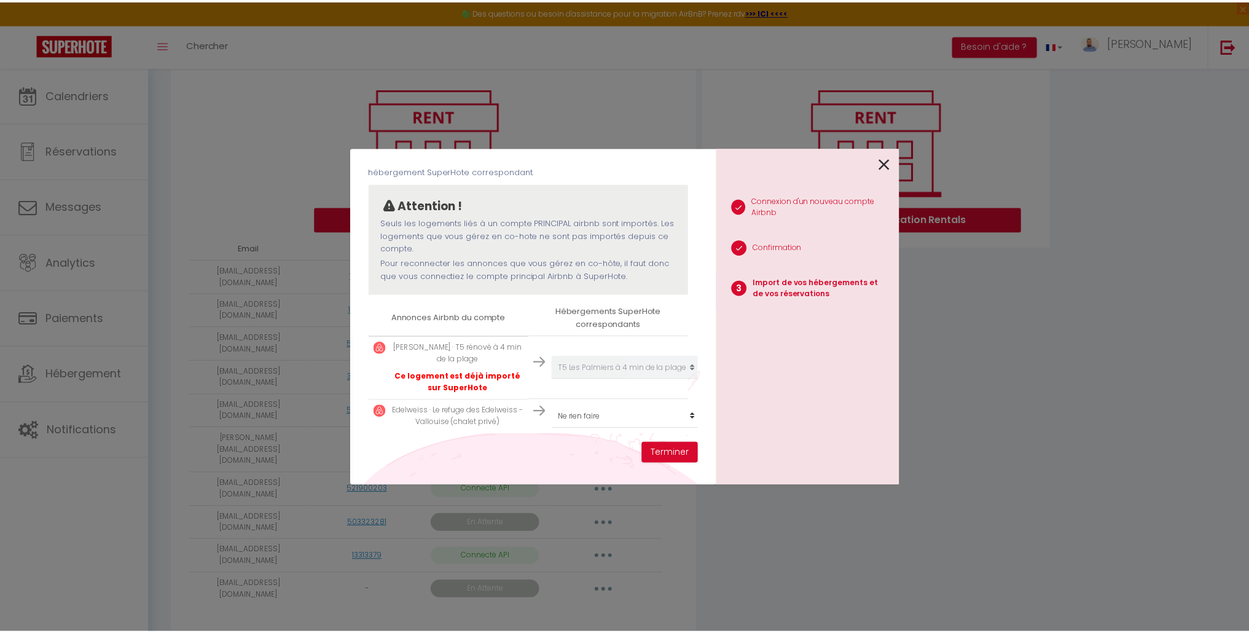
scroll to position [91, 0]
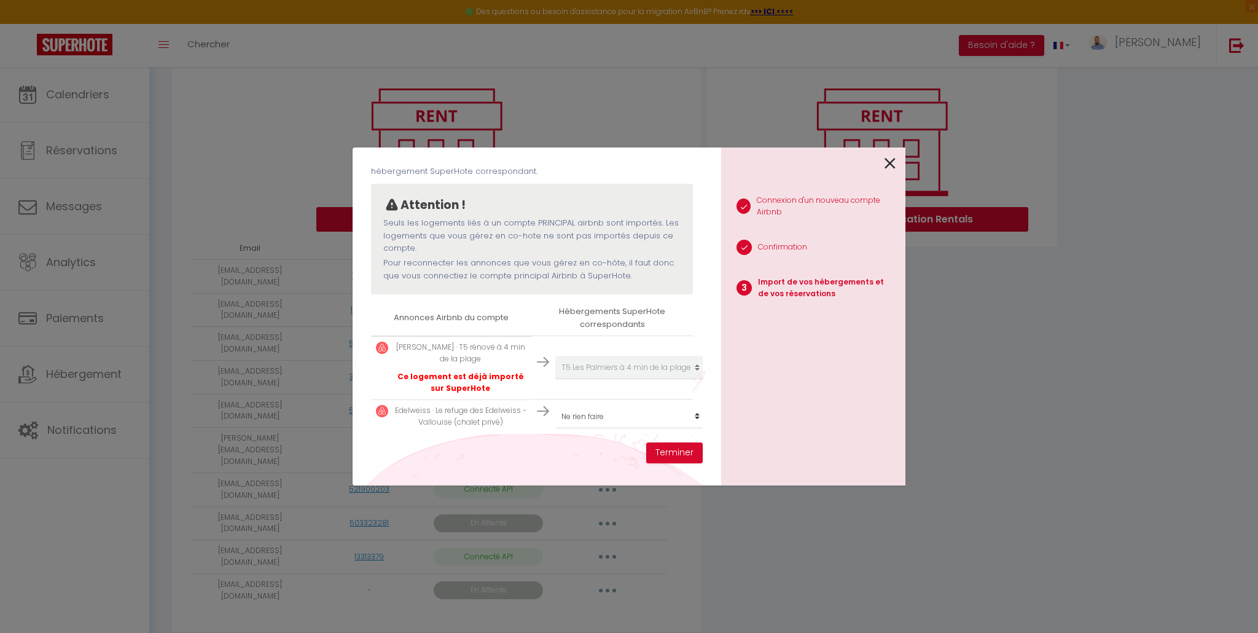
click at [891, 164] on icon at bounding box center [889, 163] width 11 height 18
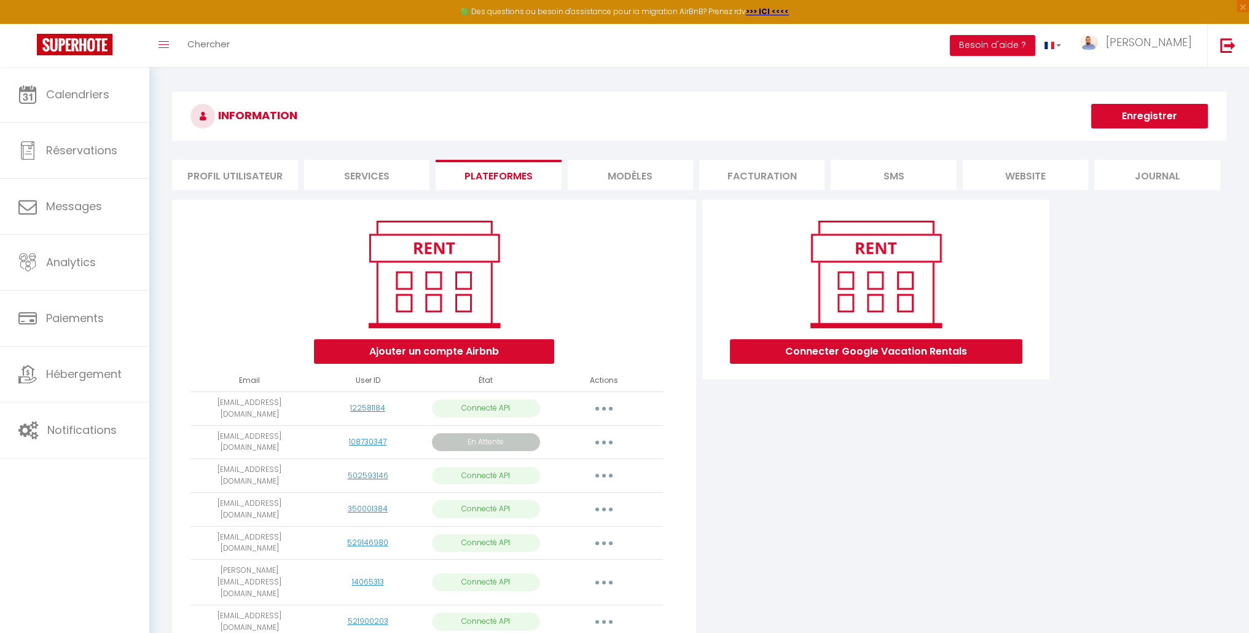
scroll to position [0, 0]
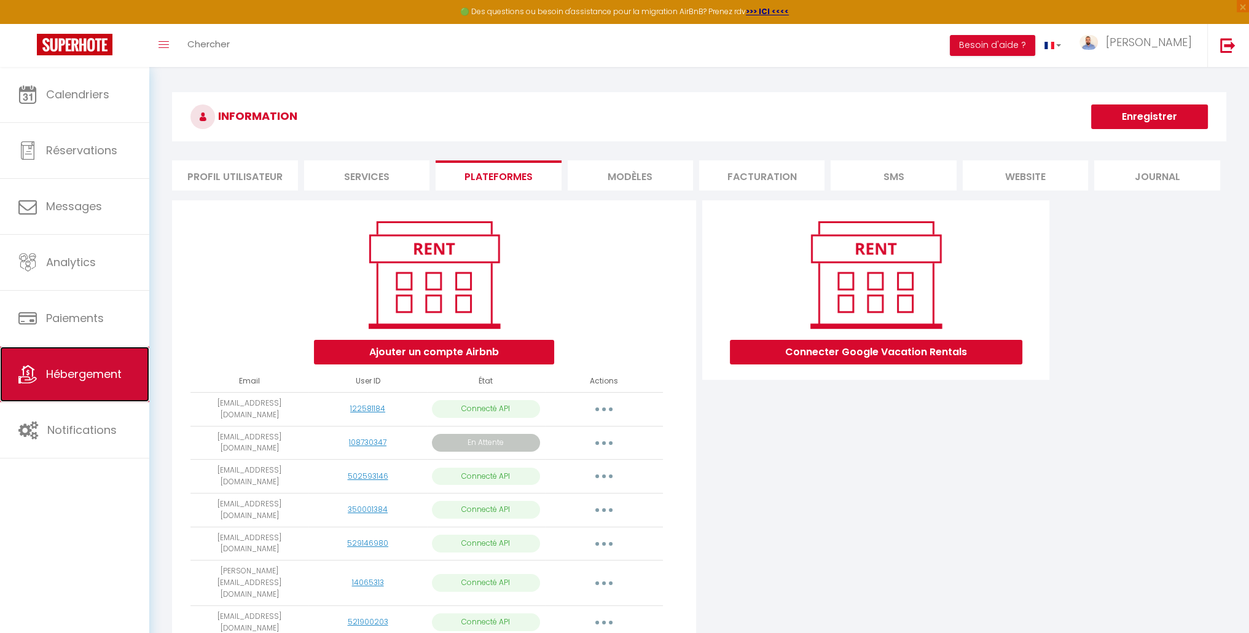
click at [104, 384] on link "Hébergement" at bounding box center [74, 373] width 149 height 55
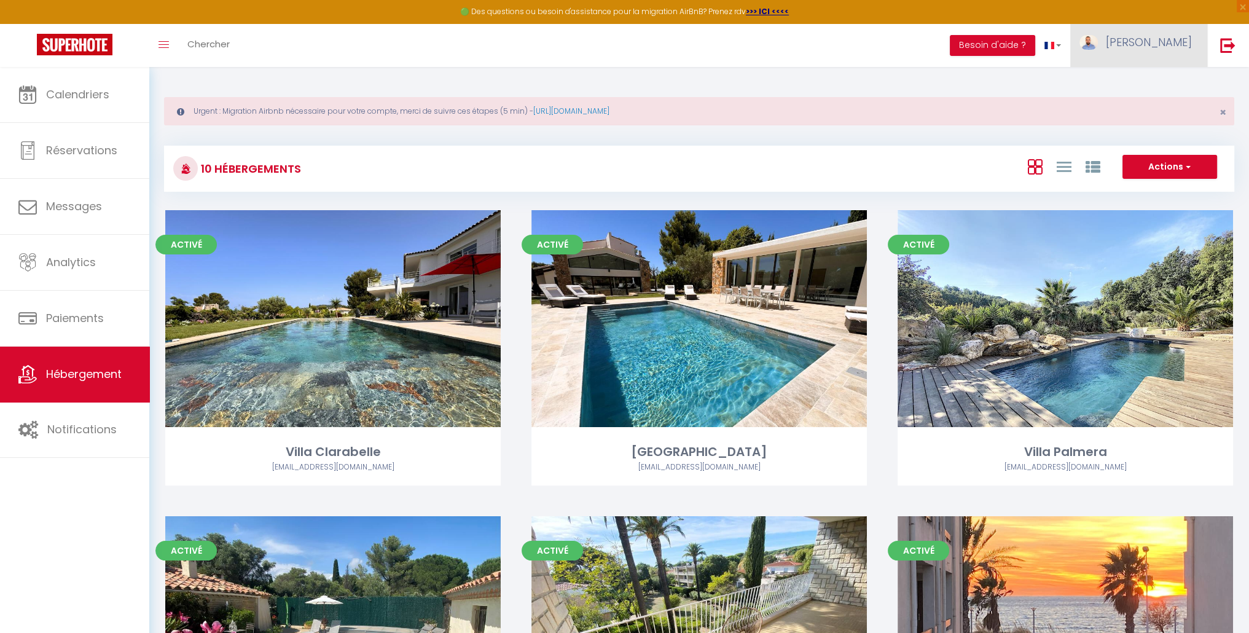
click at [1165, 34] on span "[PERSON_NAME]" at bounding box center [1149, 41] width 86 height 15
click at [843, 168] on div "Actions Créer un Hébergement Nouveau groupe" at bounding box center [877, 169] width 712 height 28
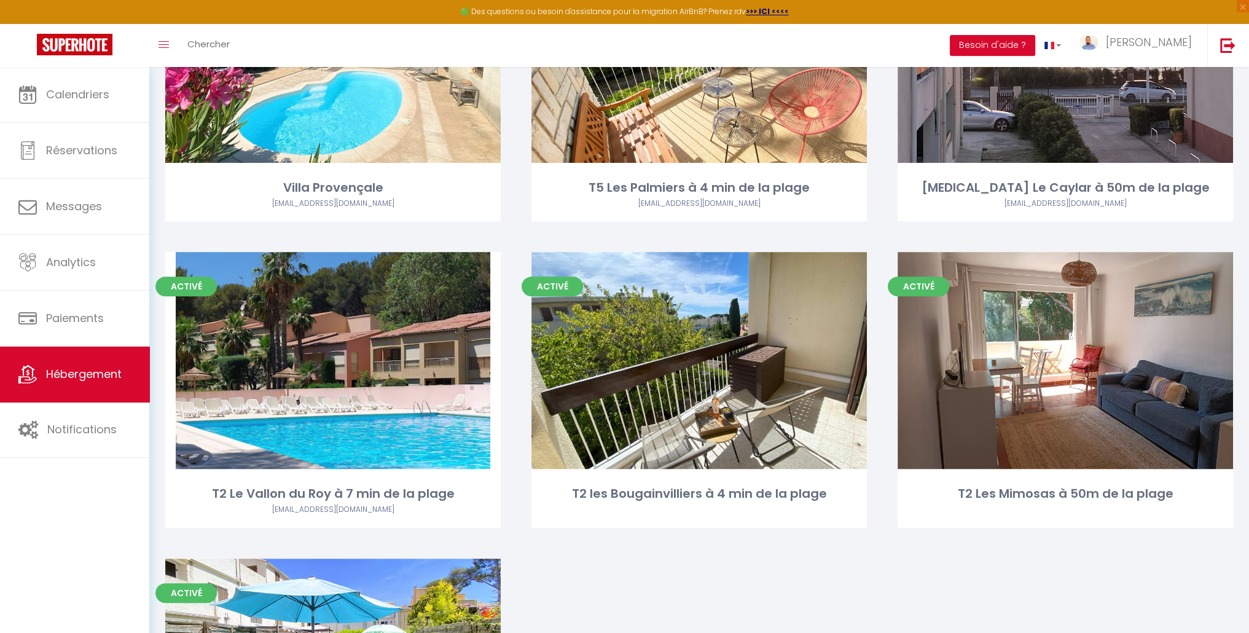
scroll to position [570, 0]
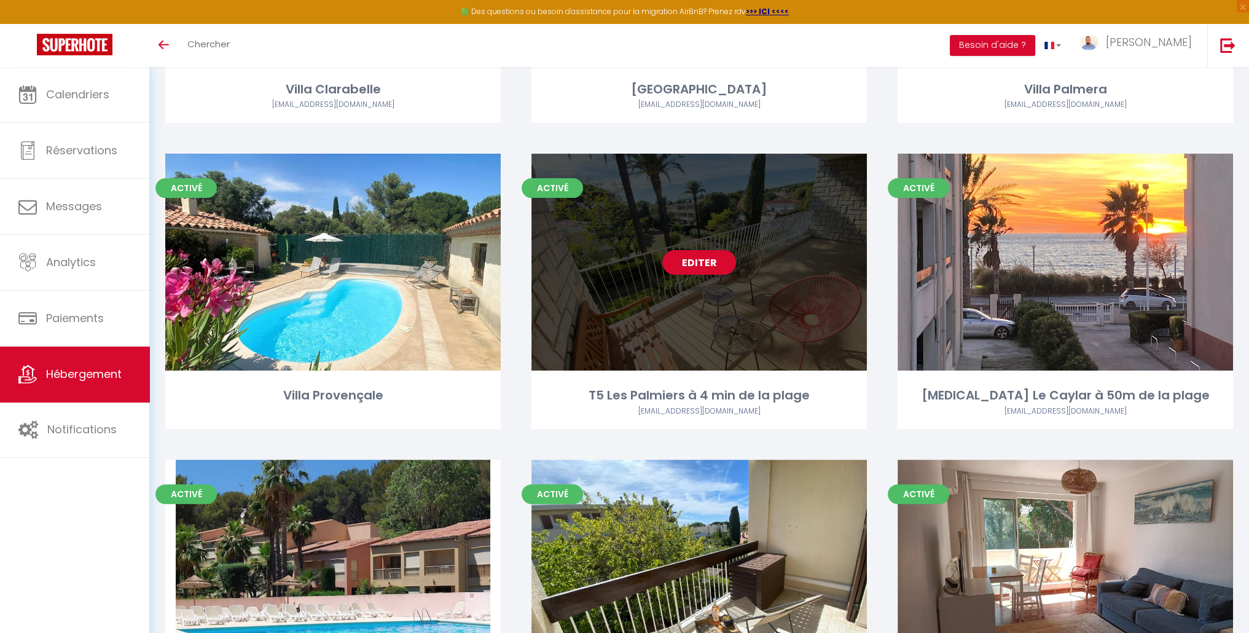
scroll to position [314, 0]
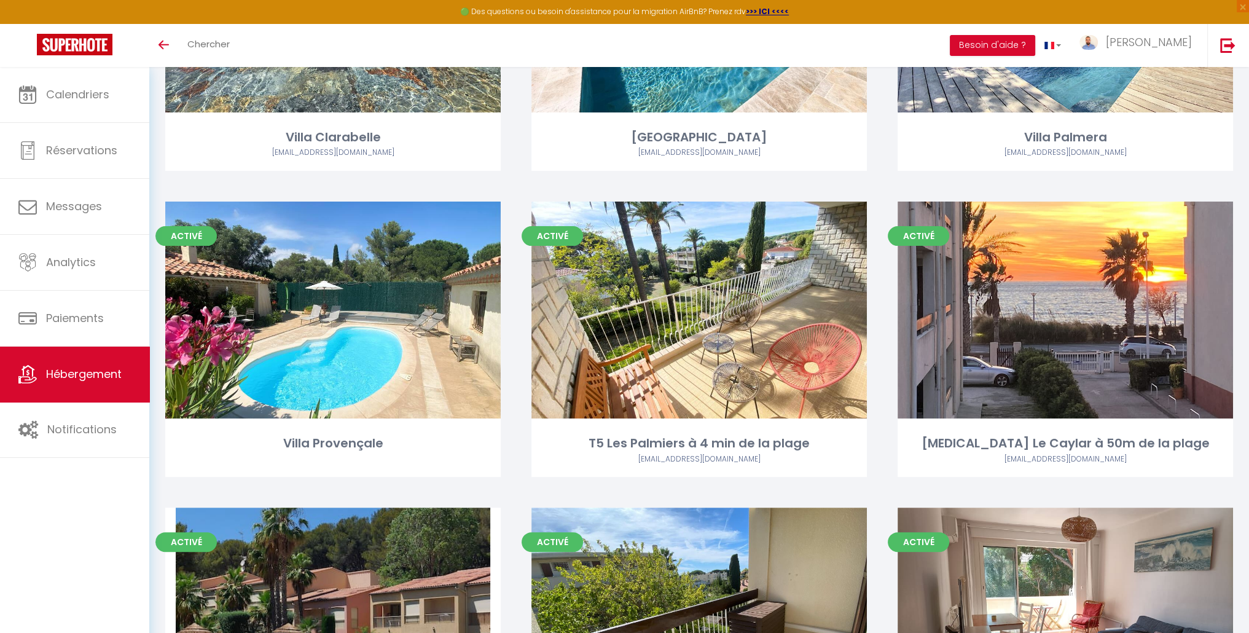
click at [884, 499] on div "Activé Editer [MEDICAL_DATA] Le Caylar à 50m de la plage [EMAIL_ADDRESS][DOMAIN…" at bounding box center [1065, 354] width 366 height 306
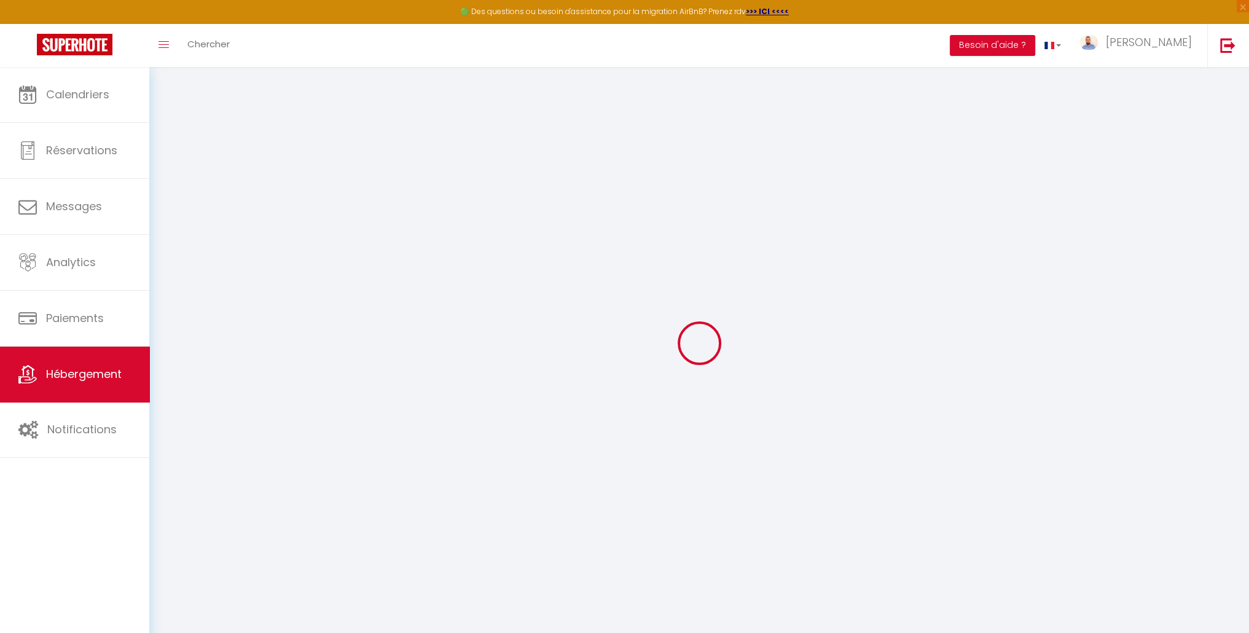
checkbox input "false"
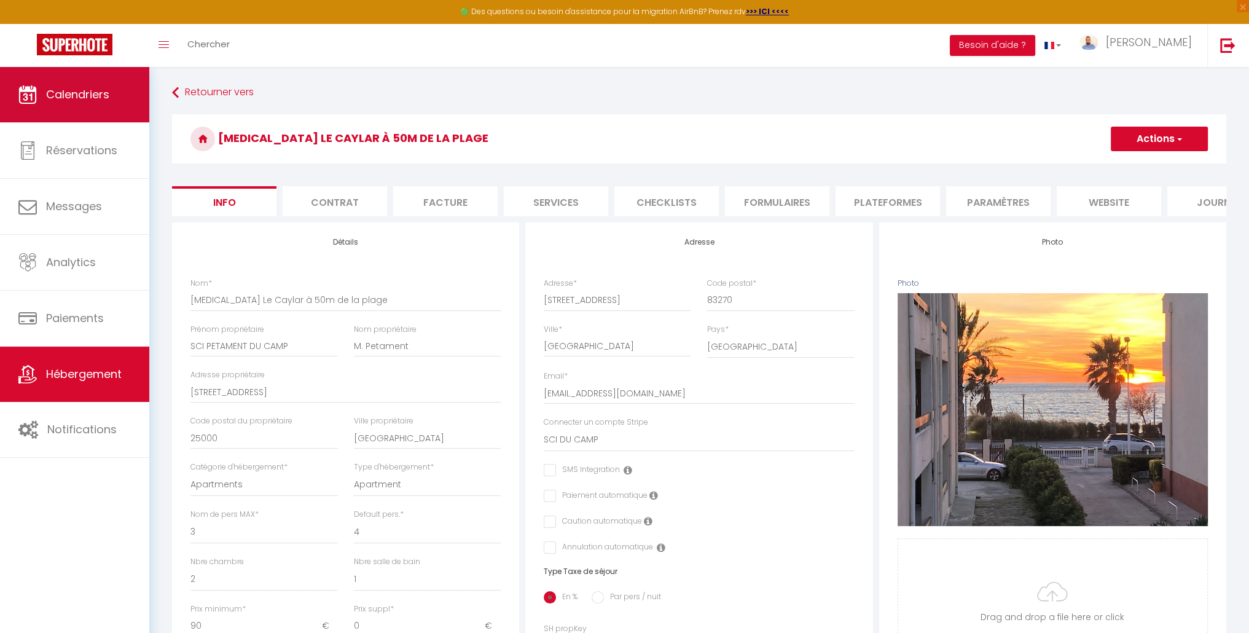
checkbox input "false"
click at [96, 107] on link "Calendriers" at bounding box center [74, 94] width 149 height 55
